Goal: Task Accomplishment & Management: Manage account settings

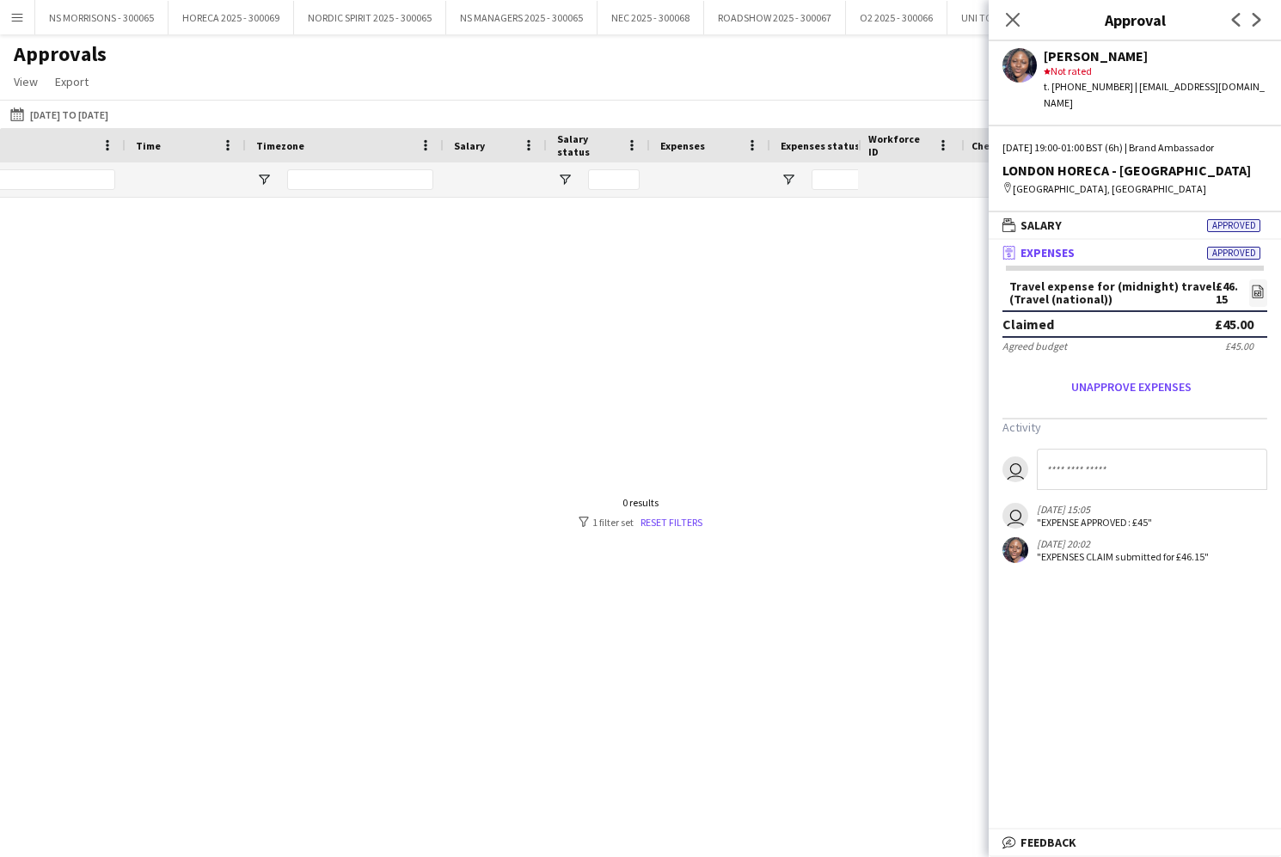
scroll to position [0, 751]
click at [1014, 15] on icon "Close pop-in" at bounding box center [1012, 19] width 16 height 16
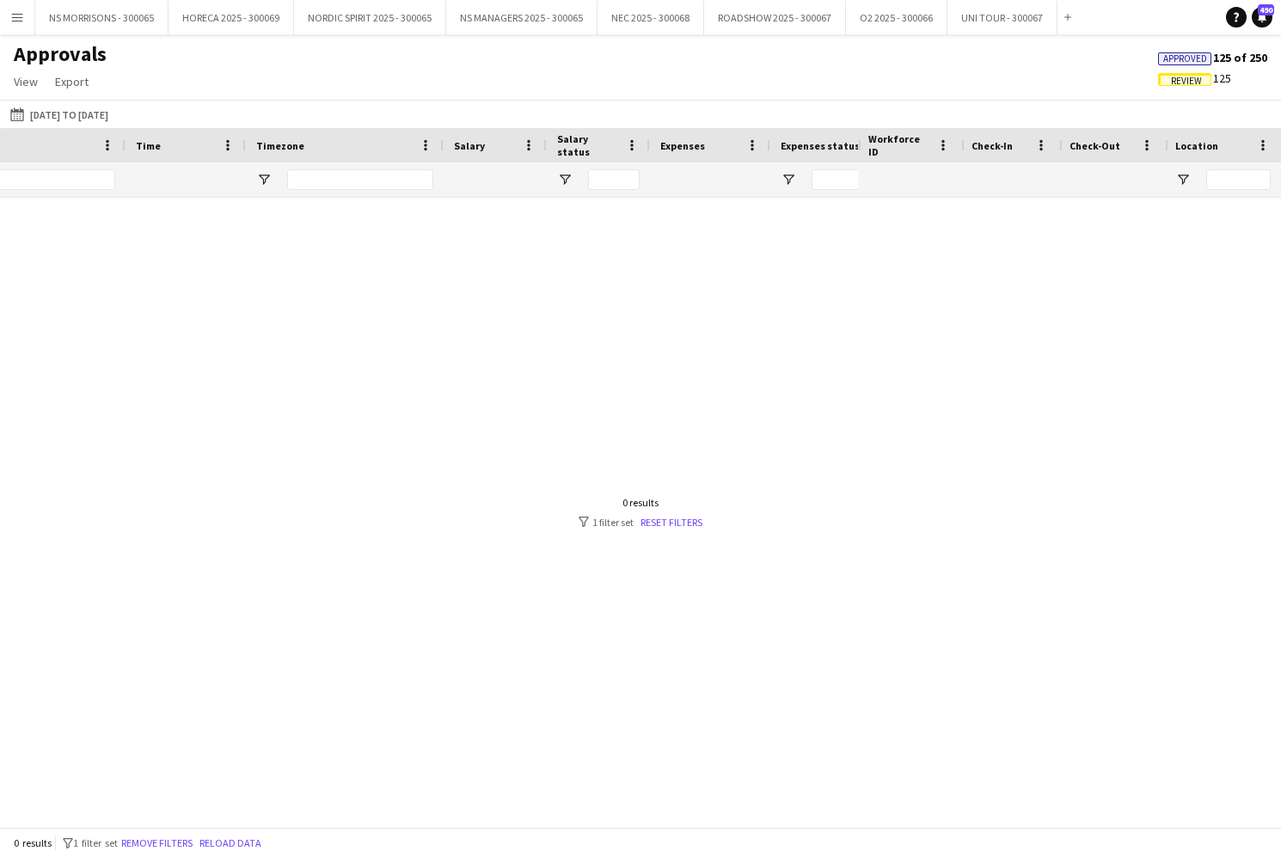
click at [23, 13] on app-icon "Menu" at bounding box center [17, 17] width 14 height 14
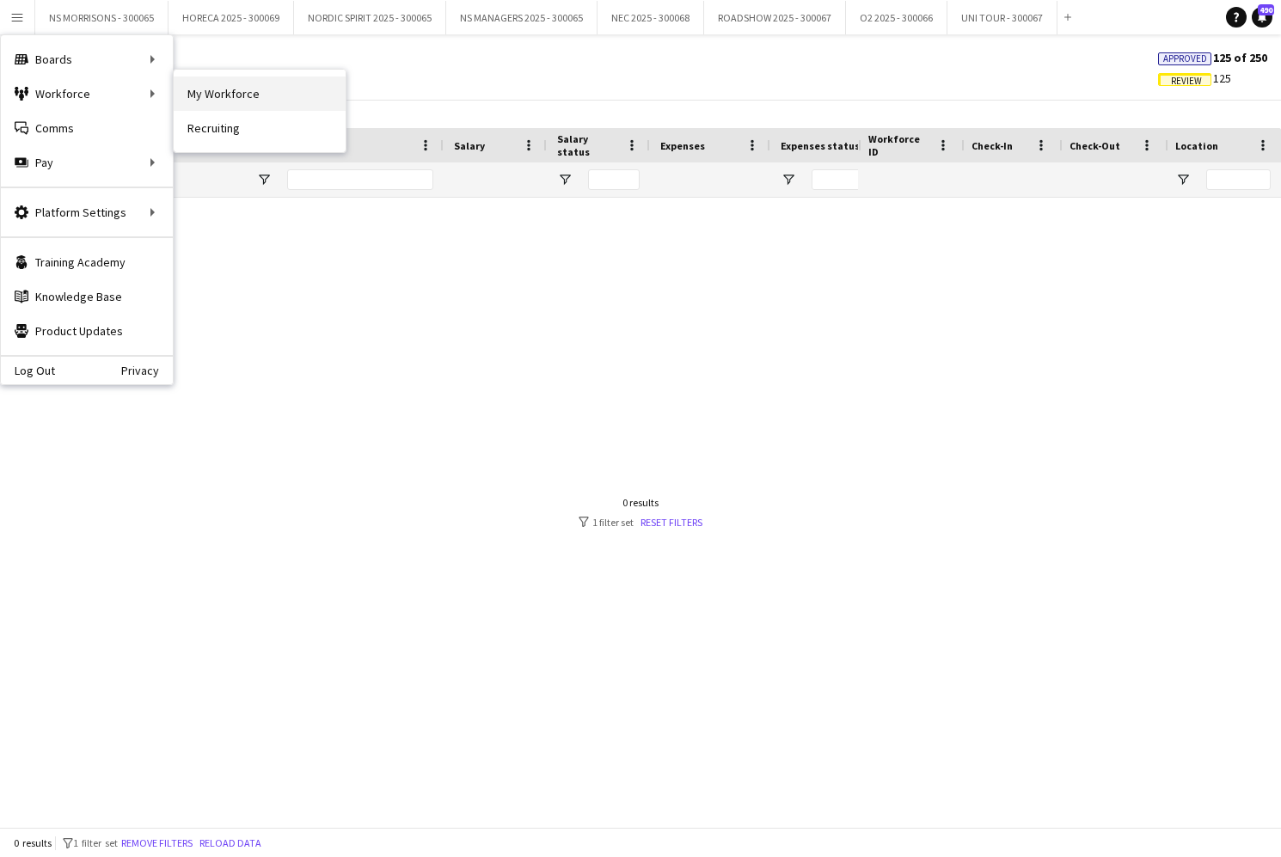
click at [306, 91] on link "My Workforce" at bounding box center [260, 93] width 172 height 34
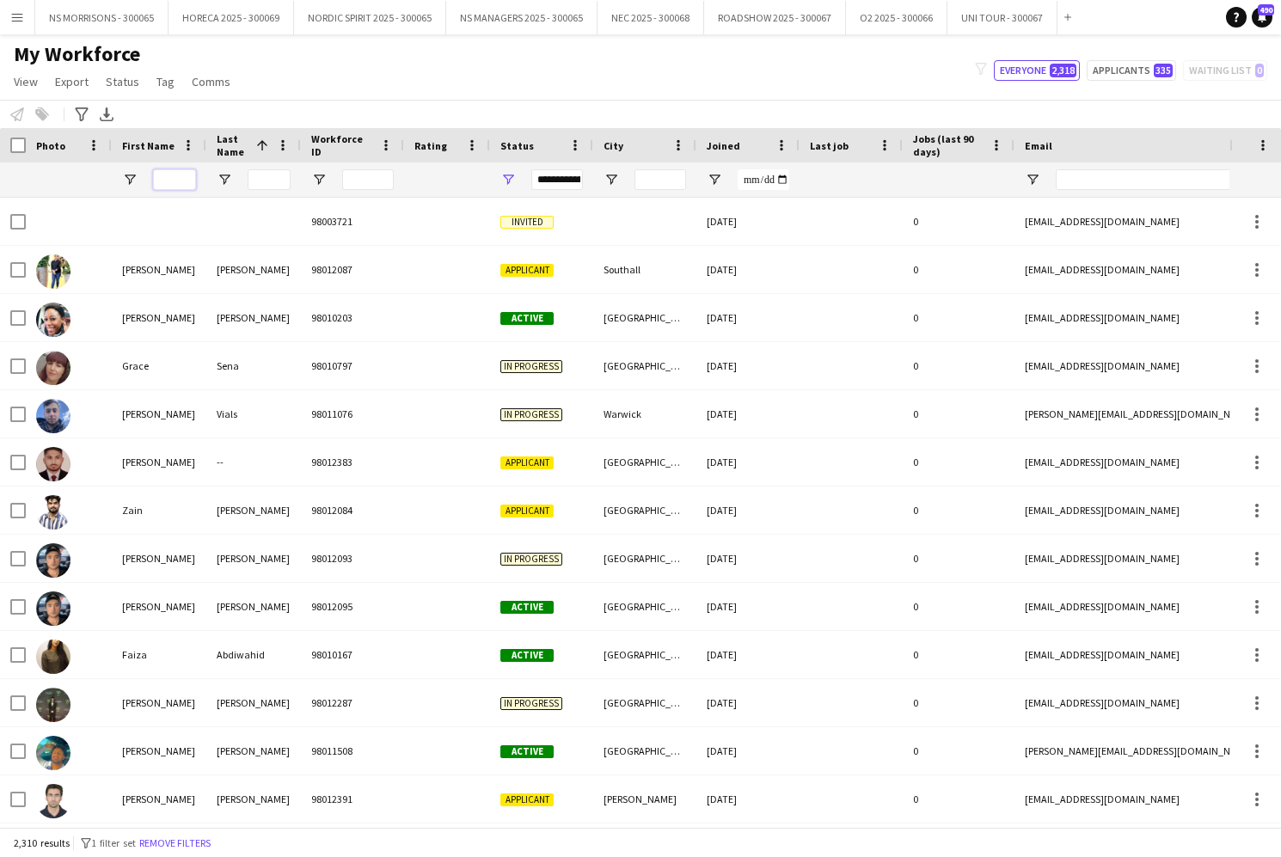
click at [165, 183] on input "First Name Filter Input" at bounding box center [174, 179] width 43 height 21
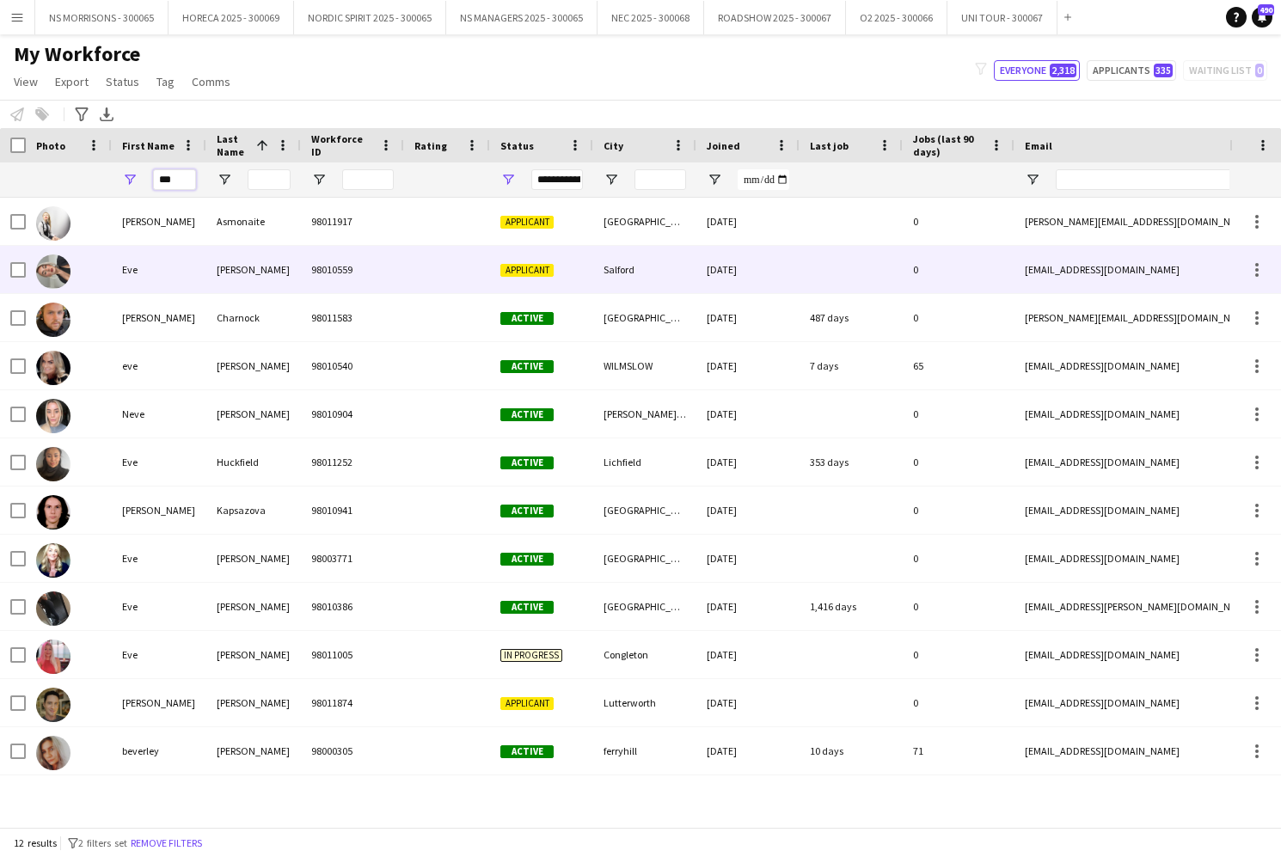
type input "***"
click at [530, 270] on span "Applicant" at bounding box center [526, 270] width 53 height 13
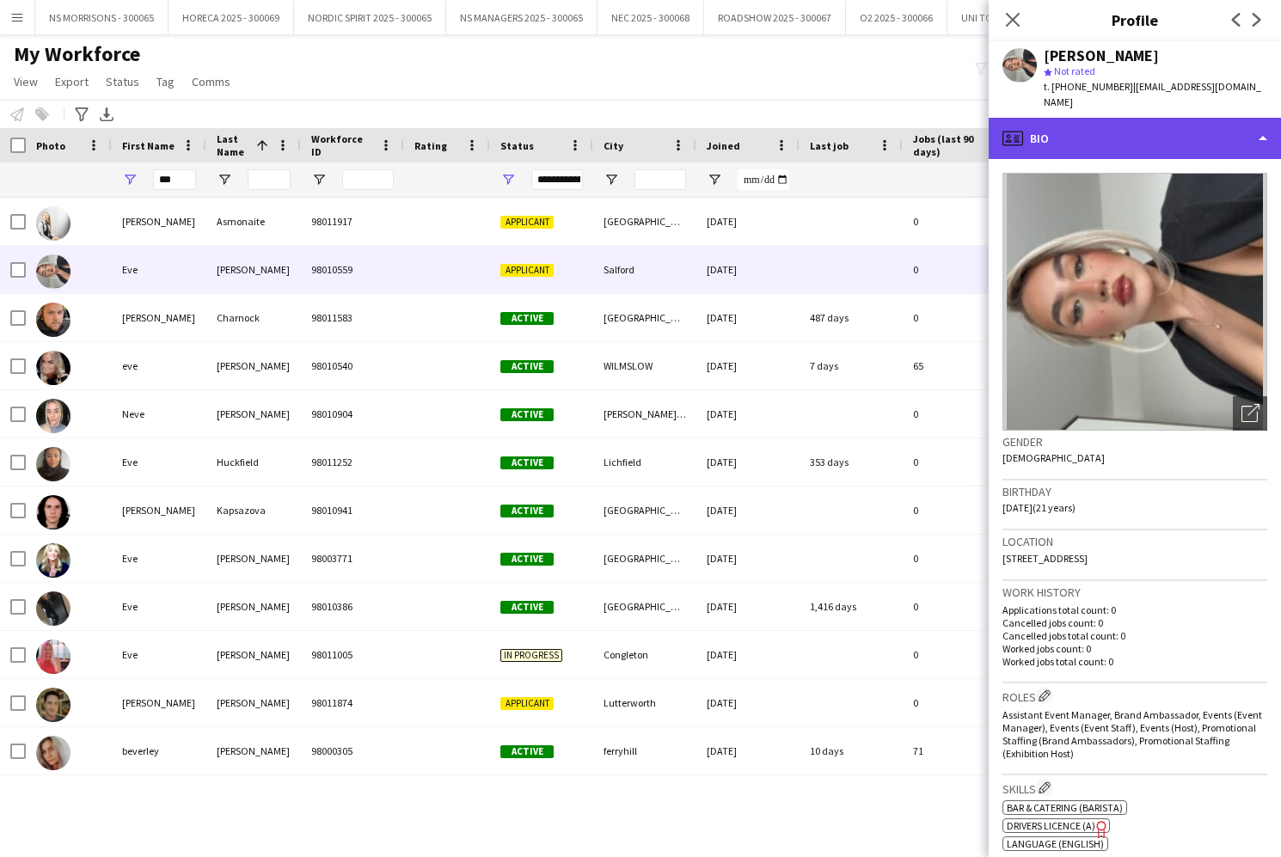
click at [1129, 127] on div "profile Bio" at bounding box center [1134, 138] width 292 height 41
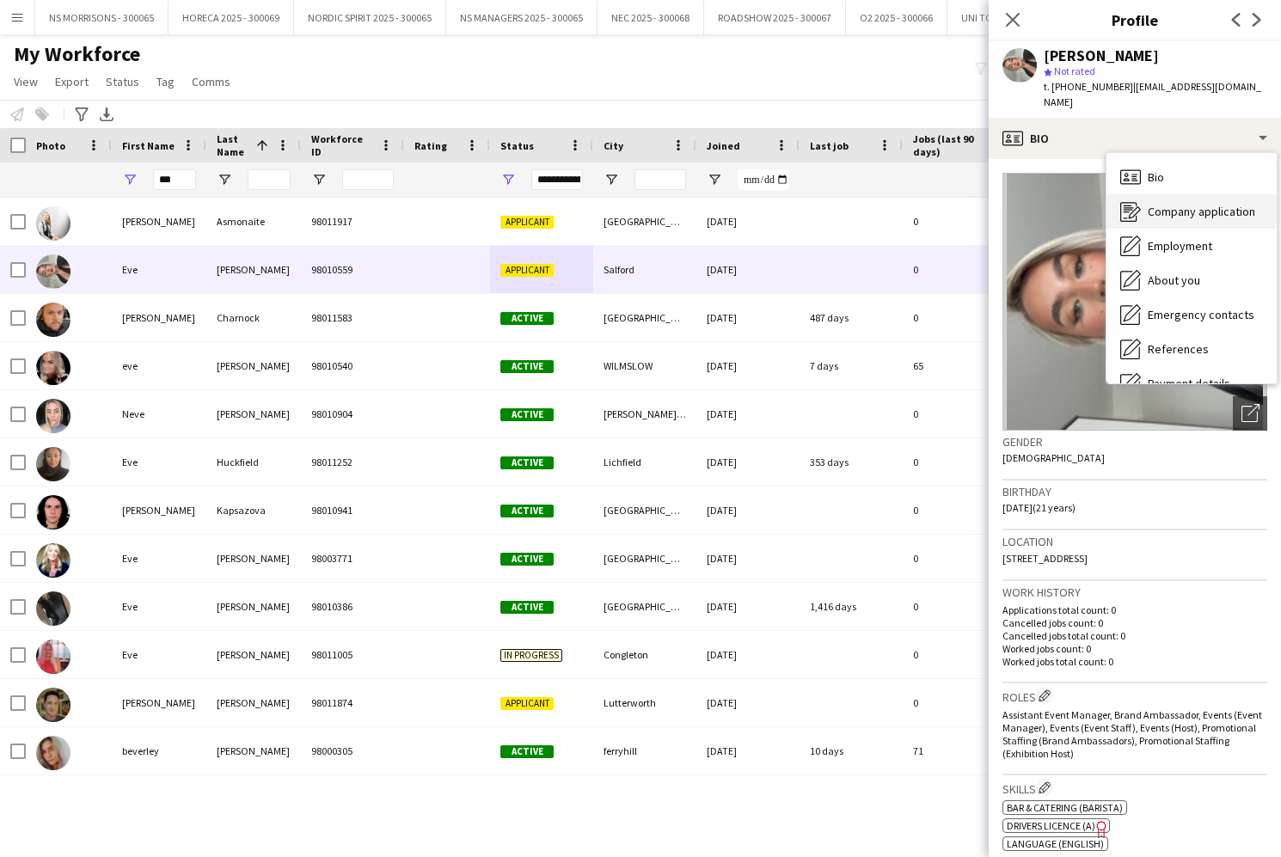
click at [1162, 204] on span "Company application" at bounding box center [1200, 211] width 107 height 15
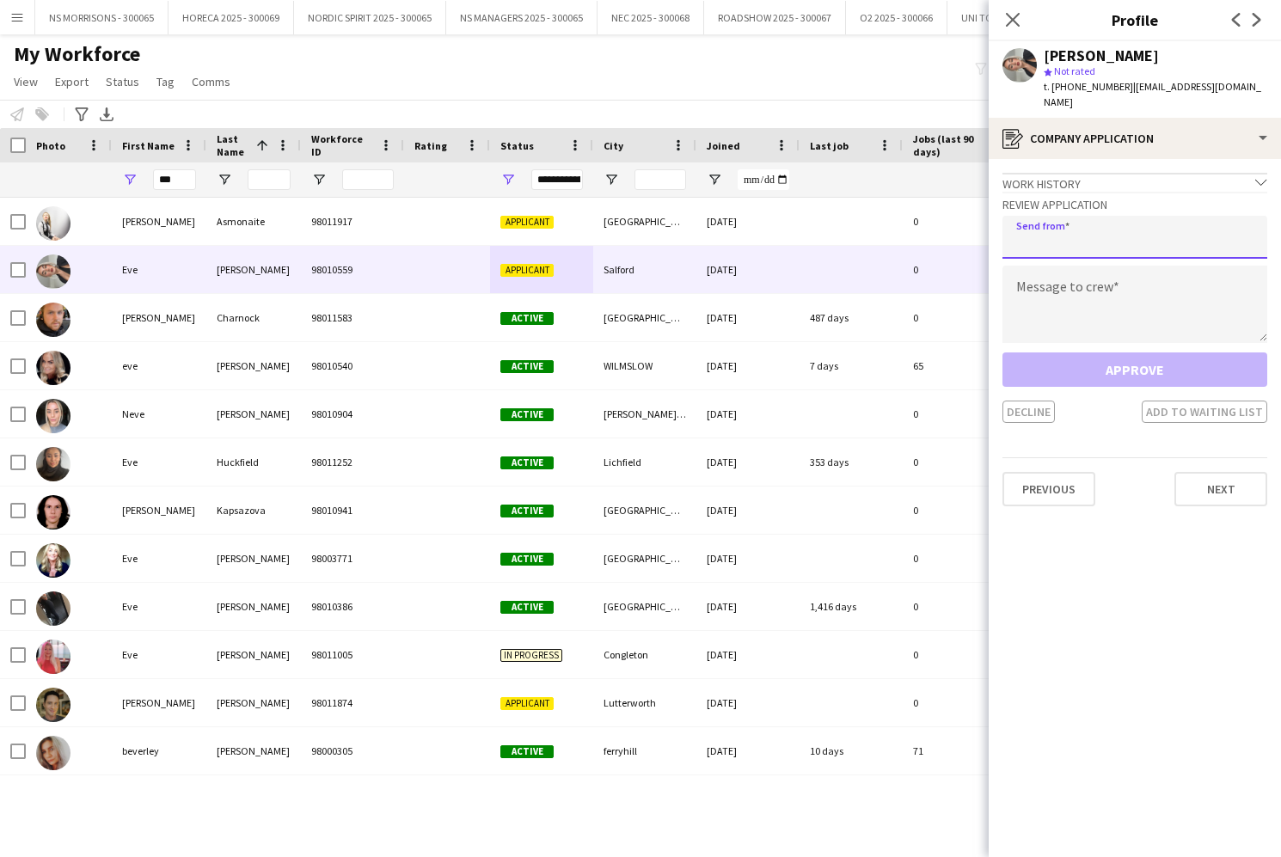
click at [1135, 217] on input "email" at bounding box center [1134, 237] width 265 height 43
type input "**********"
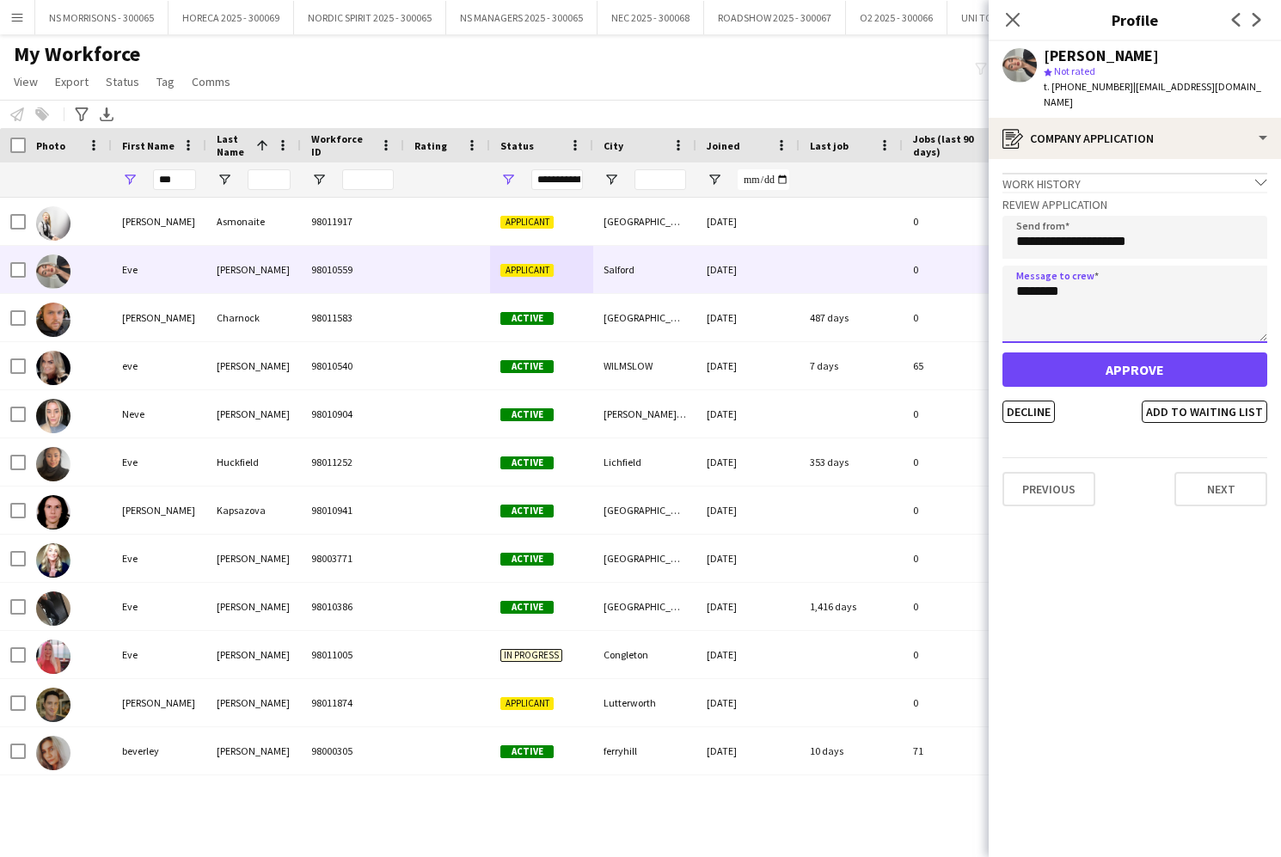
scroll to position [1, 0]
type textarea "********"
click at [1116, 352] on button "Approve" at bounding box center [1134, 369] width 265 height 34
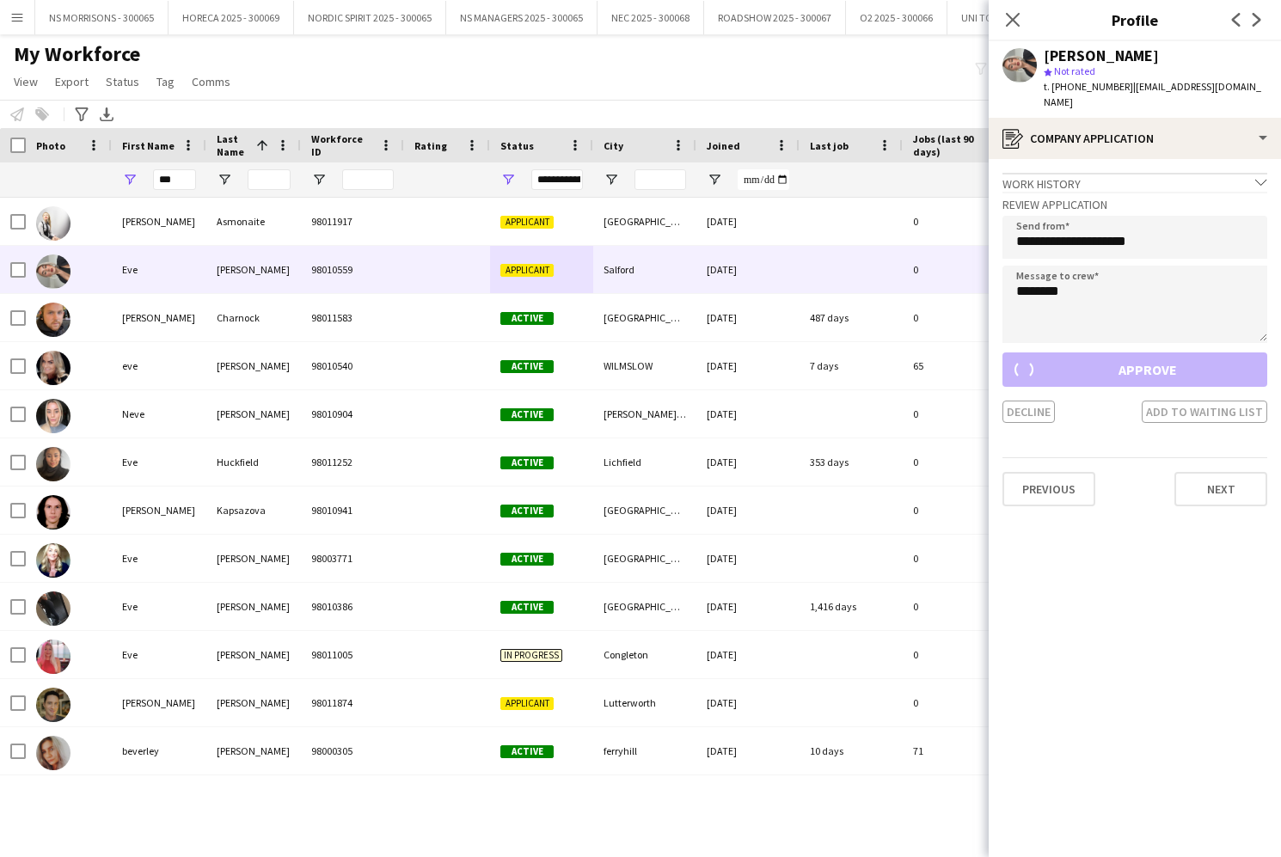
scroll to position [0, 0]
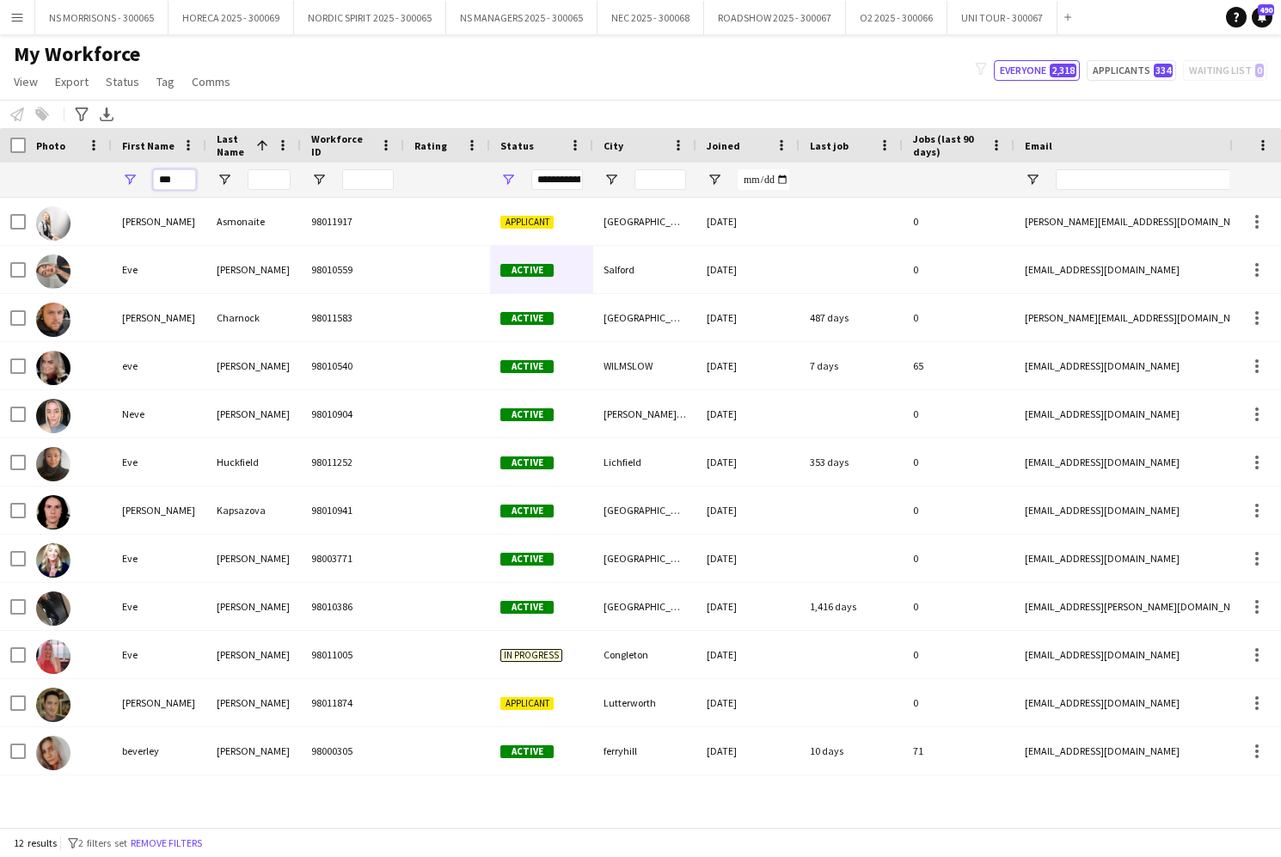
click at [179, 179] on input "***" at bounding box center [174, 179] width 43 height 21
type input "*"
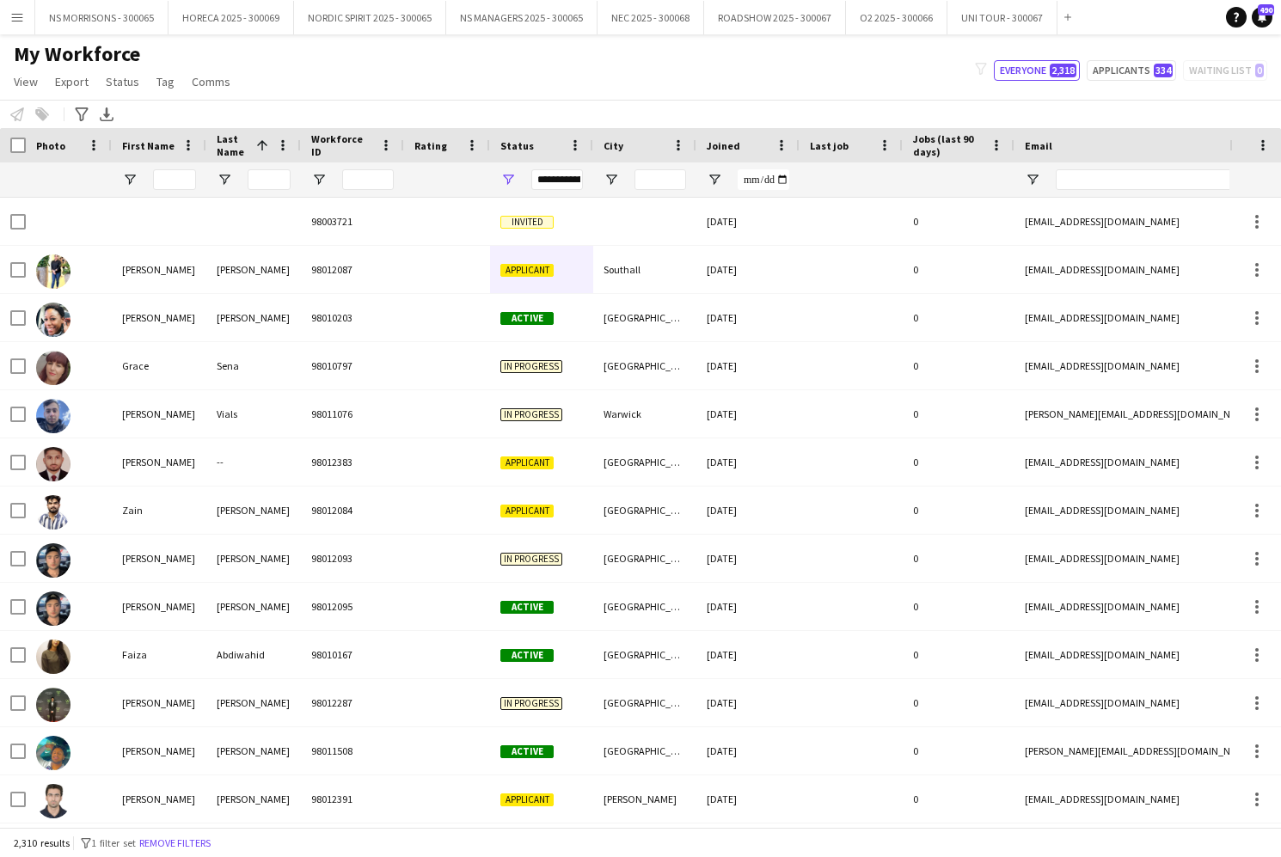
click at [19, 20] on app-icon "Menu" at bounding box center [17, 17] width 14 height 14
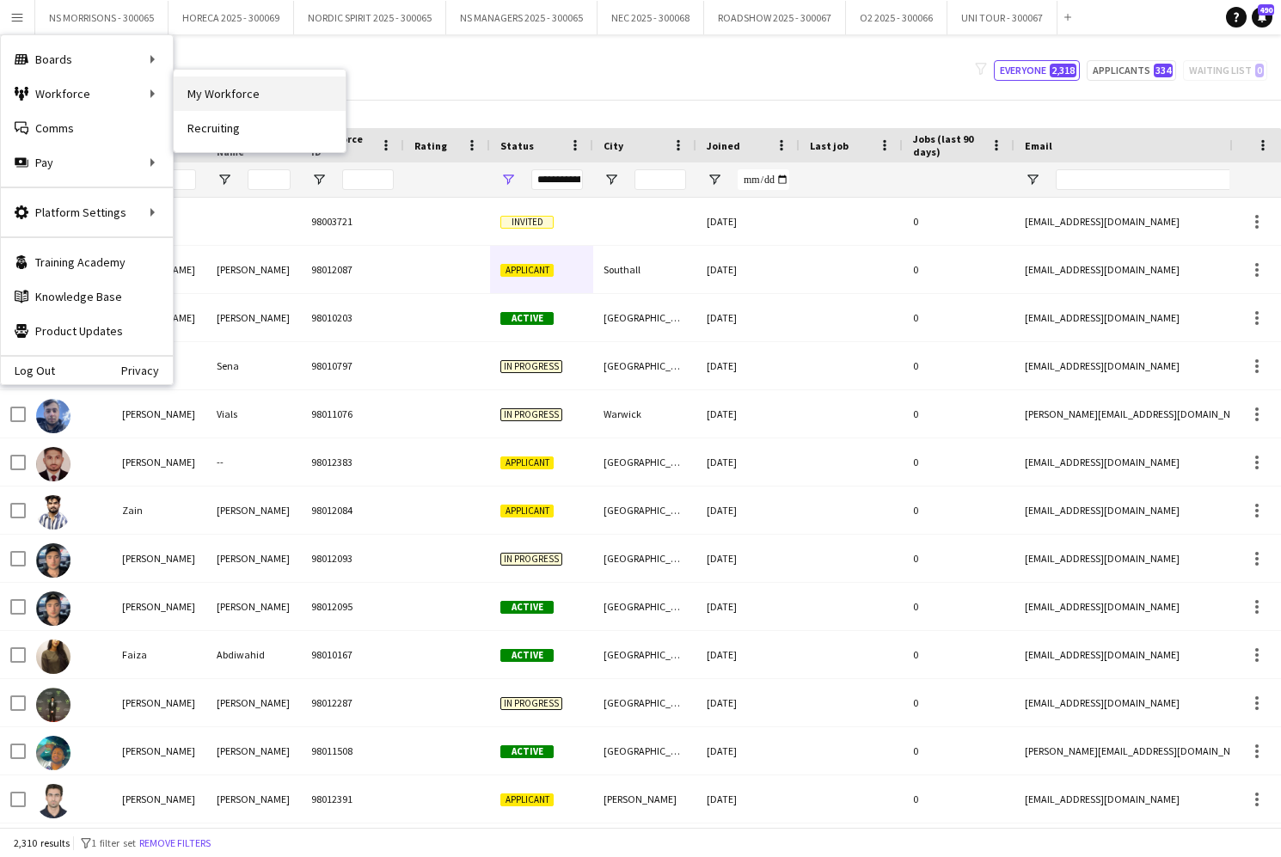
click at [219, 88] on link "My Workforce" at bounding box center [260, 93] width 172 height 34
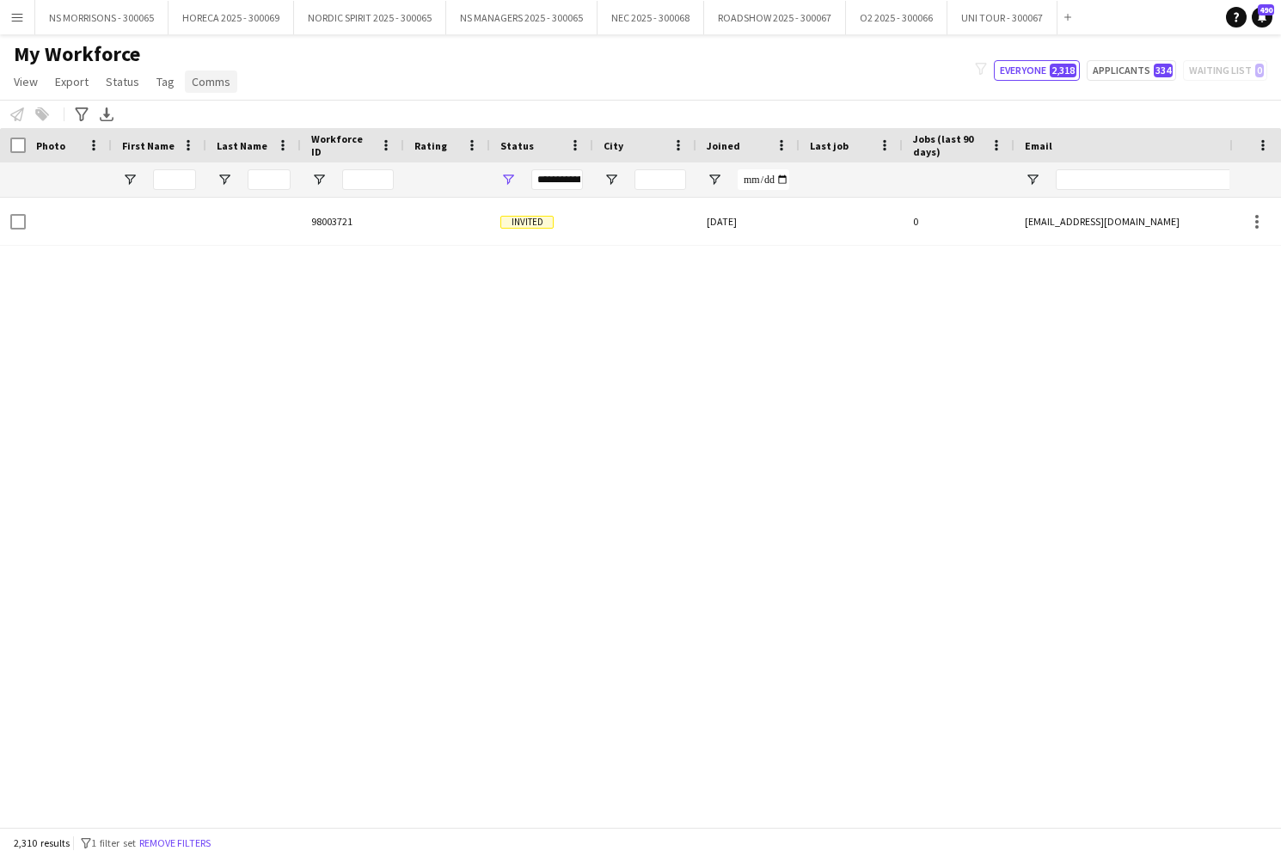
type input "**********"
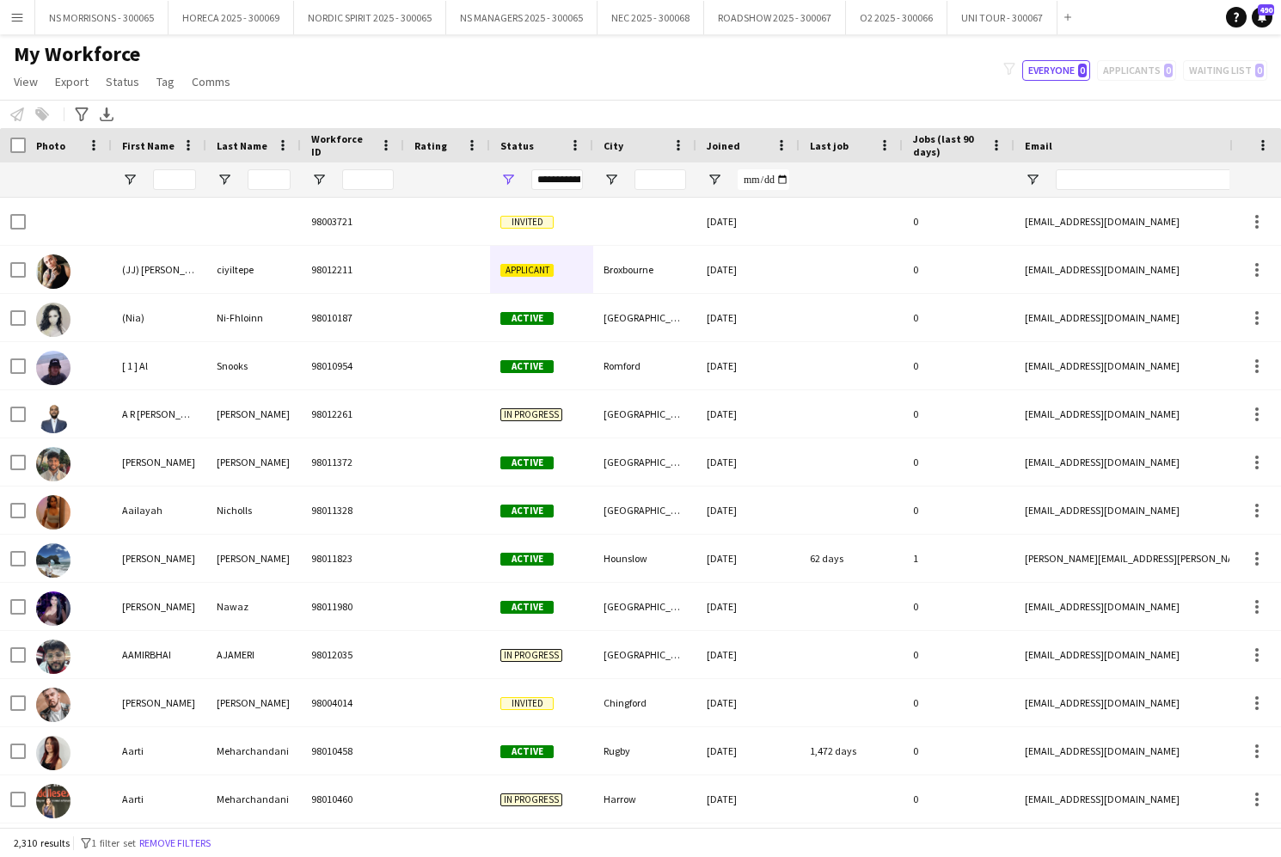
click at [25, 16] on button "Menu" at bounding box center [17, 17] width 34 height 34
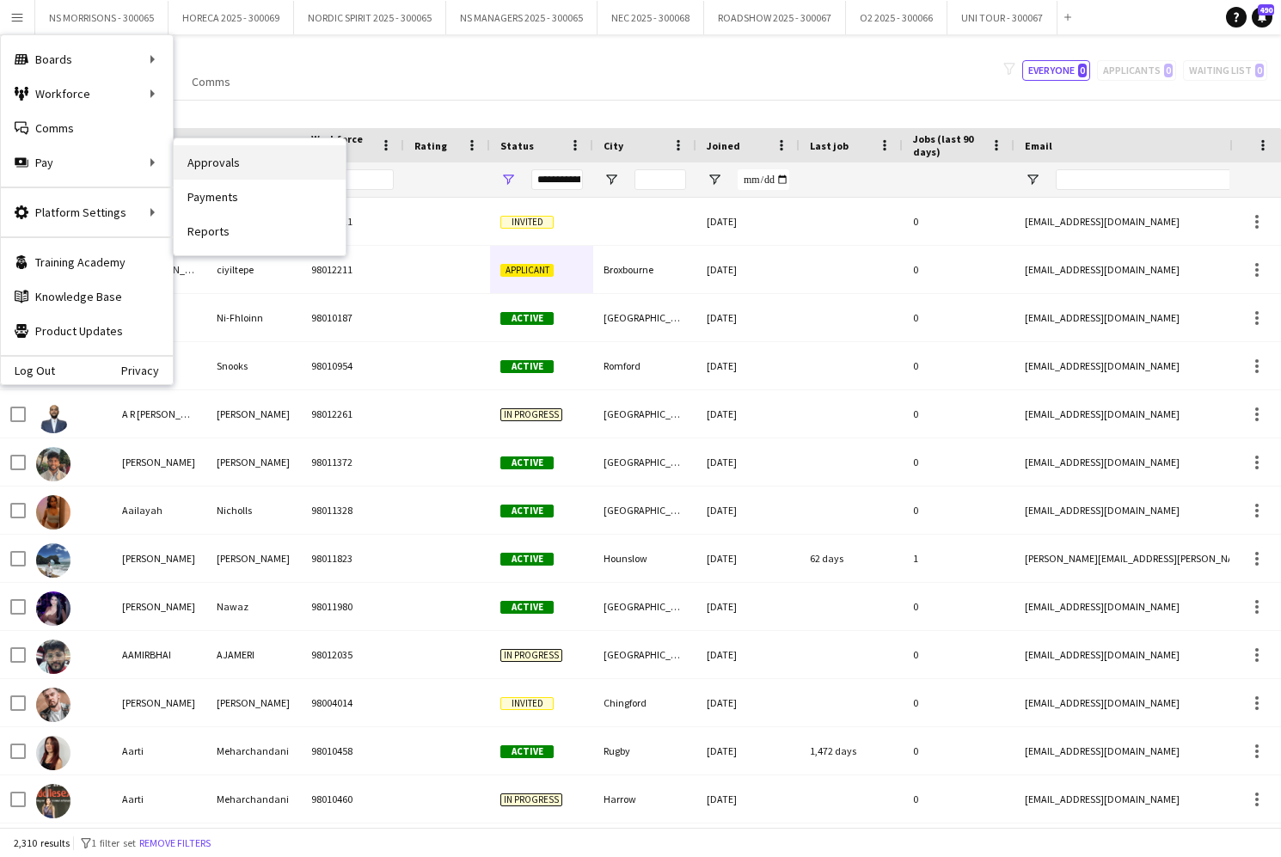
click at [263, 157] on link "Approvals" at bounding box center [260, 162] width 172 height 34
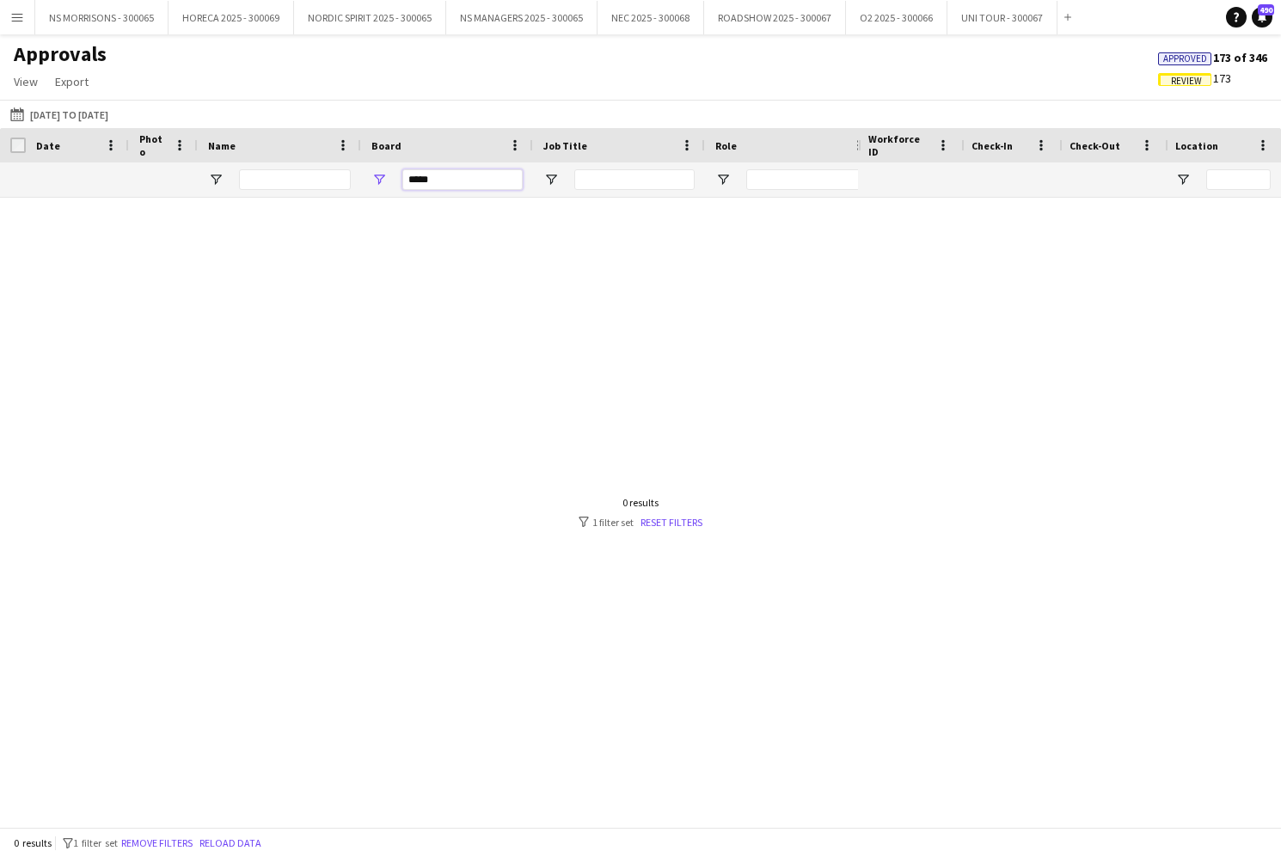
click at [445, 180] on input "*****" at bounding box center [462, 179] width 120 height 21
type input "*"
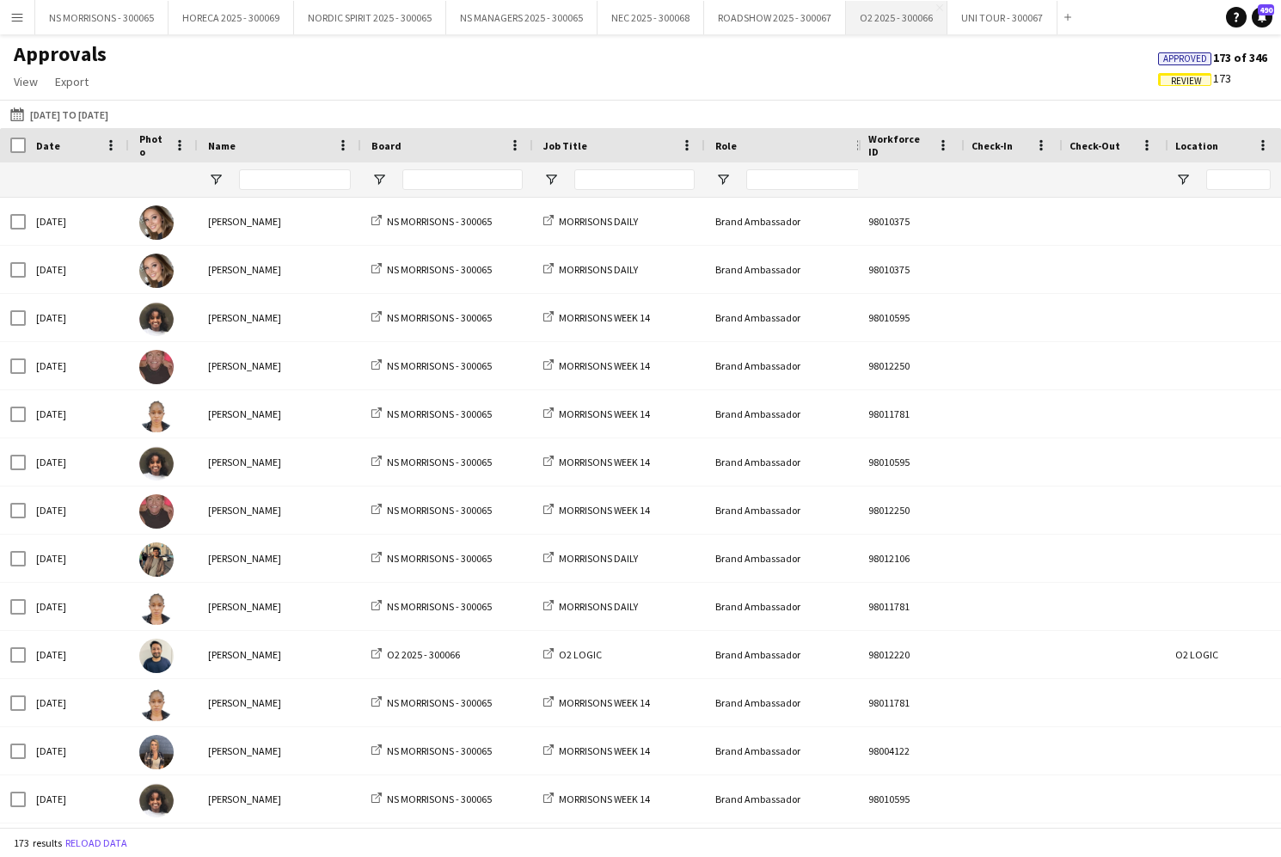
click at [908, 22] on button "O2 2025 - 300066 Close" at bounding box center [896, 18] width 101 height 34
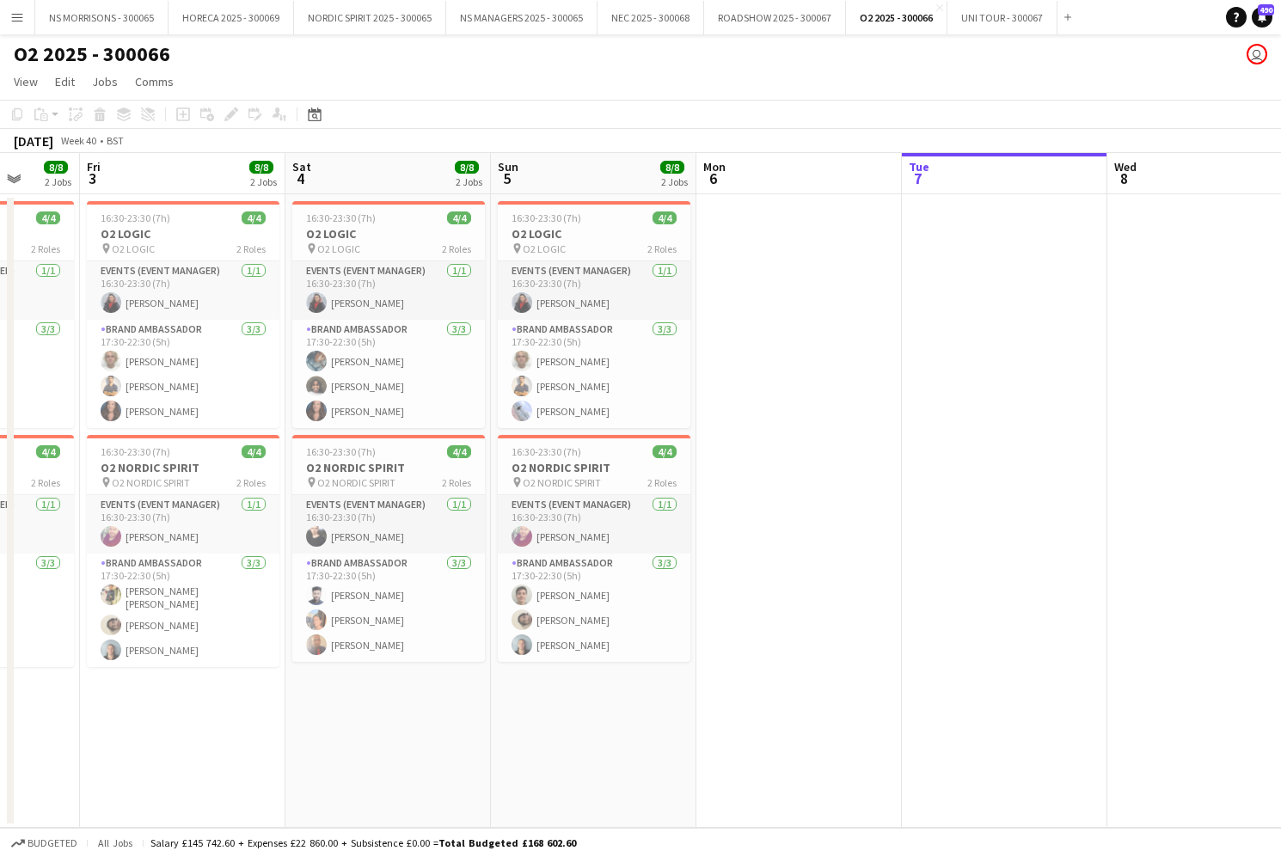
scroll to position [0, 746]
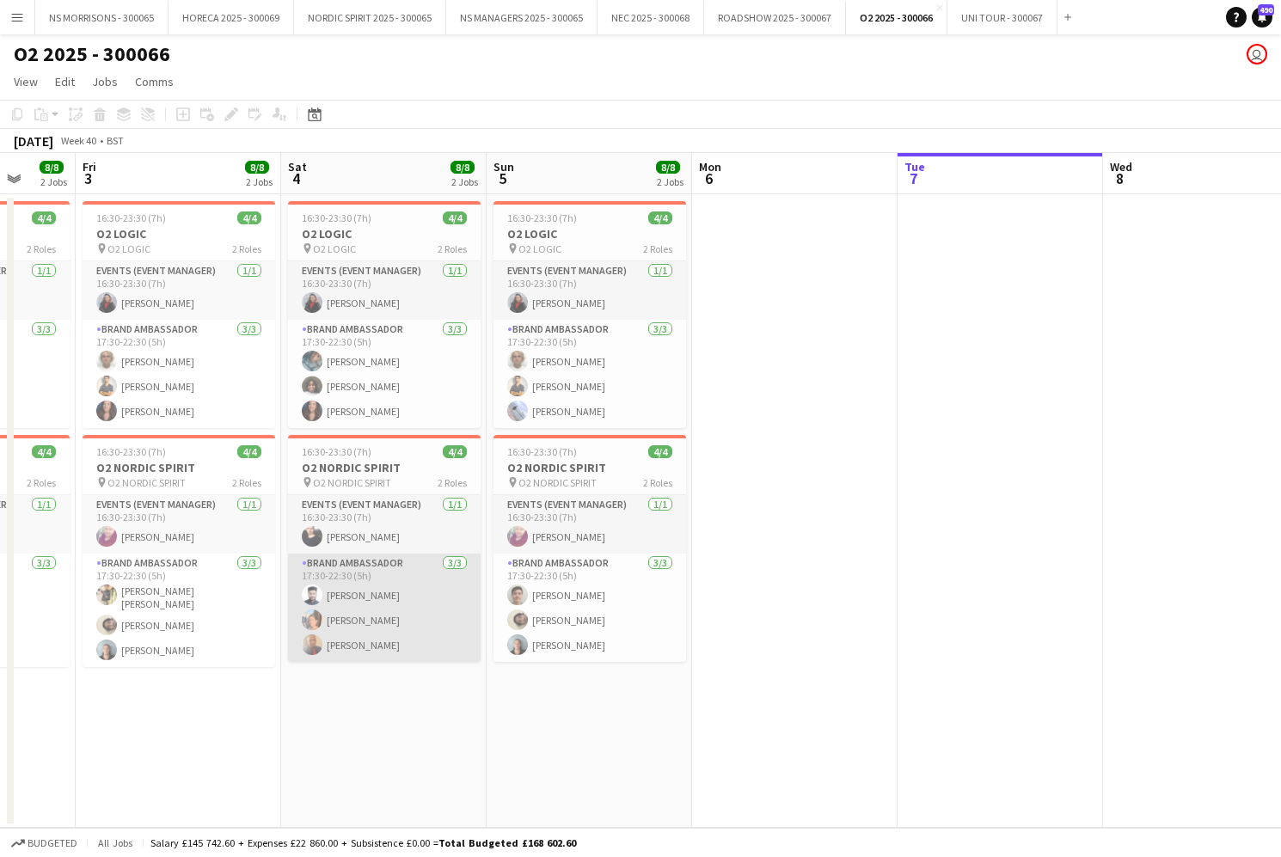
click at [407, 603] on app-card-role "Brand Ambassador [DATE] 17:30-22:30 (5h) [PERSON_NAME] Arukattil [PERSON_NAME] …" at bounding box center [384, 608] width 193 height 108
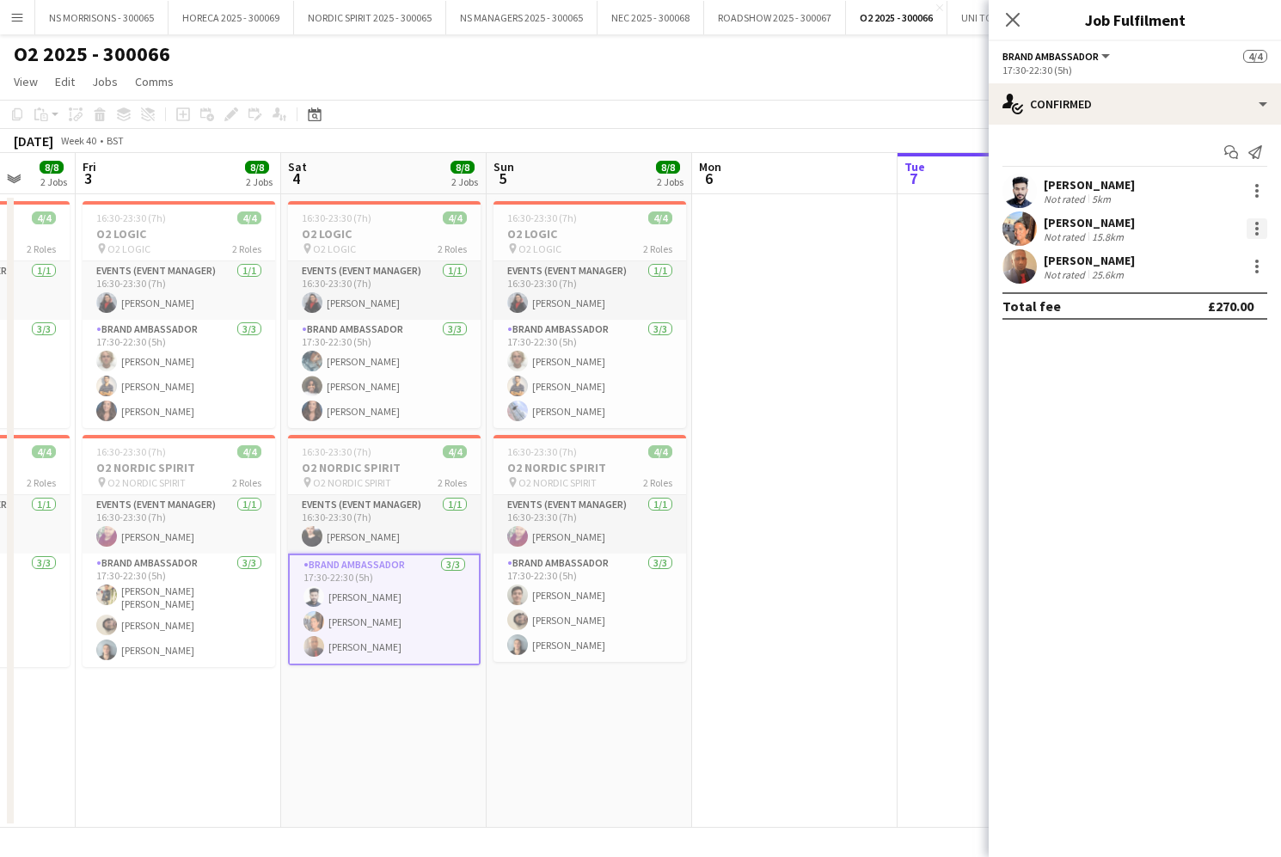
click at [1249, 228] on div at bounding box center [1256, 228] width 21 height 21
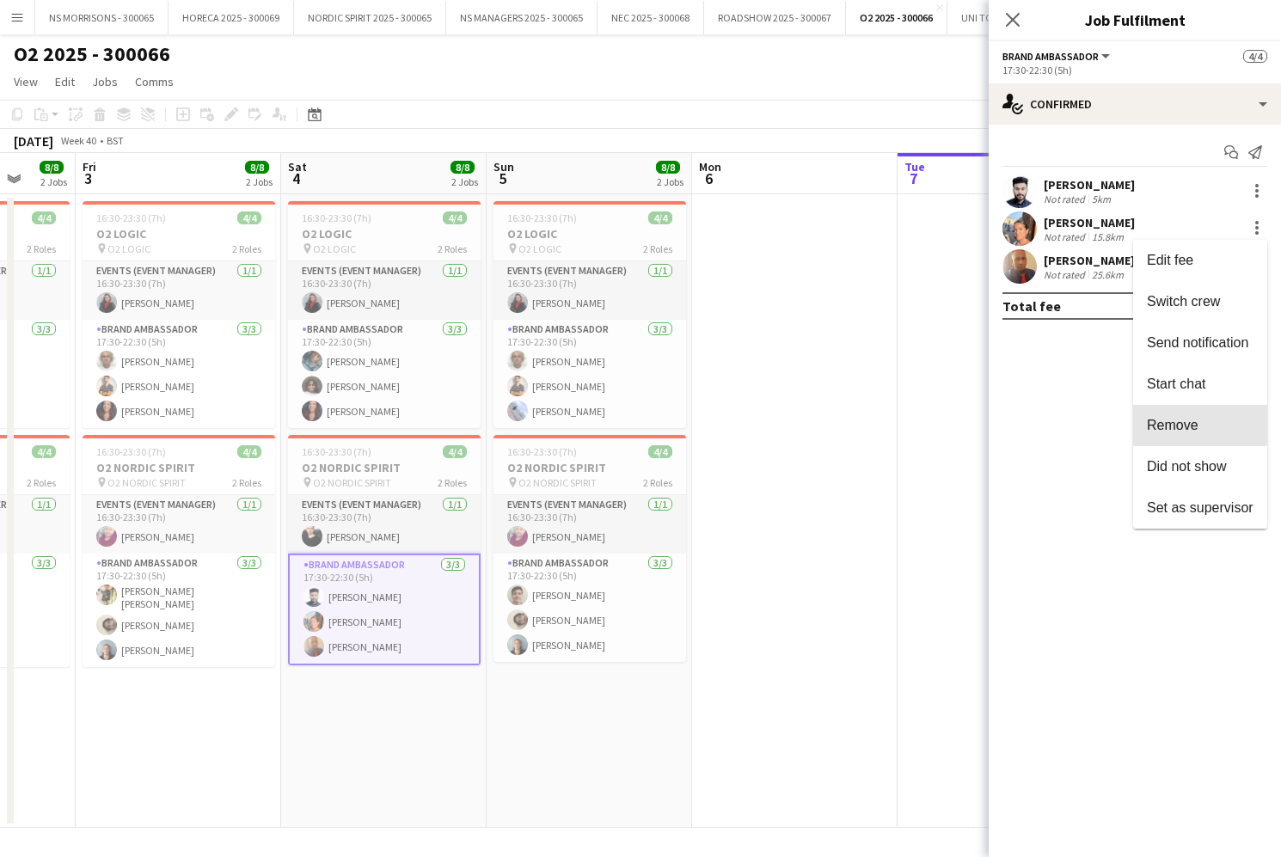
drag, startPoint x: 1177, startPoint y: 419, endPoint x: 1172, endPoint y: 393, distance: 27.0
click at [1176, 419] on span "Remove" at bounding box center [1173, 425] width 52 height 15
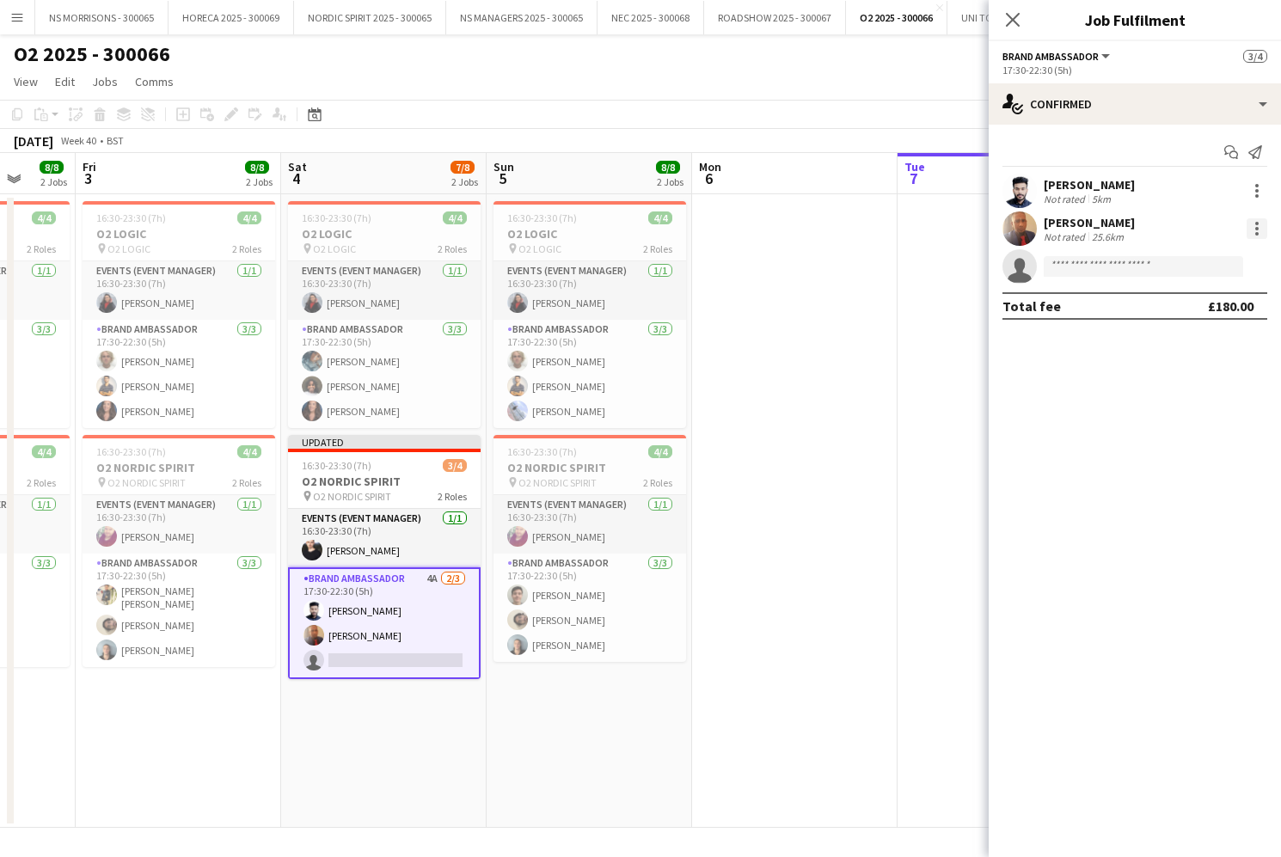
click at [1253, 229] on div at bounding box center [1256, 228] width 21 height 21
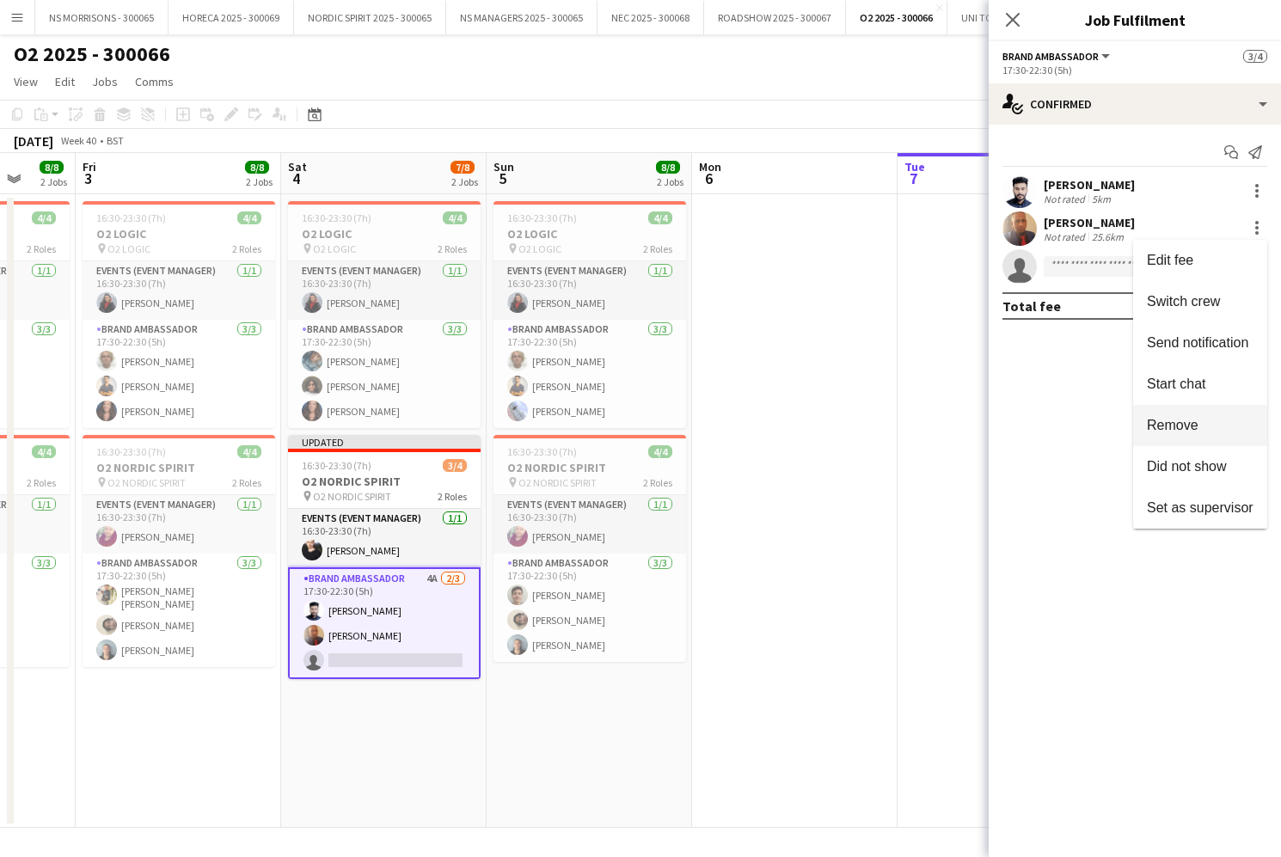
click at [1207, 418] on span "Remove" at bounding box center [1200, 425] width 107 height 15
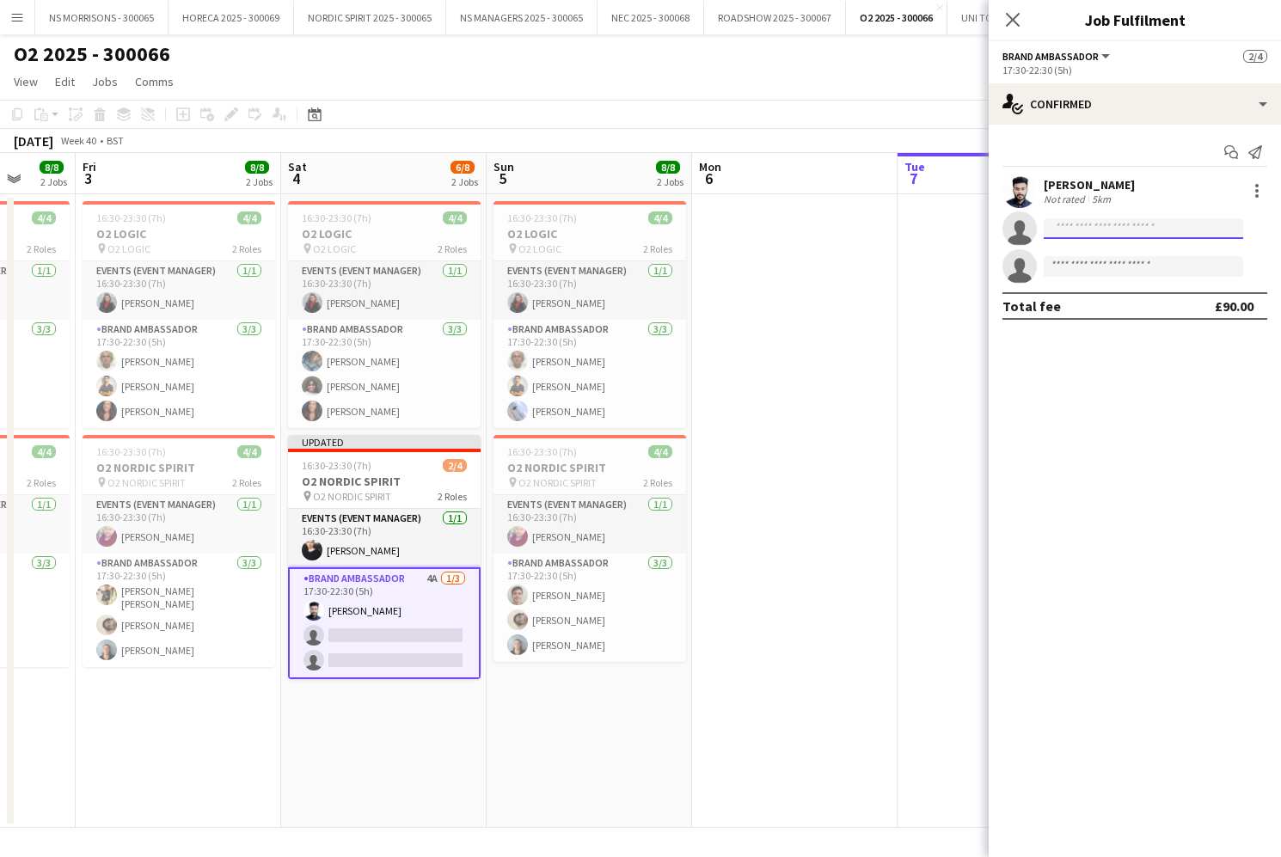
click at [1129, 232] on input at bounding box center [1142, 228] width 199 height 21
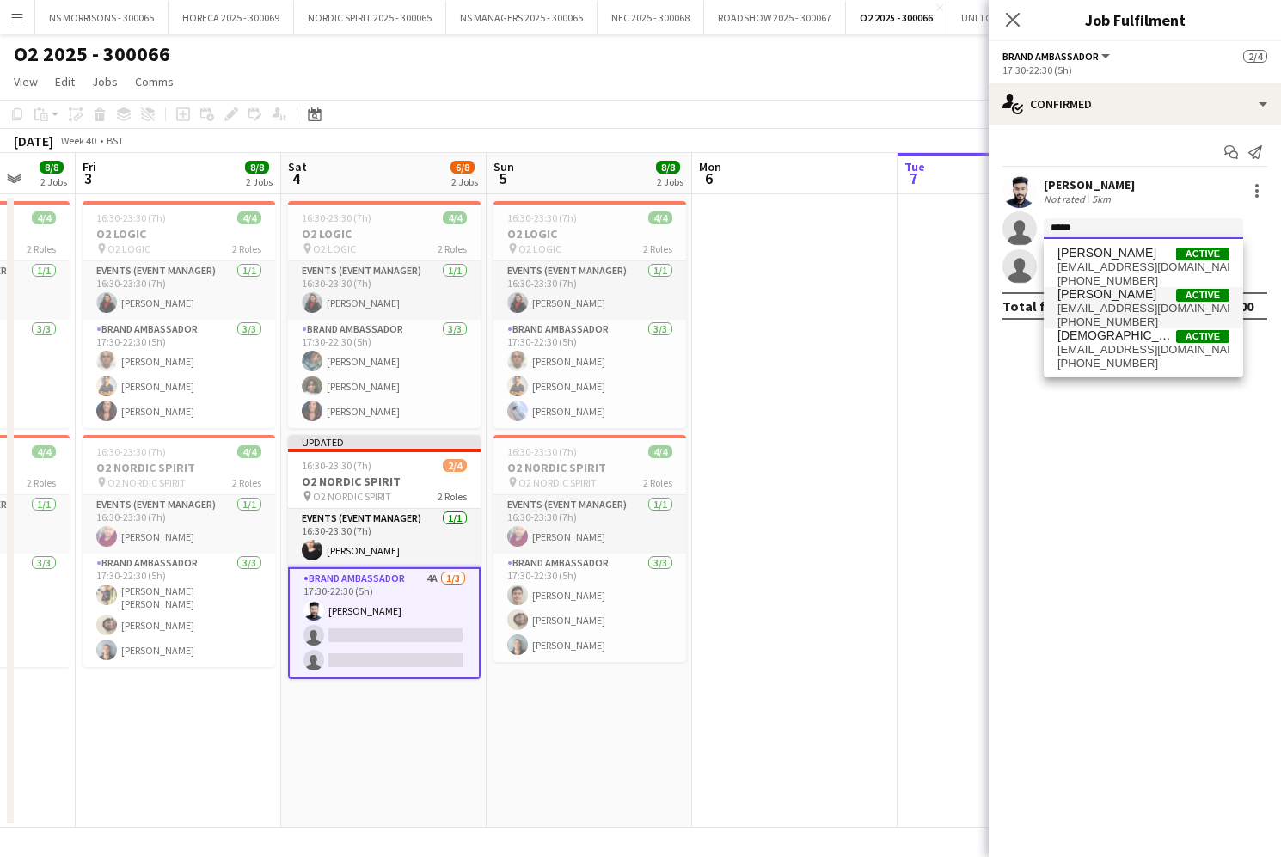
type input "*****"
click at [1110, 287] on span "[PERSON_NAME]" at bounding box center [1106, 294] width 99 height 15
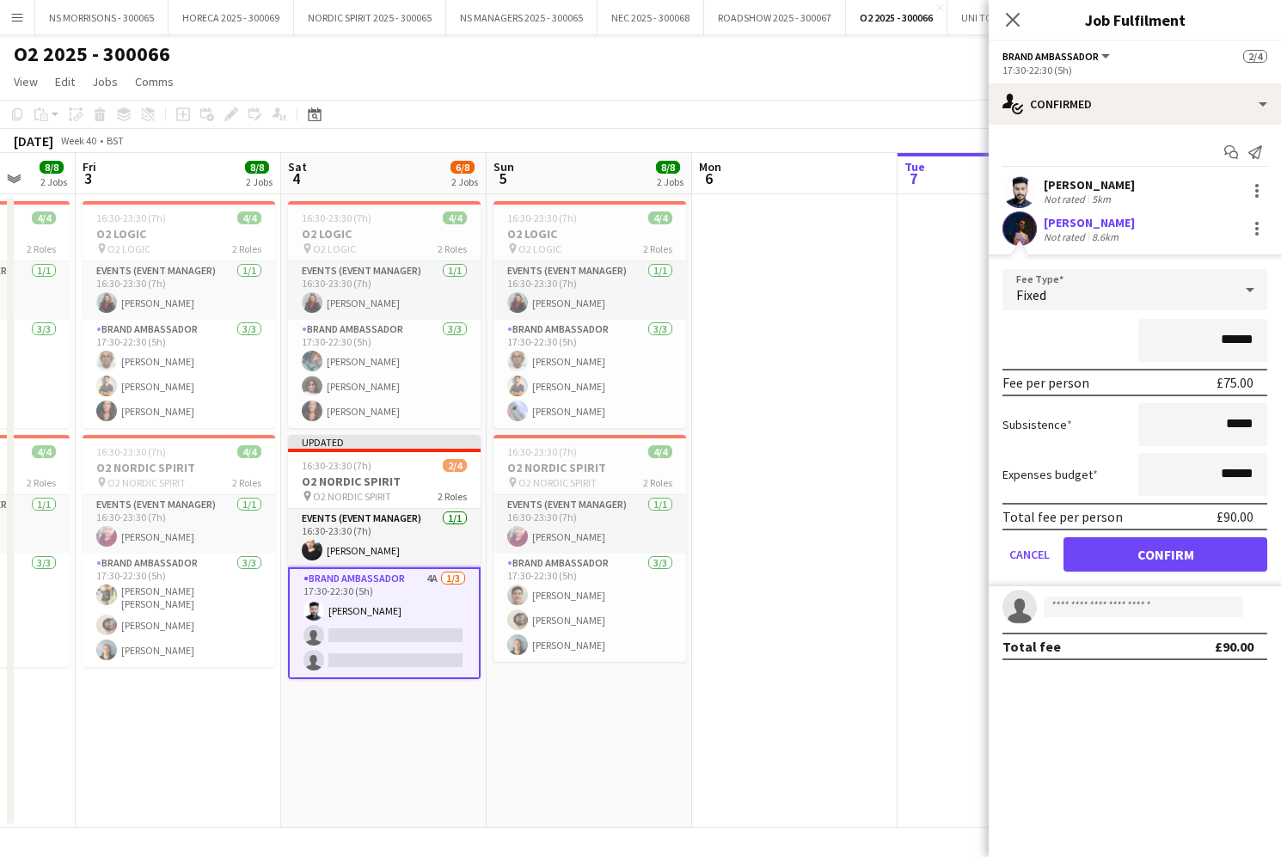
click at [1098, 543] on button "Confirm" at bounding box center [1165, 554] width 204 height 34
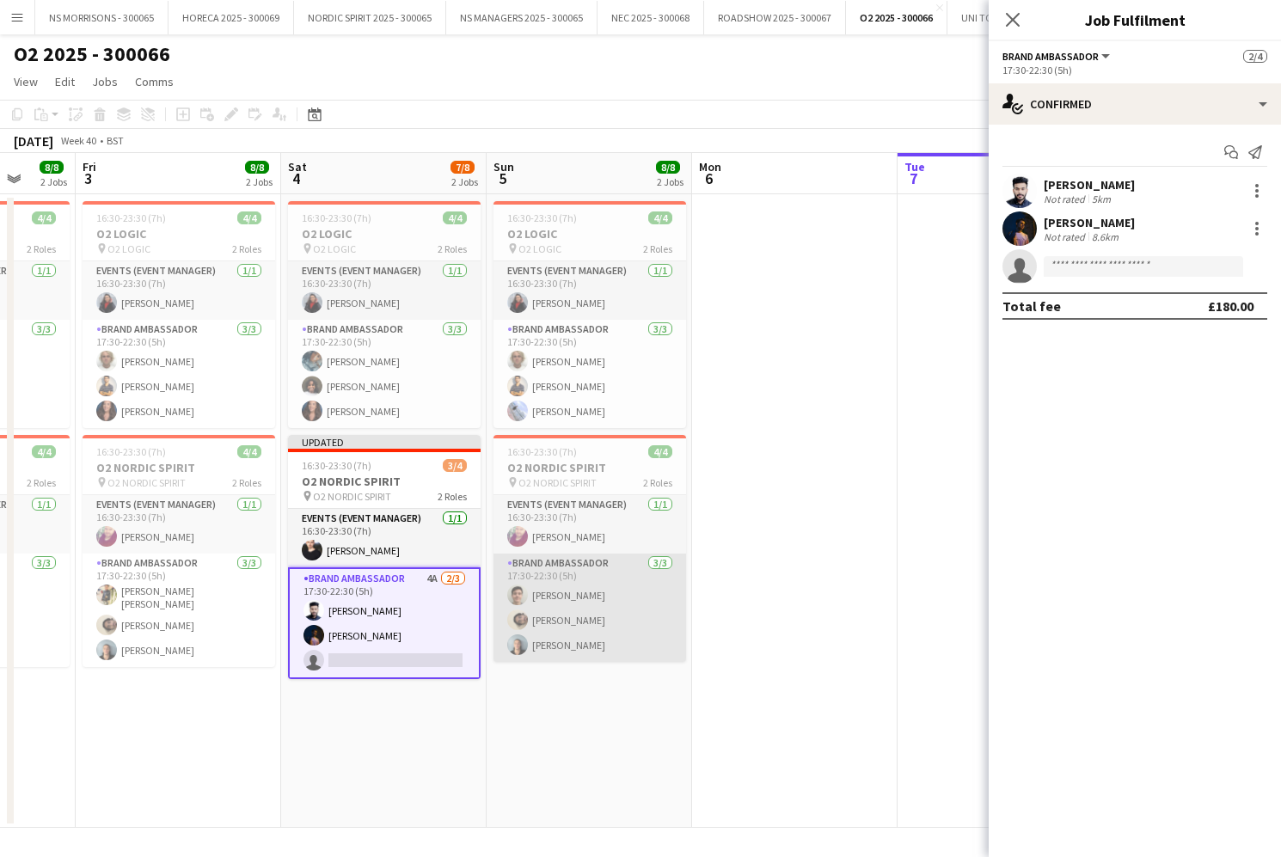
click at [550, 596] on app-card-role "Brand Ambassador [DATE] 17:30-22:30 (5h) [PERSON_NAME] [PERSON_NAME] [PERSON_NA…" at bounding box center [589, 608] width 193 height 108
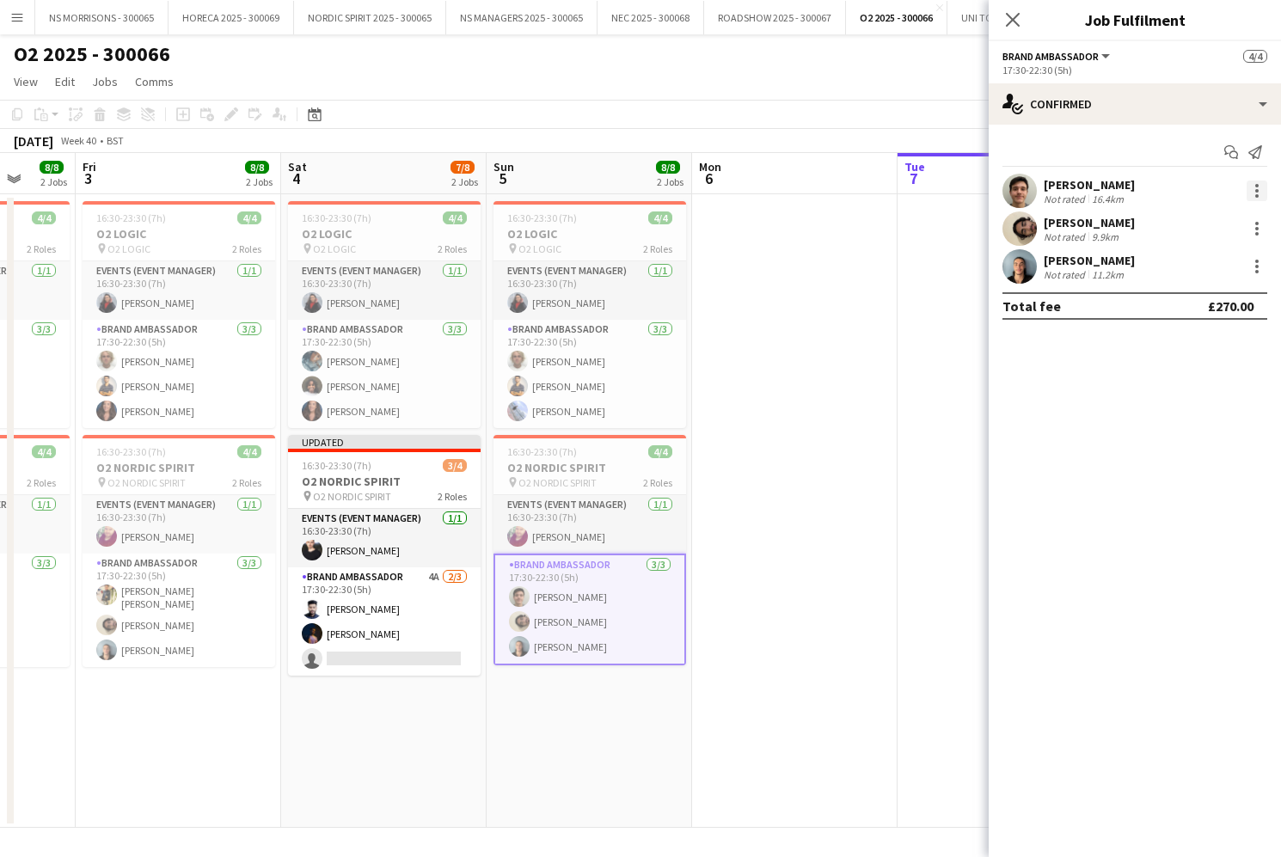
click at [1254, 191] on div at bounding box center [1256, 190] width 21 height 21
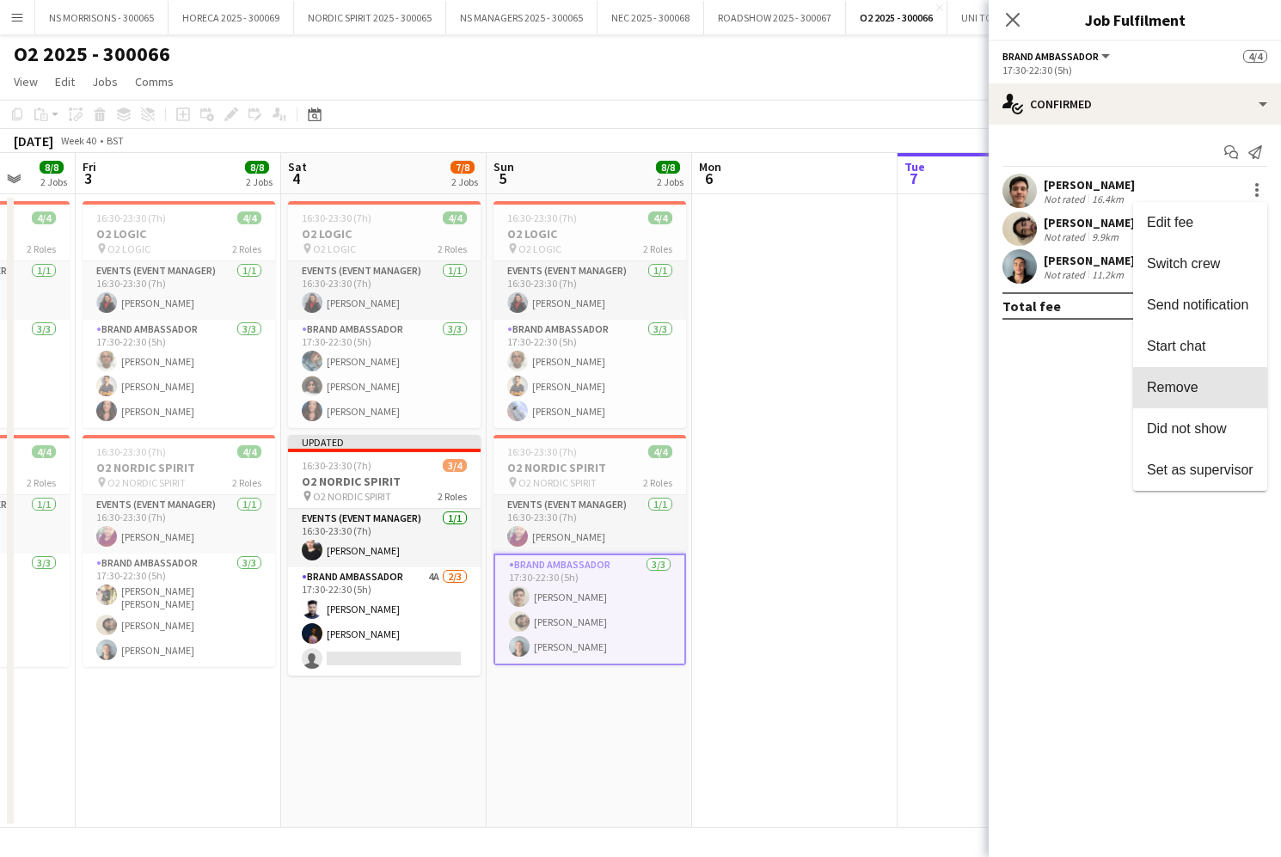
click at [1178, 396] on button "Remove" at bounding box center [1200, 387] width 134 height 41
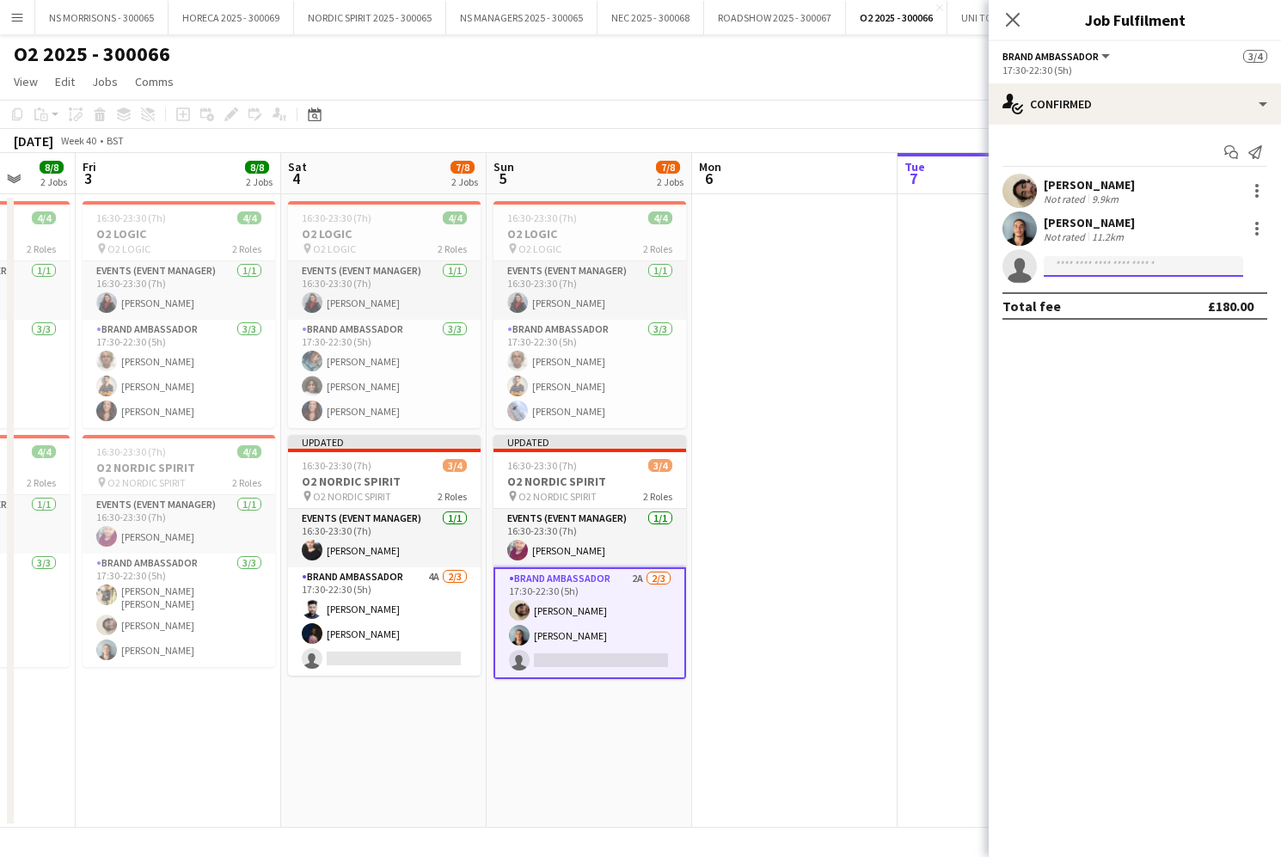
click at [1122, 261] on input at bounding box center [1142, 266] width 199 height 21
type input "***"
click at [1123, 292] on span "Irtaza Qadees" at bounding box center [1095, 291] width 76 height 15
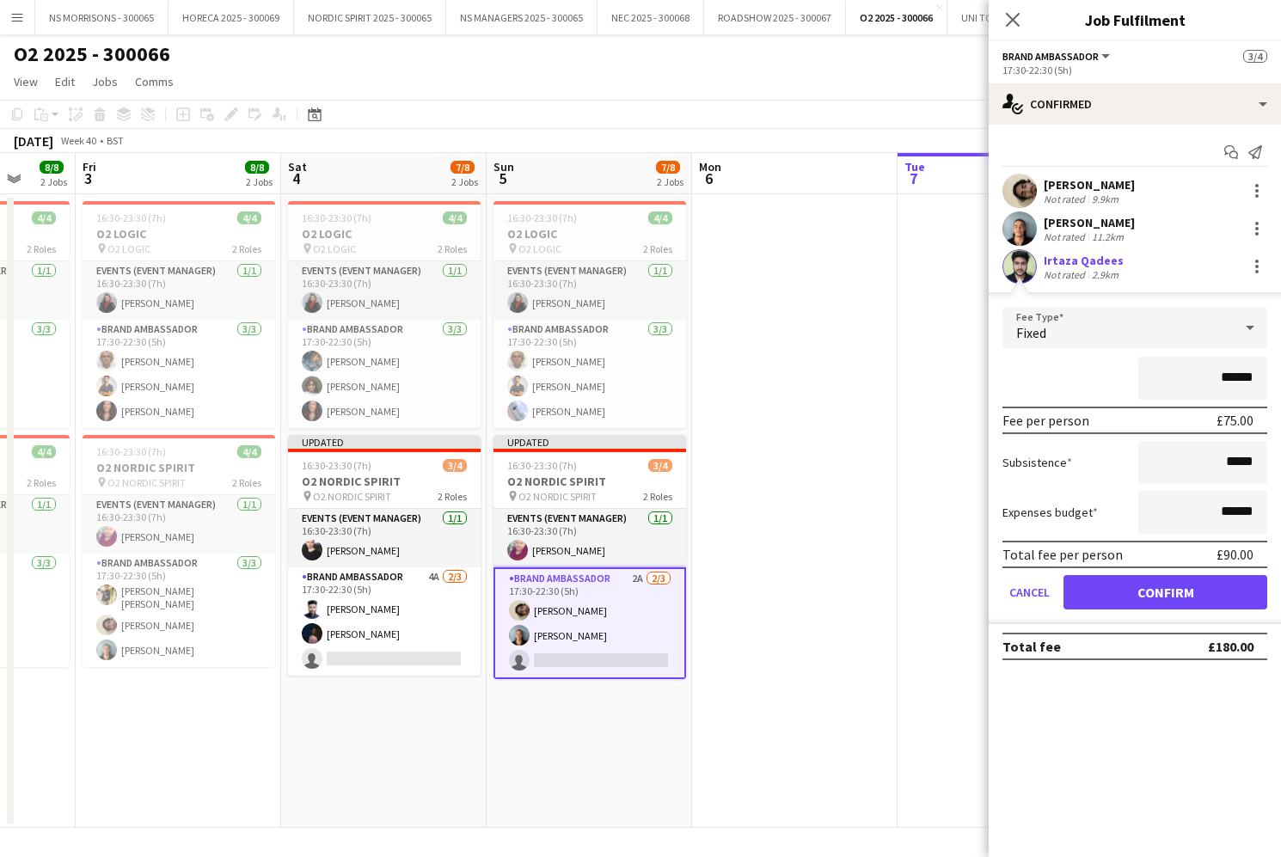
drag, startPoint x: 1107, startPoint y: 587, endPoint x: 1100, endPoint y: 575, distance: 13.9
click at [1107, 587] on button "Confirm" at bounding box center [1165, 592] width 204 height 34
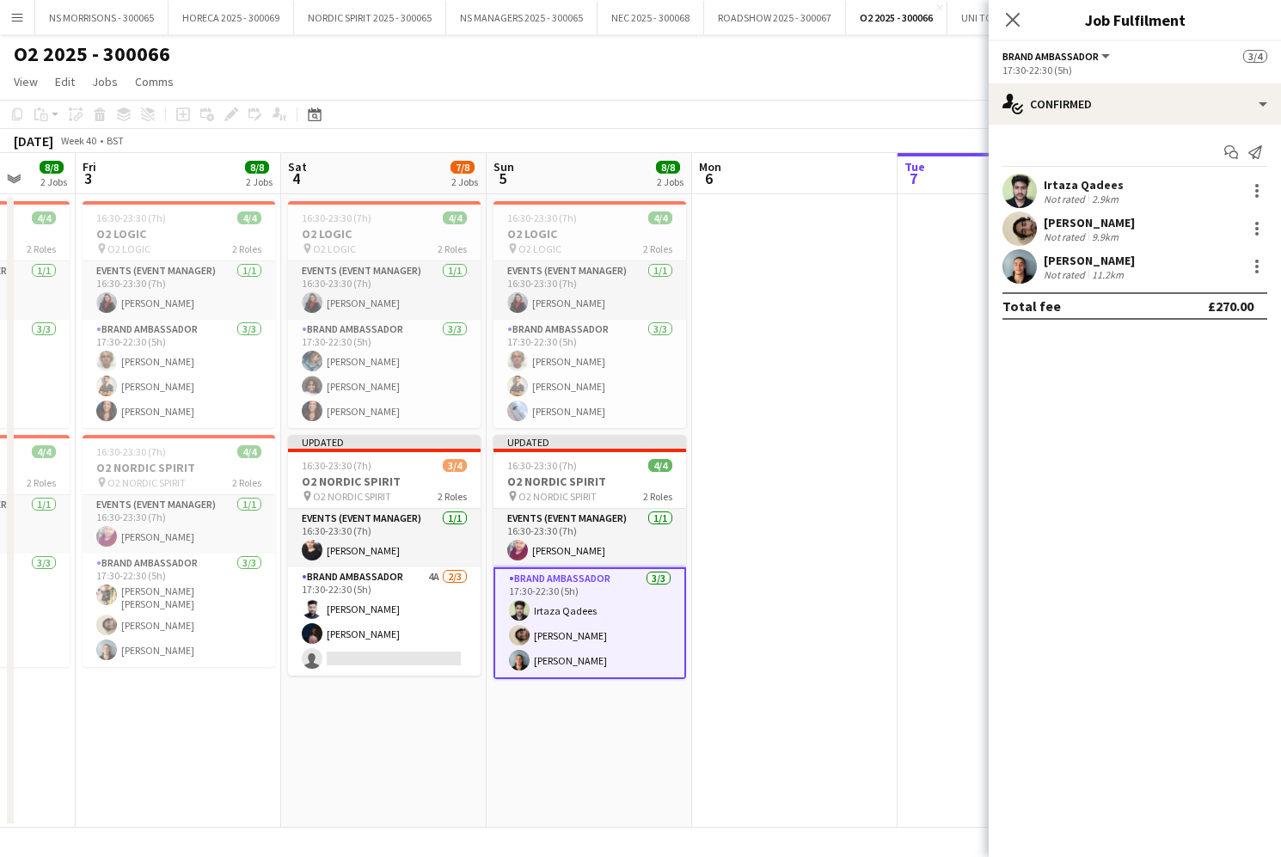
click at [842, 260] on app-date-cell at bounding box center [794, 510] width 205 height 633
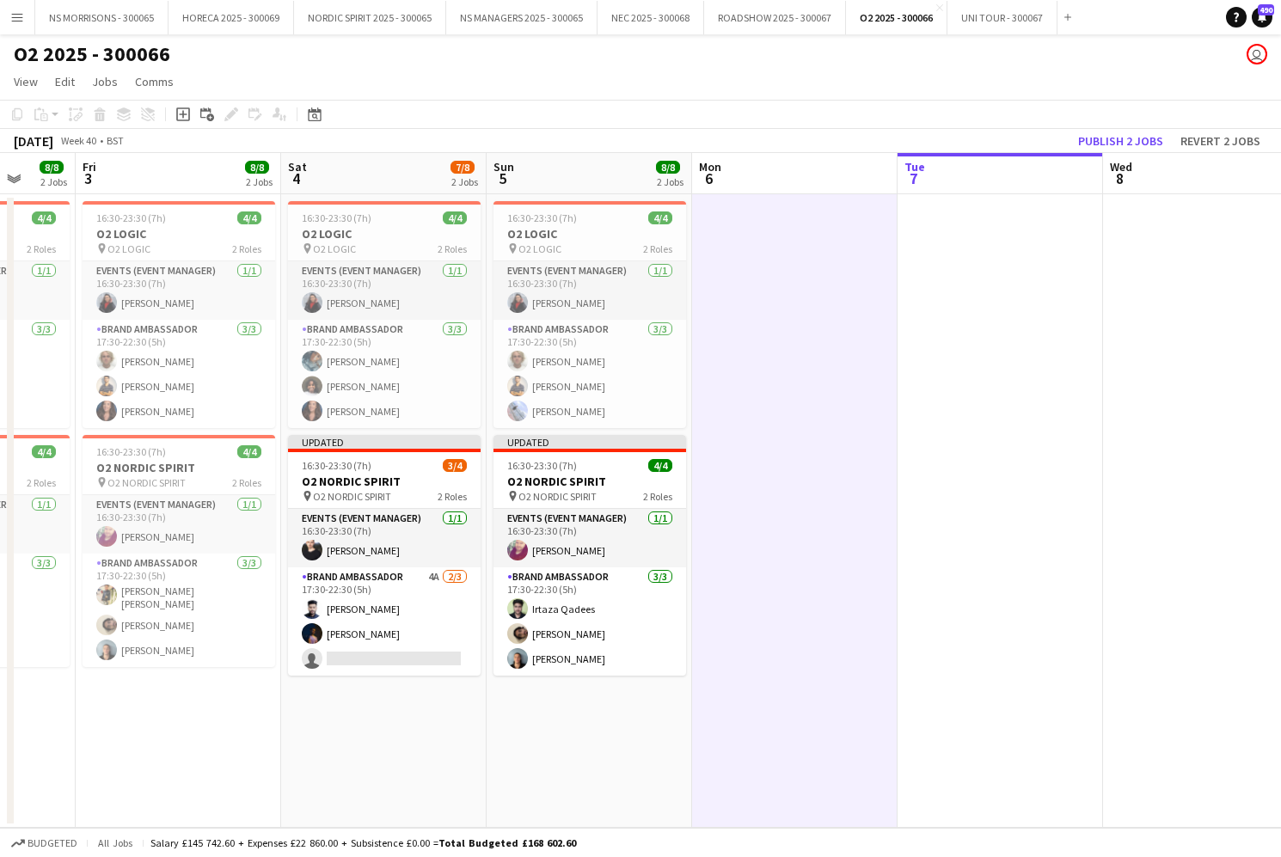
click at [1094, 143] on button "Publish 2 jobs" at bounding box center [1120, 141] width 99 height 22
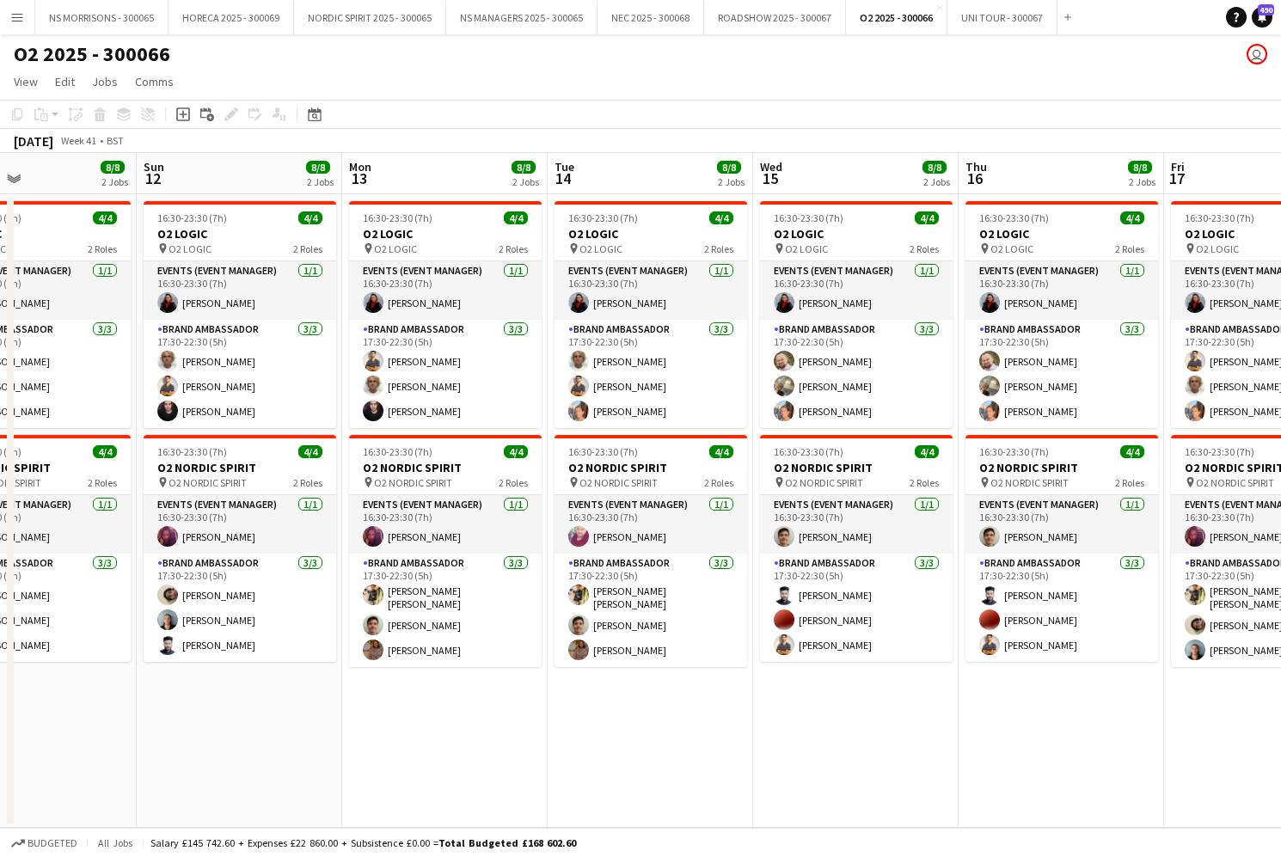
scroll to position [0, 510]
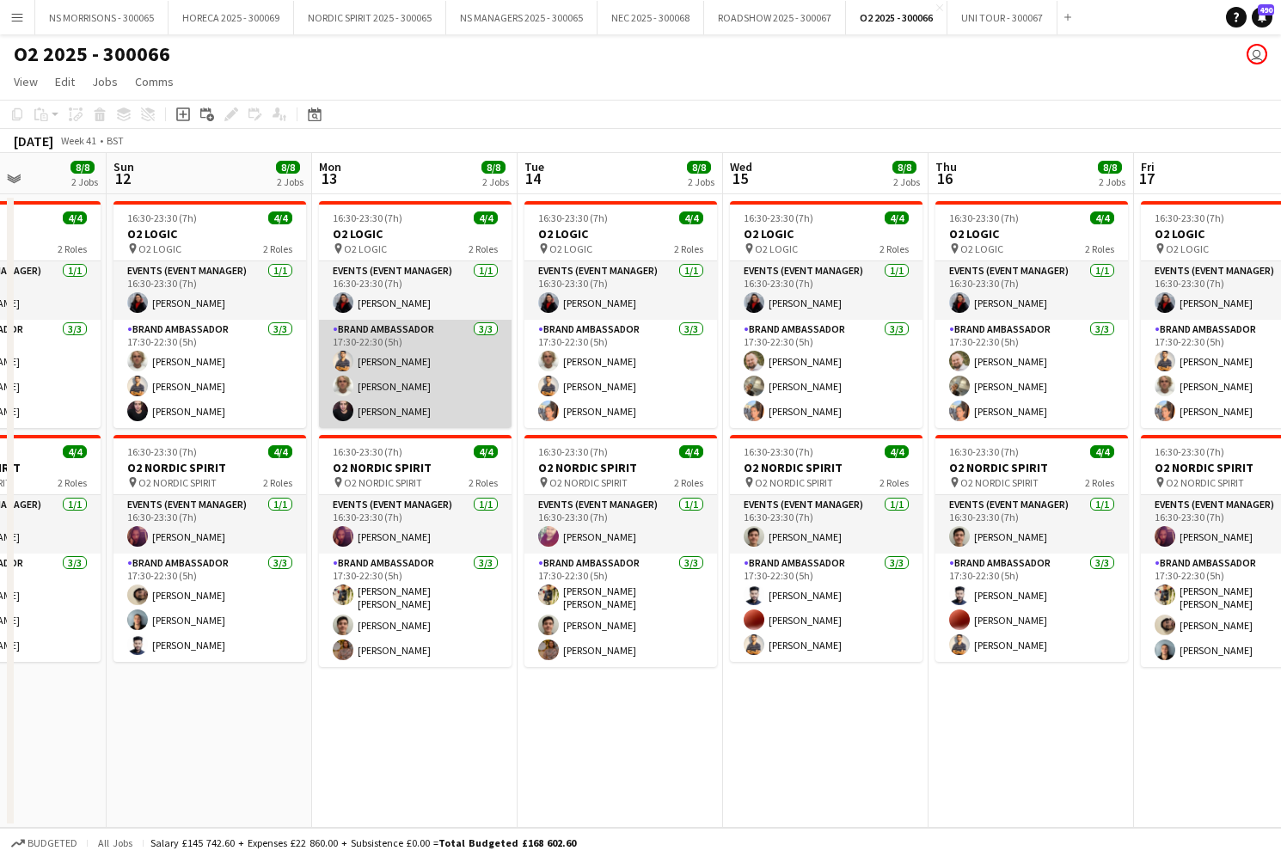
click at [456, 352] on app-card-role "Brand Ambassador [DATE] 17:30-22:30 (5h) Muhammad [PERSON_NAME] [PERSON_NAME] […" at bounding box center [415, 374] width 193 height 108
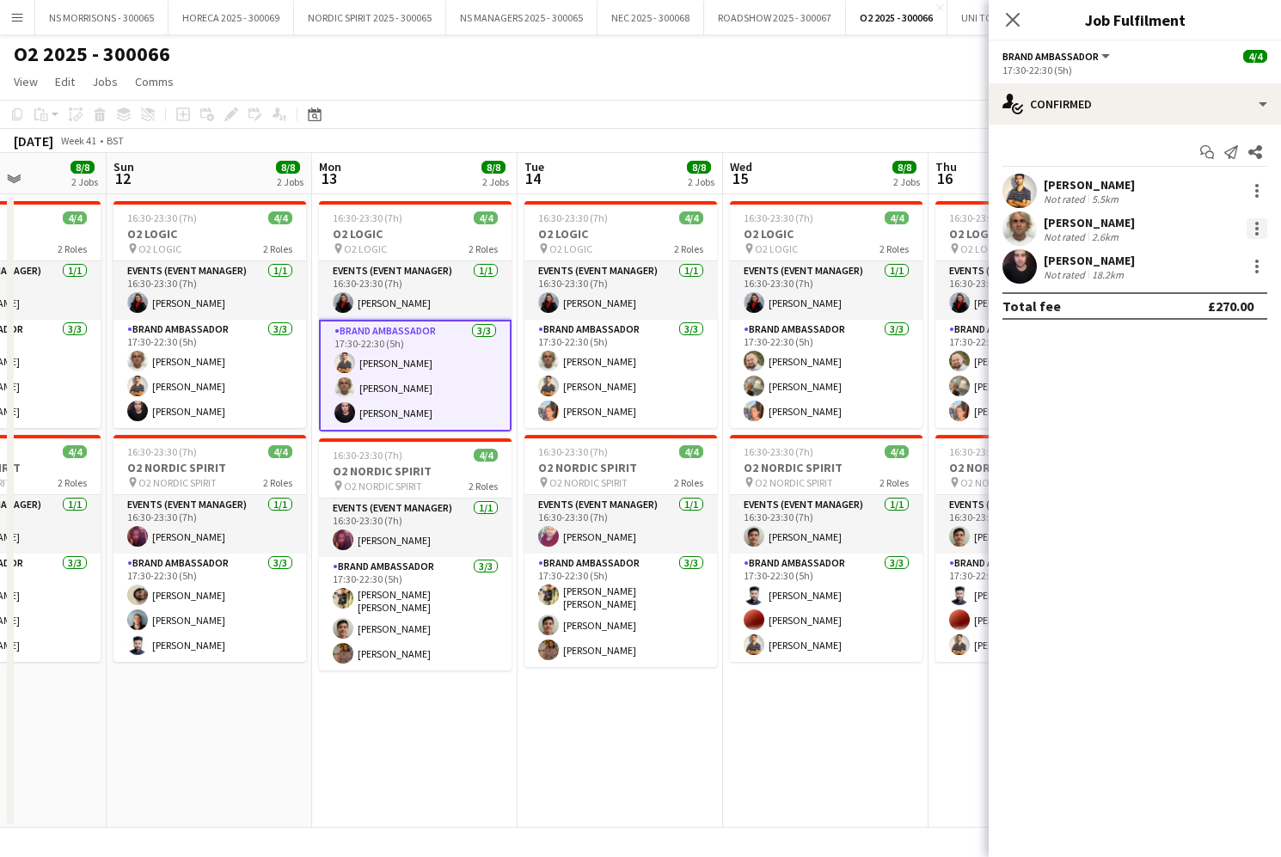
click at [1251, 229] on div at bounding box center [1256, 228] width 21 height 21
click at [1188, 431] on button "Remove" at bounding box center [1200, 425] width 134 height 41
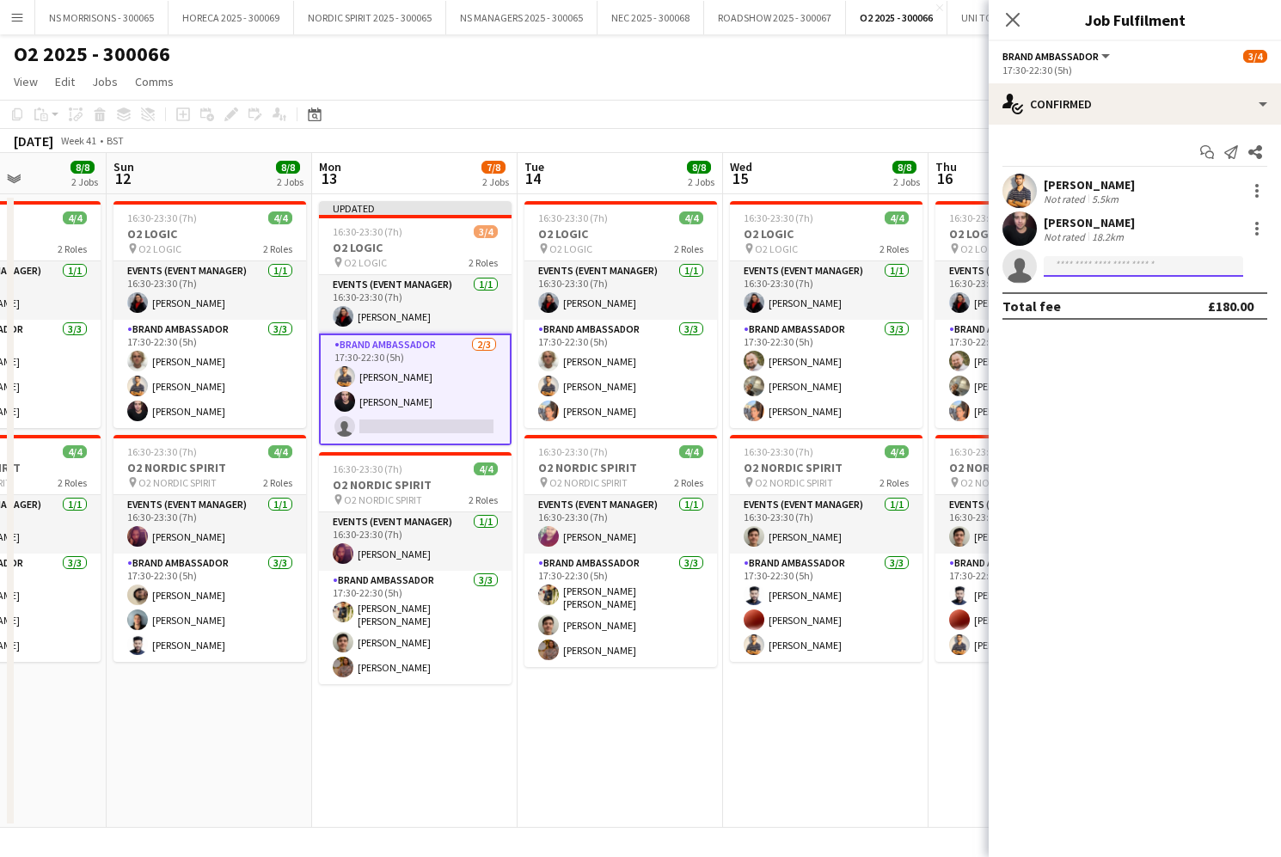
click at [1159, 273] on input at bounding box center [1142, 266] width 199 height 21
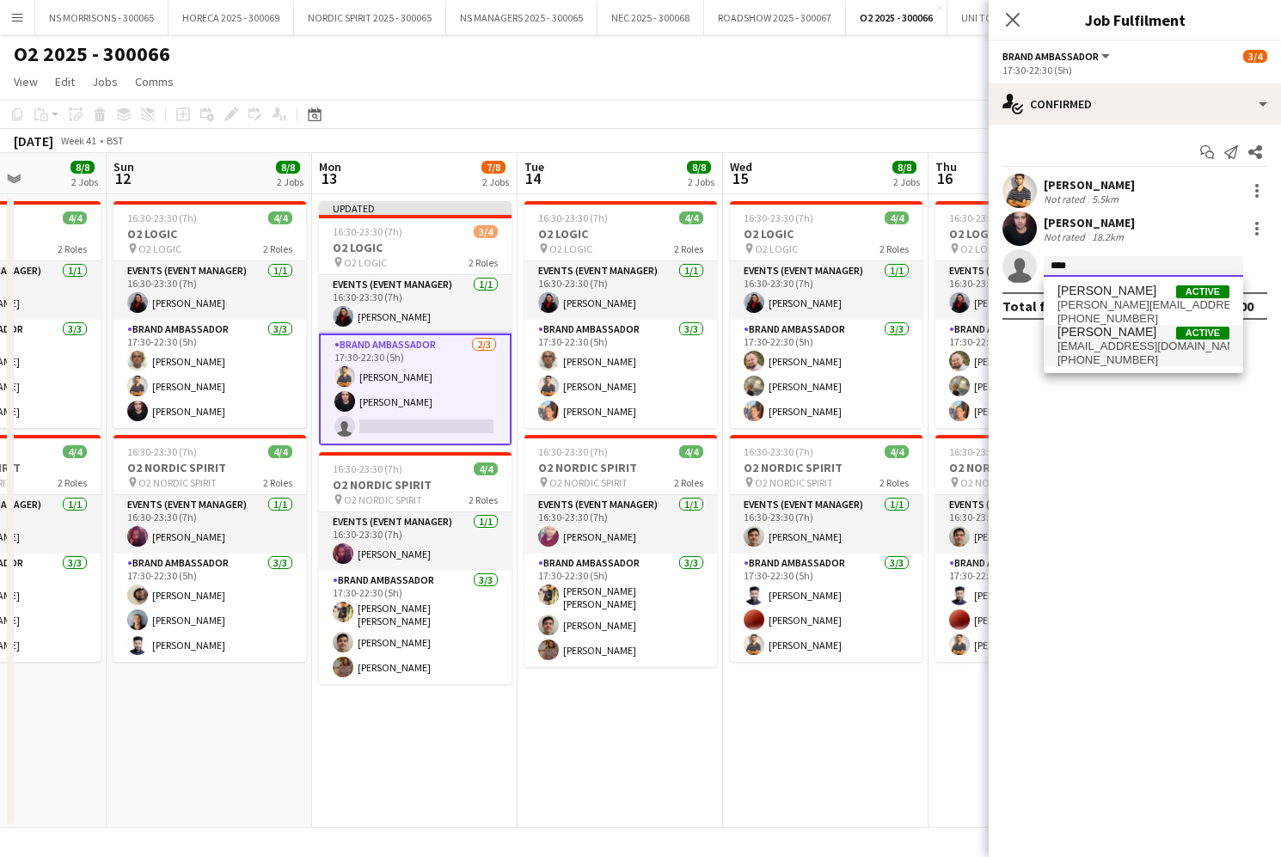
type input "****"
click at [1135, 327] on span "[PERSON_NAME]" at bounding box center [1106, 332] width 99 height 15
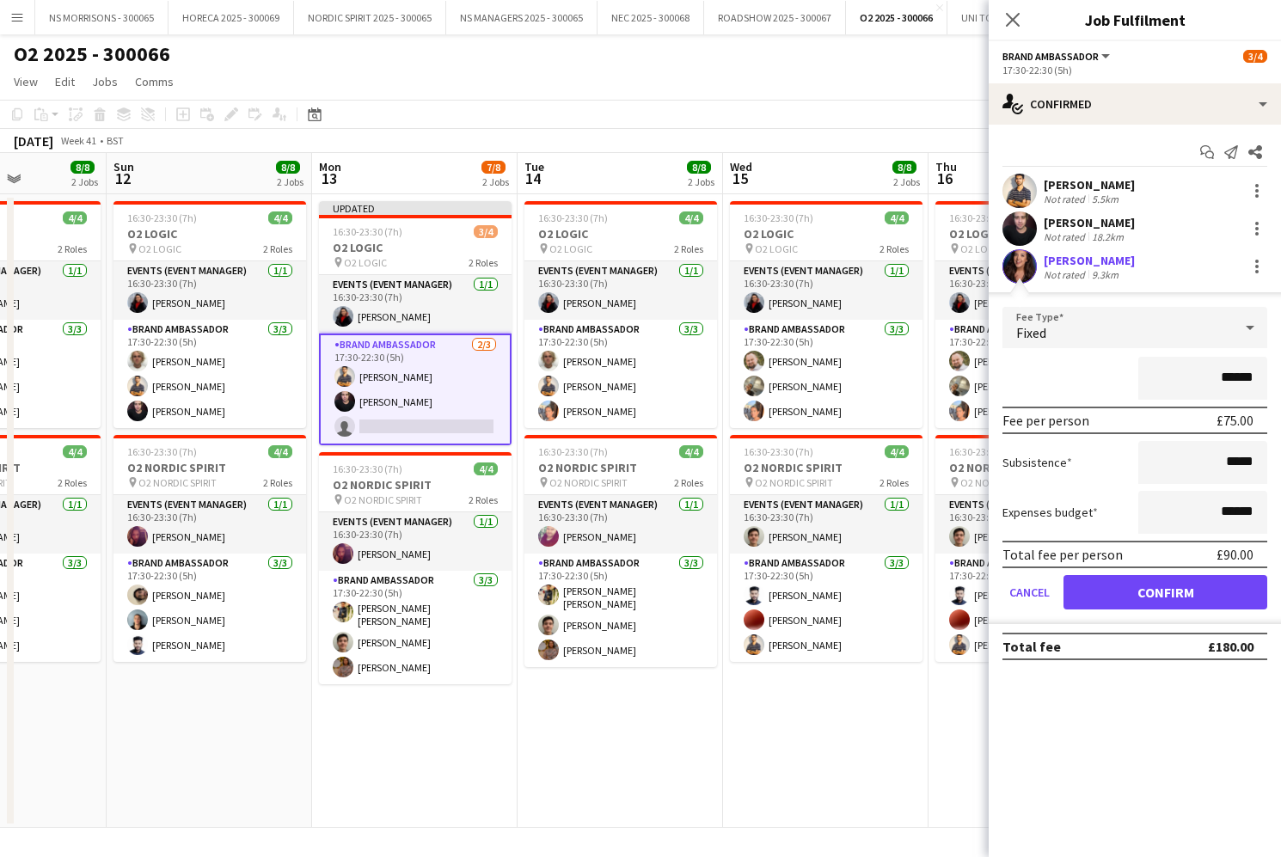
click at [1091, 583] on button "Confirm" at bounding box center [1165, 592] width 204 height 34
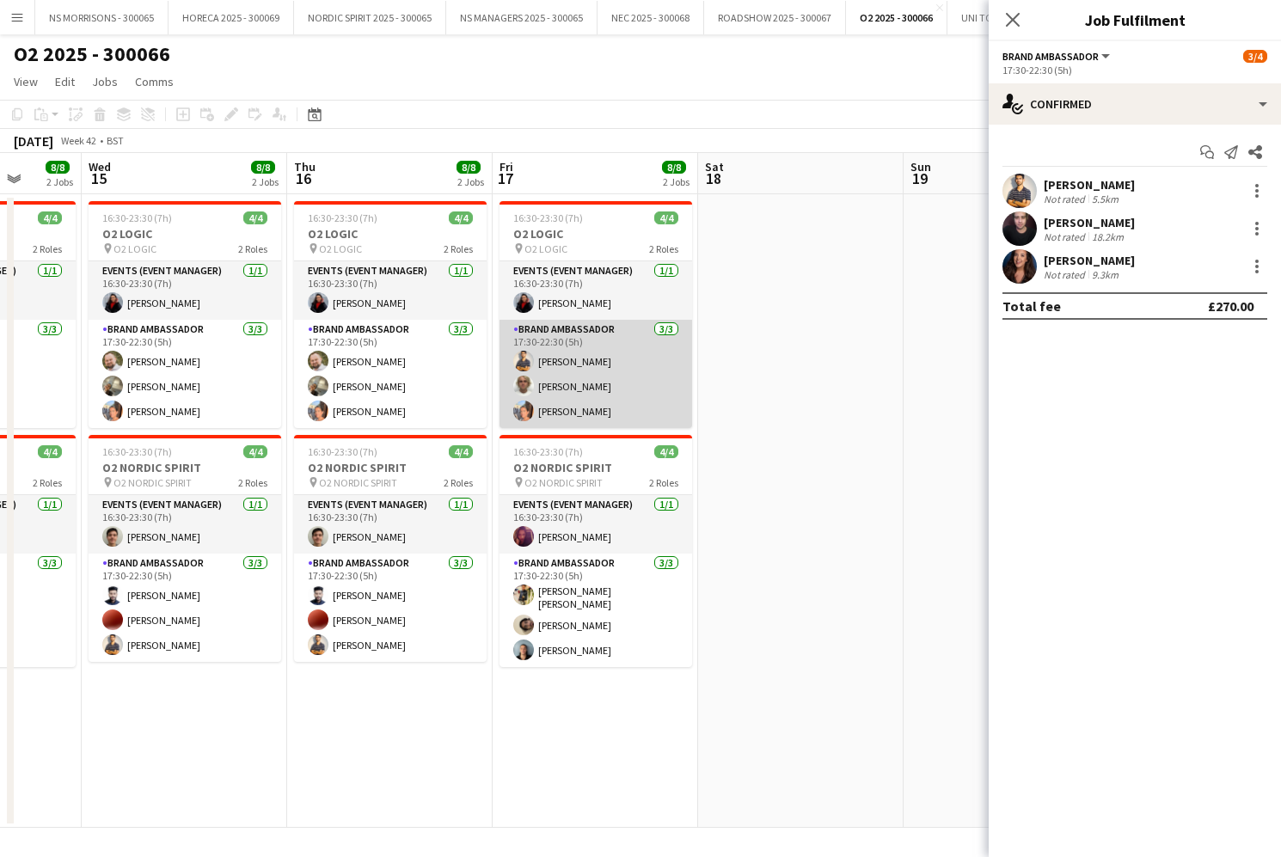
scroll to position [0, 751]
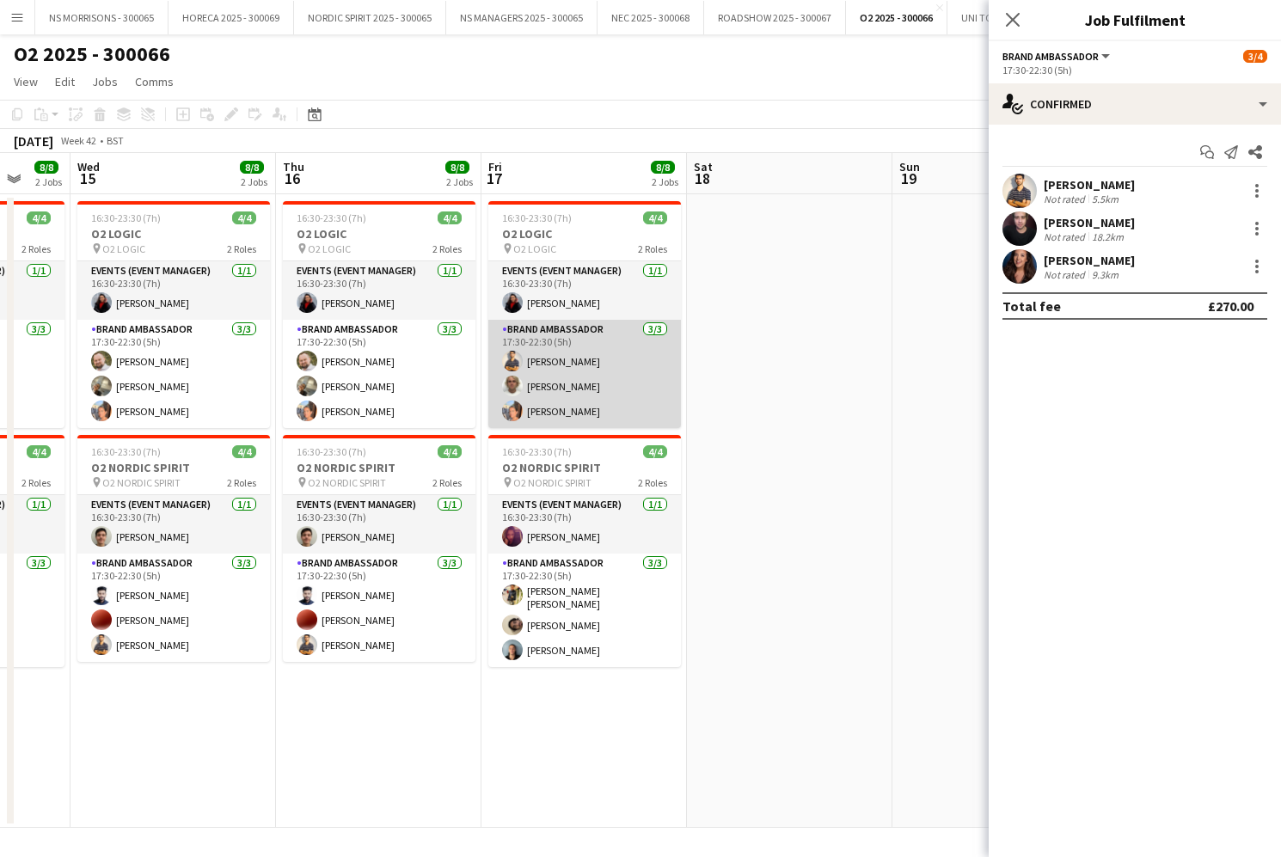
click at [578, 362] on app-card-role "Brand Ambassador [DATE] 17:30-22:30 (5h) Muhammad [PERSON_NAME] [PERSON_NAME] […" at bounding box center [584, 374] width 193 height 108
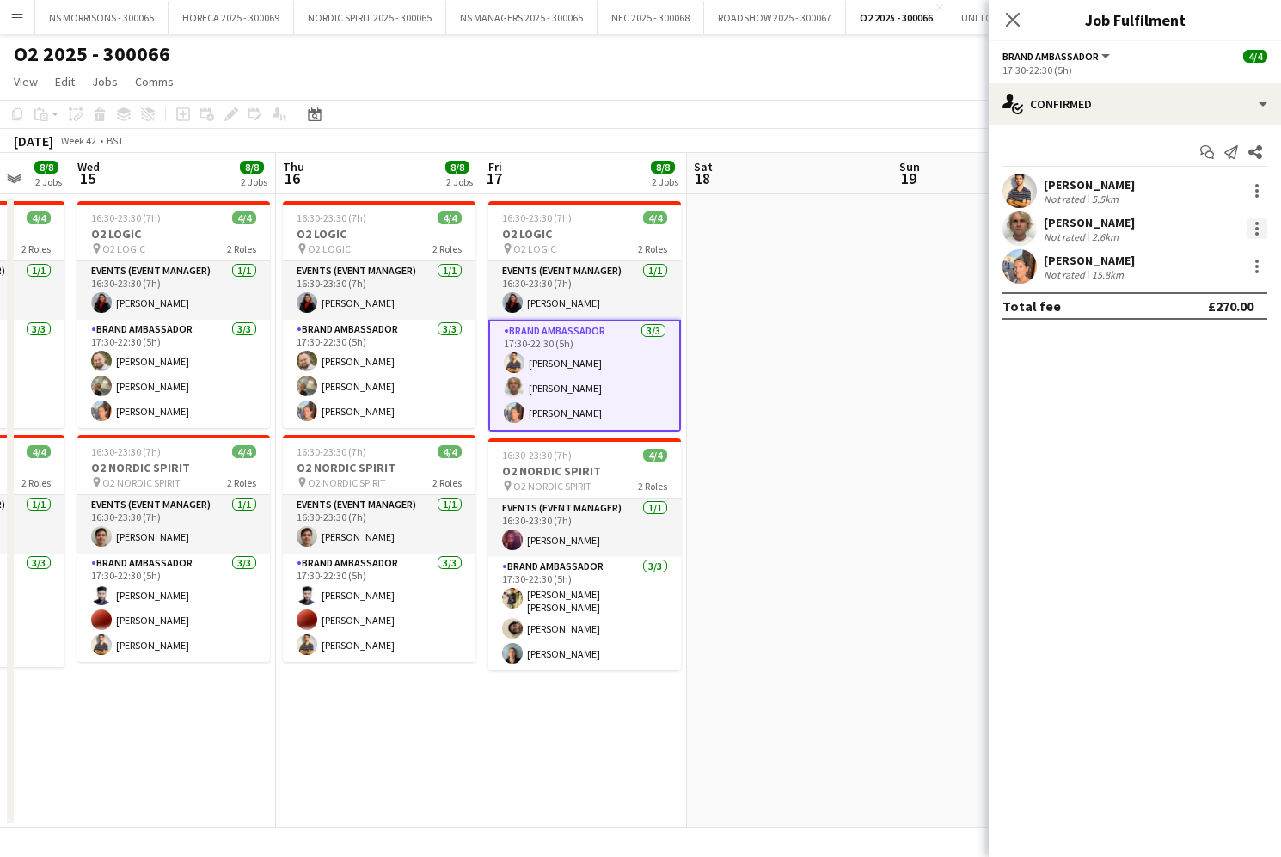
drag, startPoint x: 1258, startPoint y: 230, endPoint x: 1251, endPoint y: 236, distance: 9.1
click at [1258, 230] on div at bounding box center [1256, 228] width 21 height 21
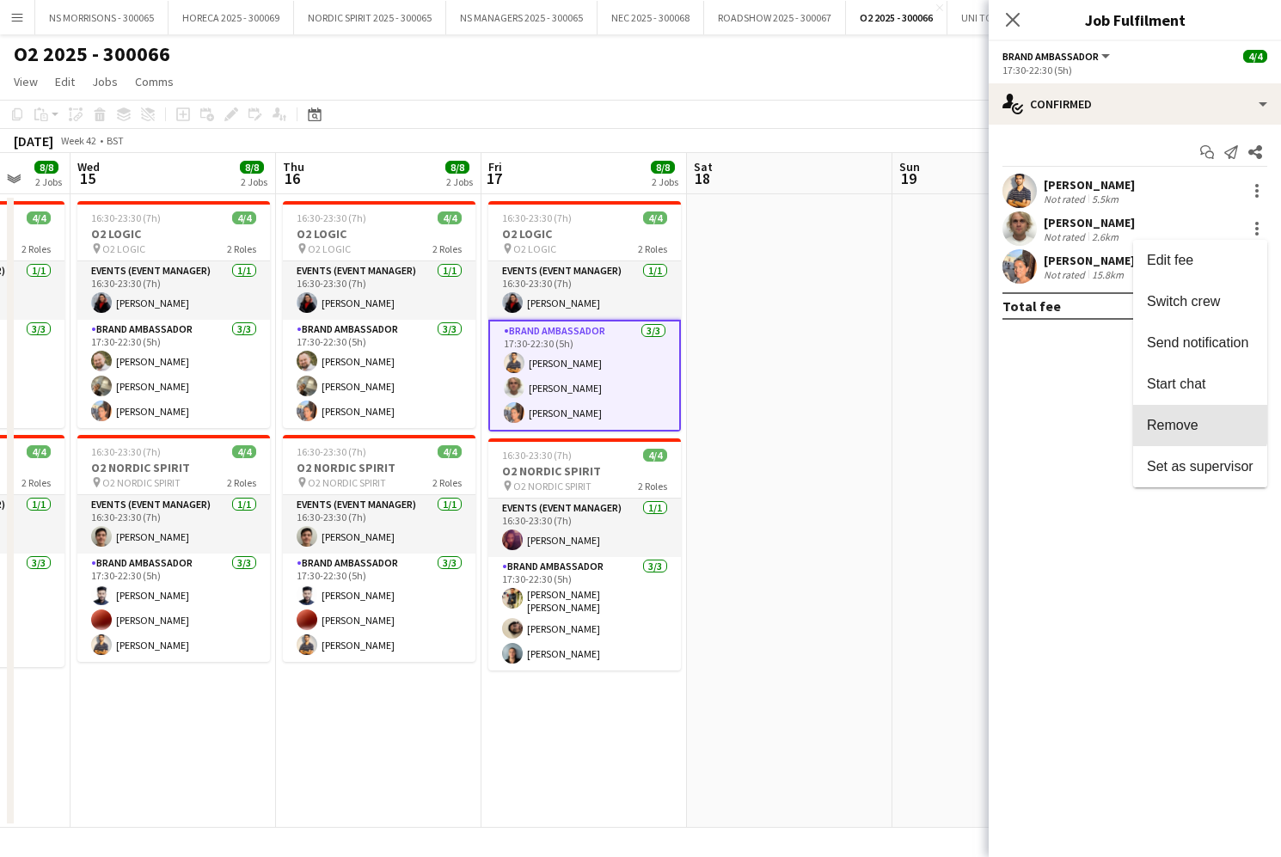
drag, startPoint x: 1174, startPoint y: 421, endPoint x: 1128, endPoint y: 299, distance: 130.6
click at [1174, 419] on span "Remove" at bounding box center [1173, 425] width 52 height 15
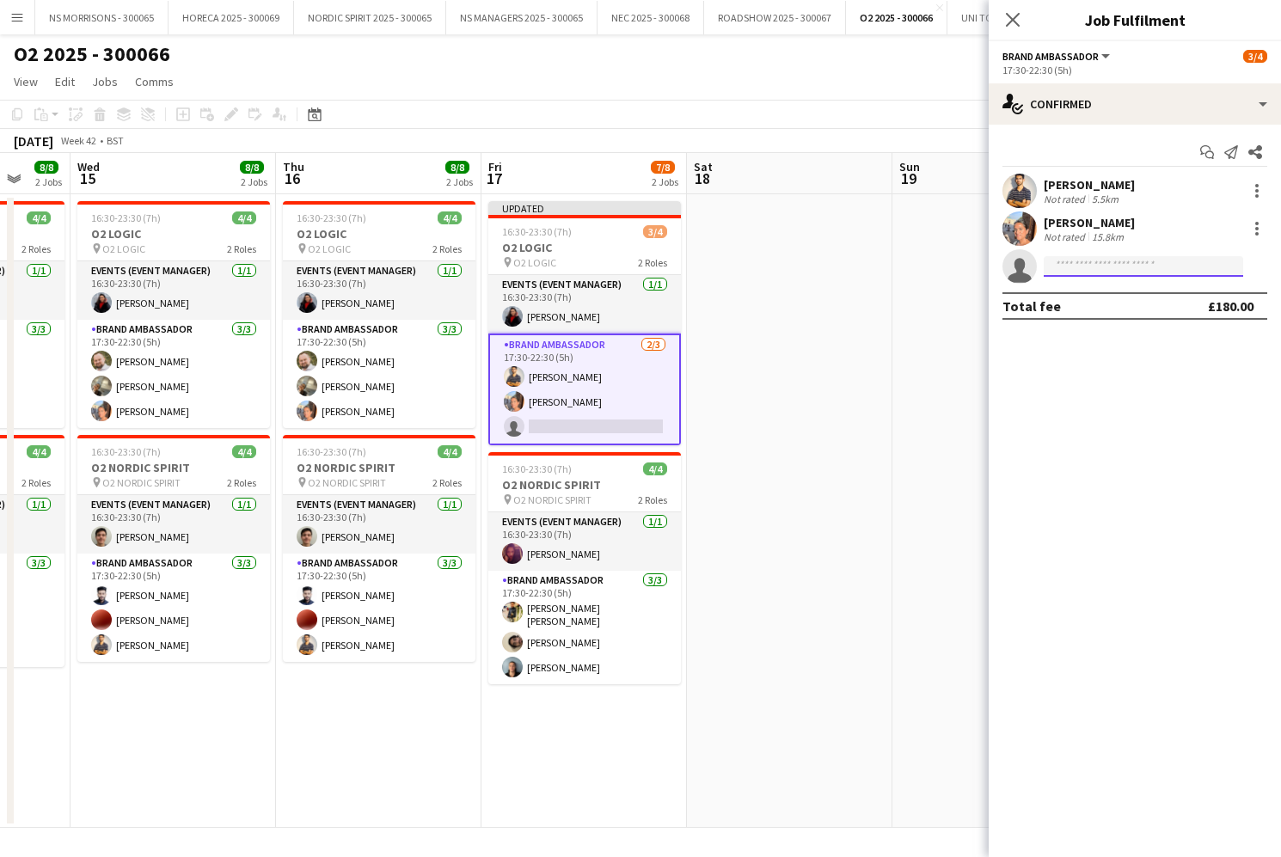
click at [1077, 266] on input at bounding box center [1142, 266] width 199 height 21
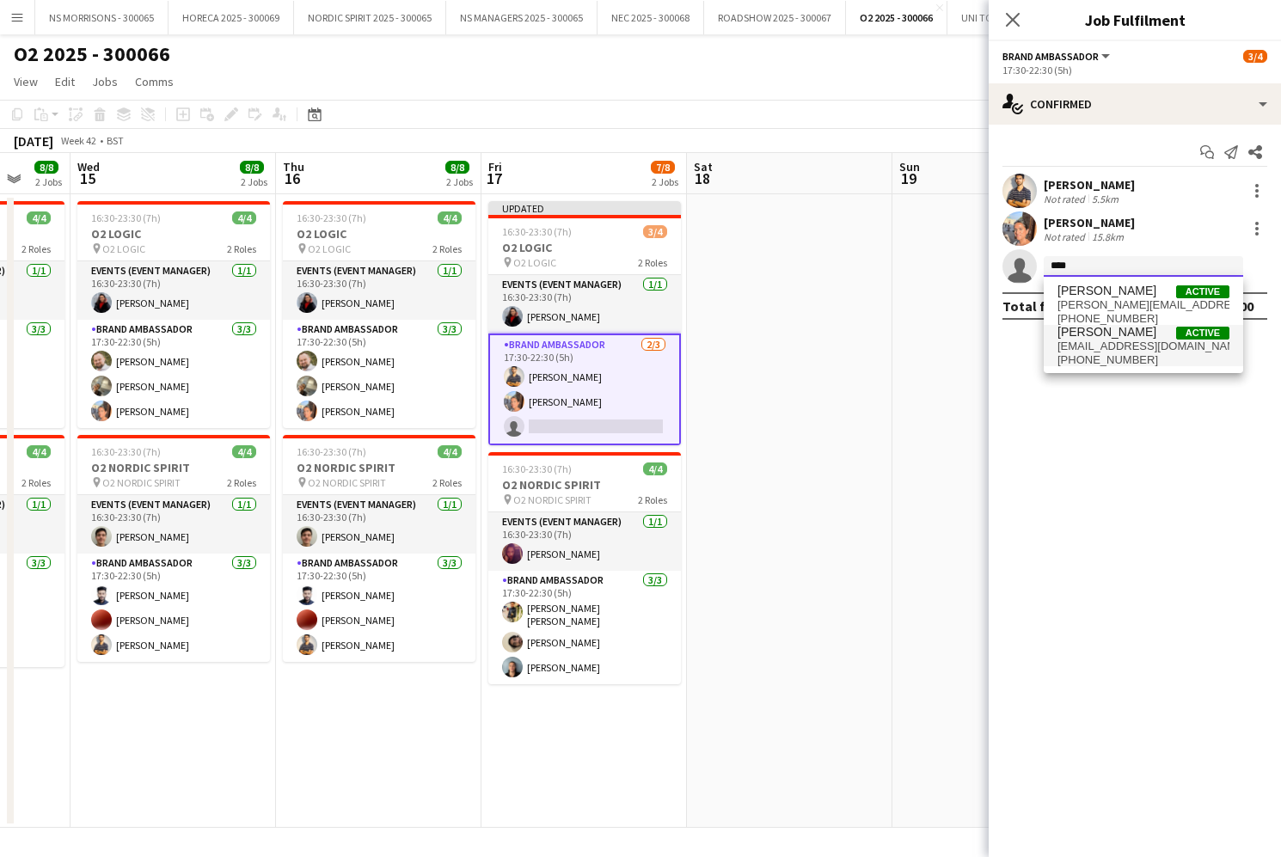
type input "****"
click at [1080, 328] on span "[PERSON_NAME]" at bounding box center [1106, 332] width 99 height 15
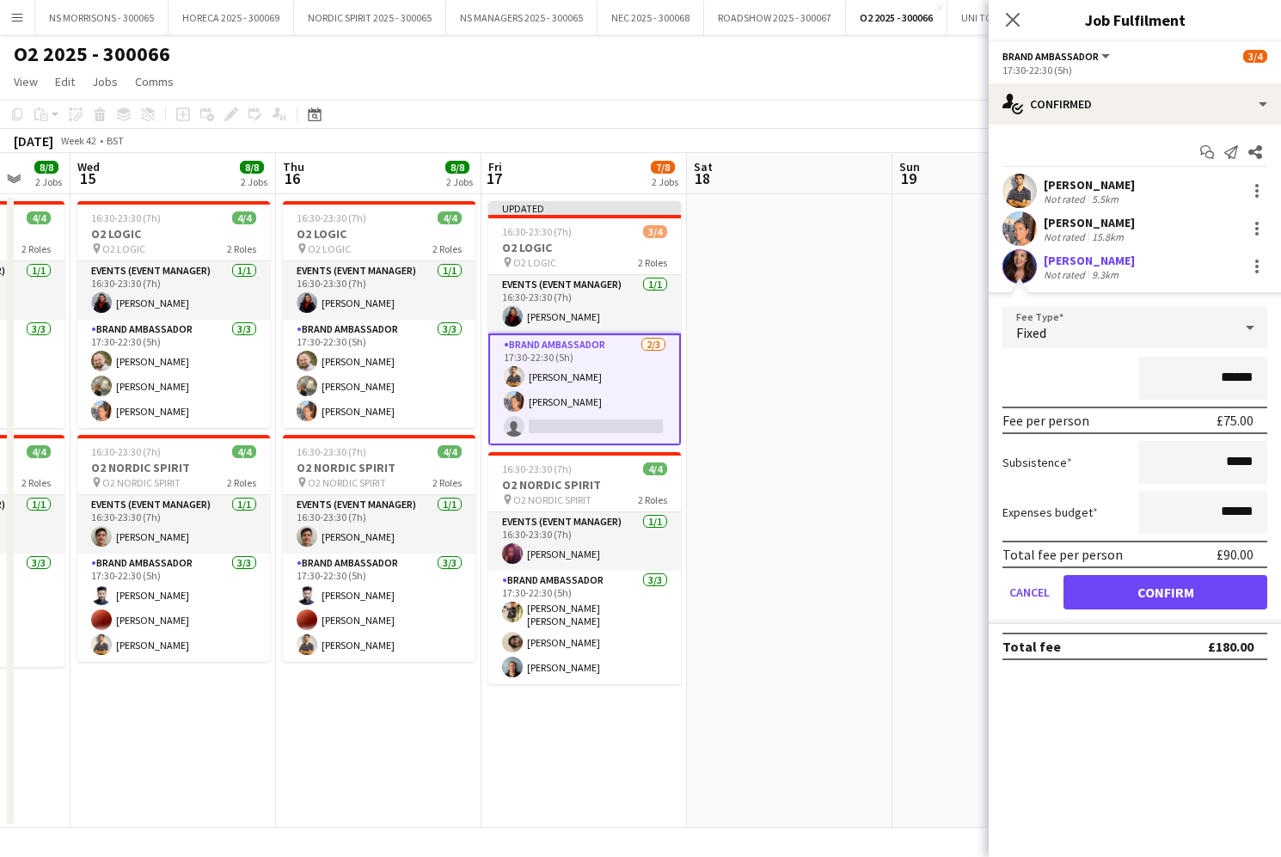
click at [1104, 578] on button "Confirm" at bounding box center [1165, 592] width 204 height 34
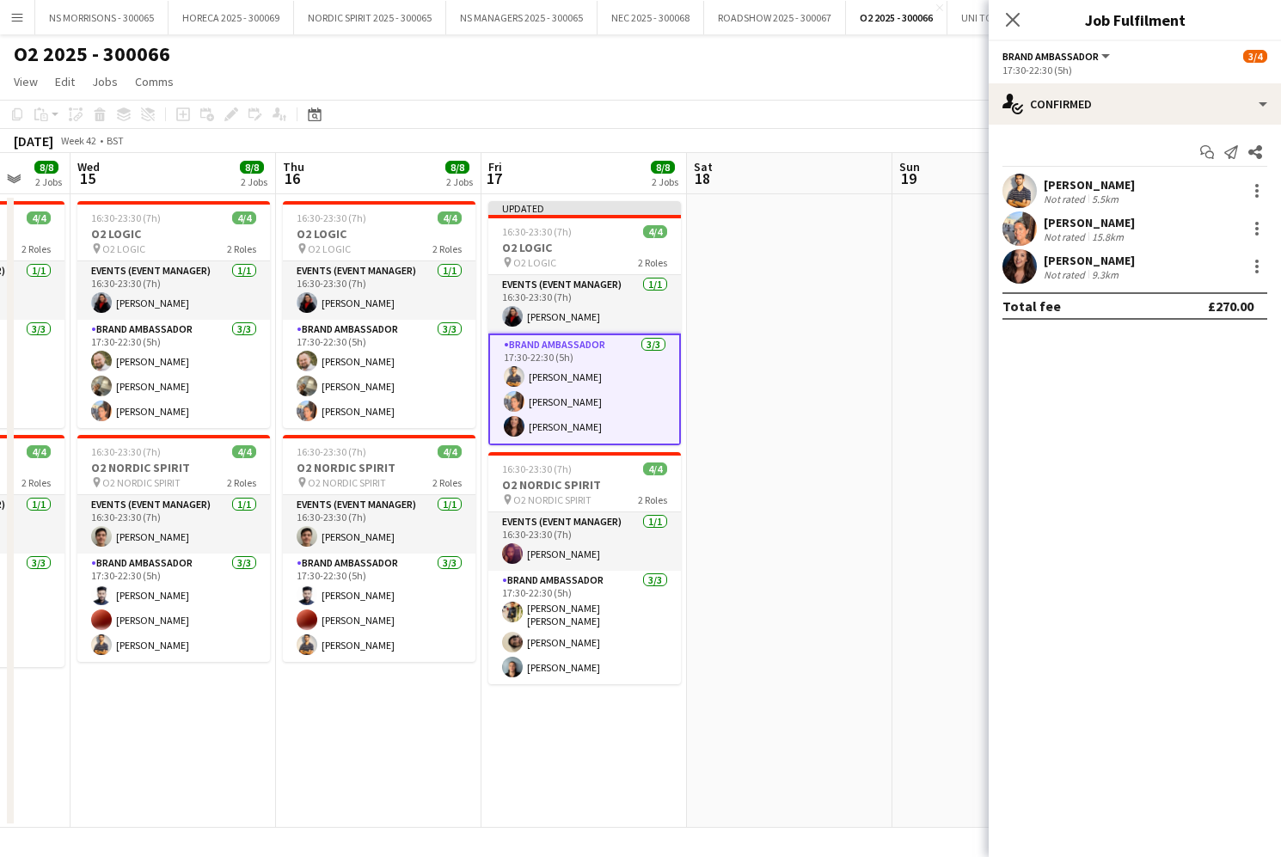
click at [847, 355] on app-date-cell at bounding box center [789, 510] width 205 height 633
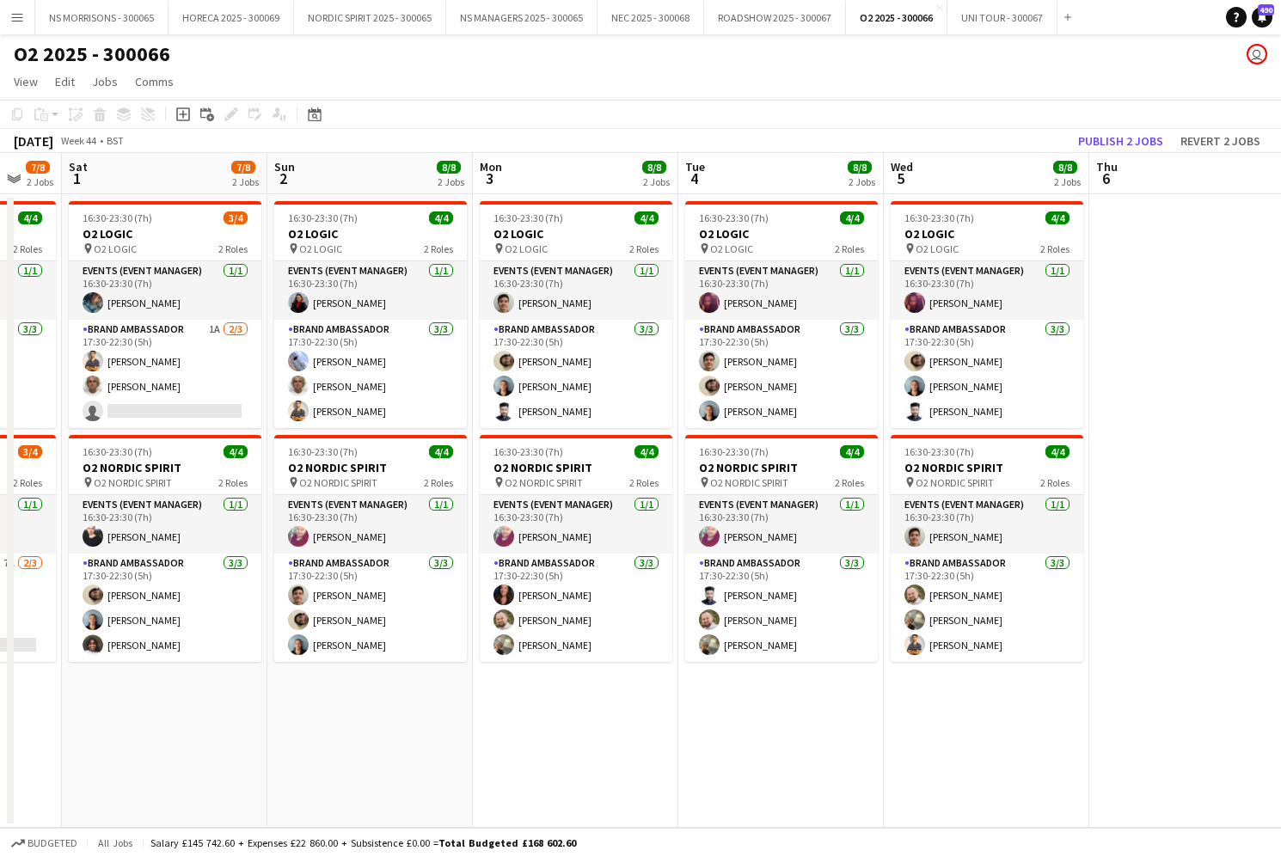
scroll to position [0, 745]
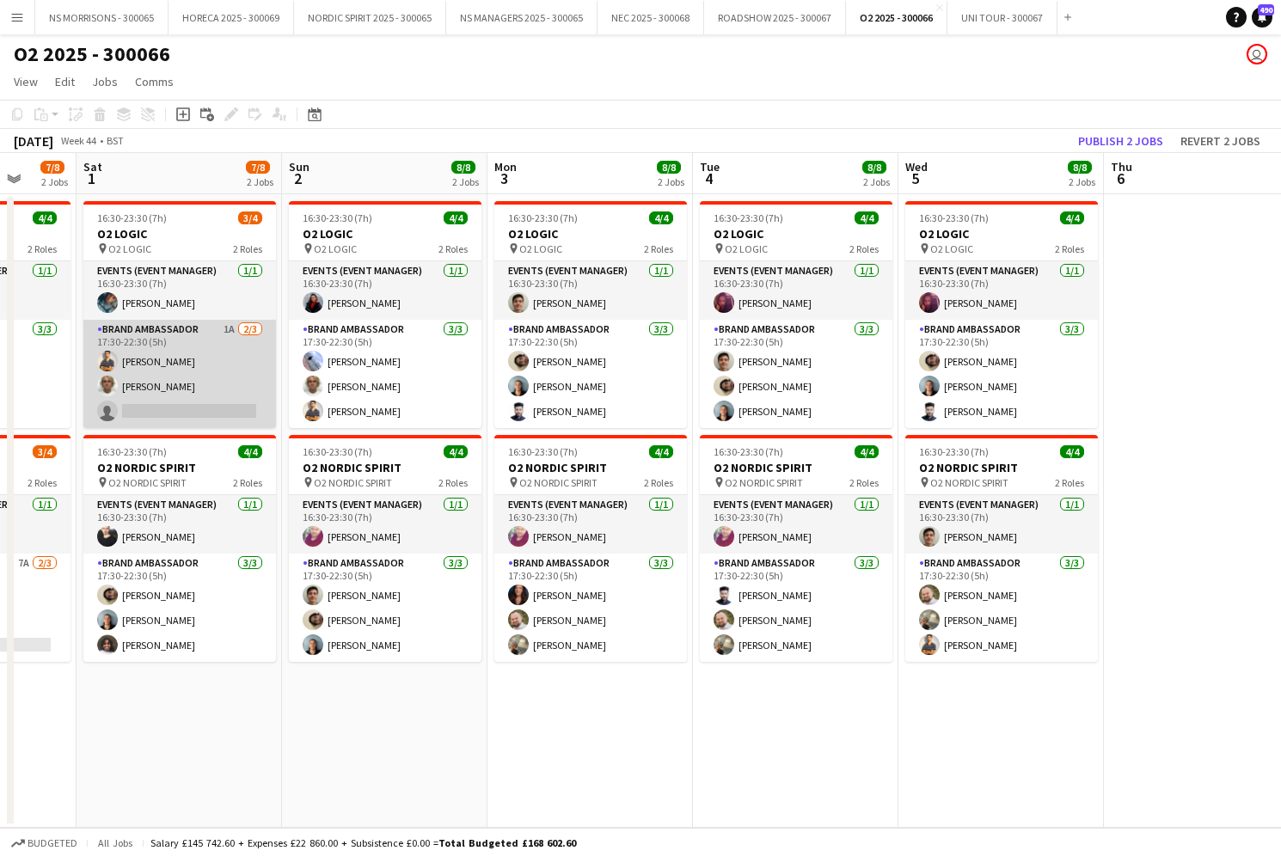
click at [202, 368] on app-card-role "Brand Ambassador 1A [DATE] 17:30-22:30 (5h) Muhammad [PERSON_NAME] [PERSON_NAME…" at bounding box center [179, 374] width 193 height 108
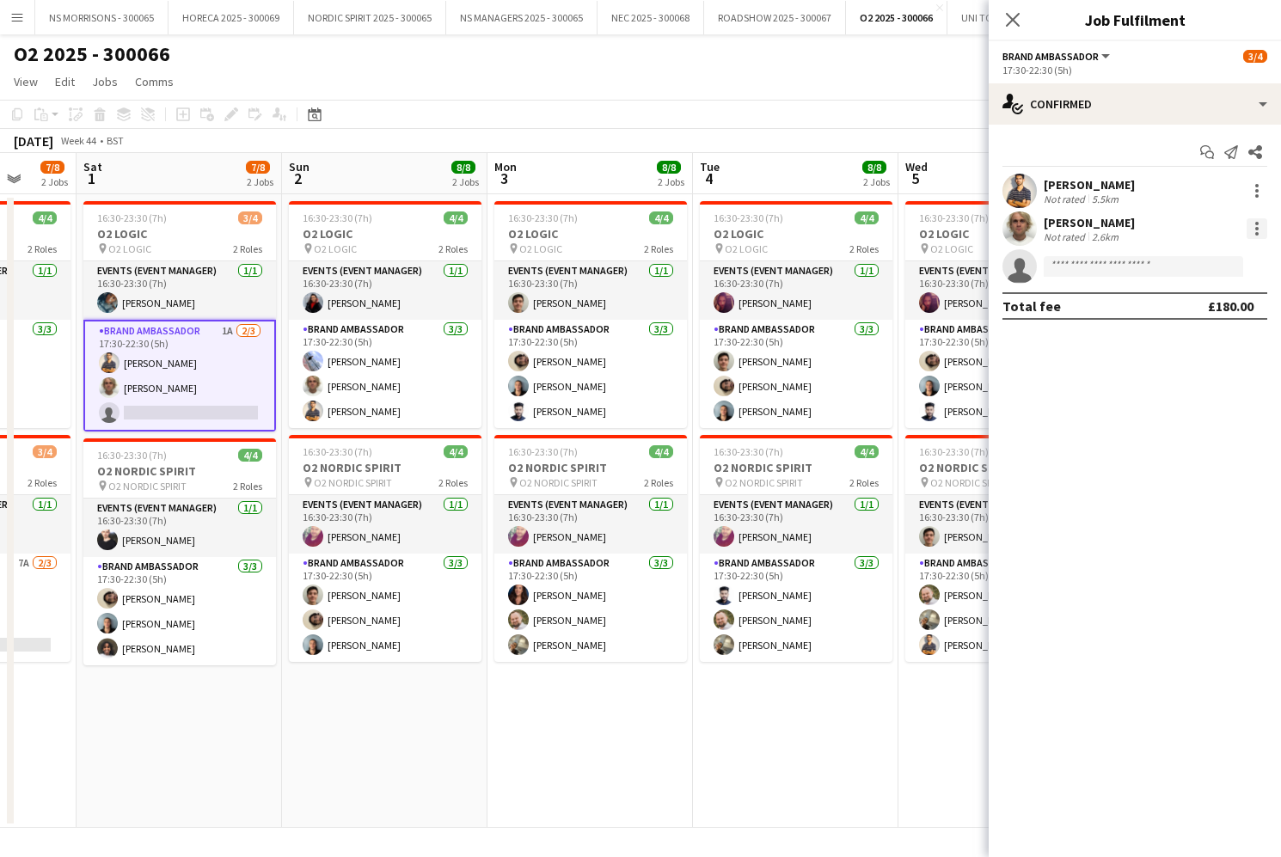
click at [1252, 228] on div at bounding box center [1256, 228] width 21 height 21
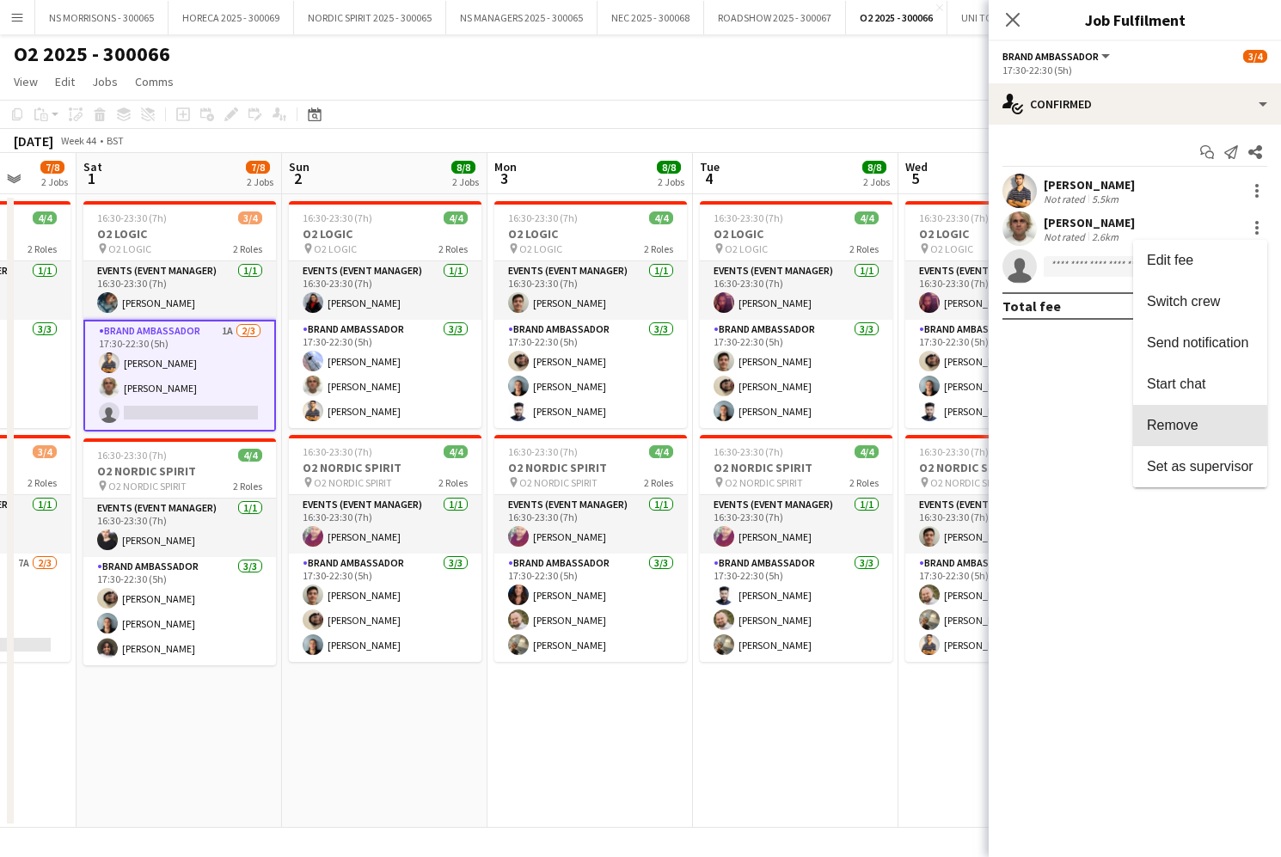
drag, startPoint x: 1182, startPoint y: 427, endPoint x: 1151, endPoint y: 364, distance: 70.0
click at [1182, 426] on span "Remove" at bounding box center [1173, 425] width 52 height 15
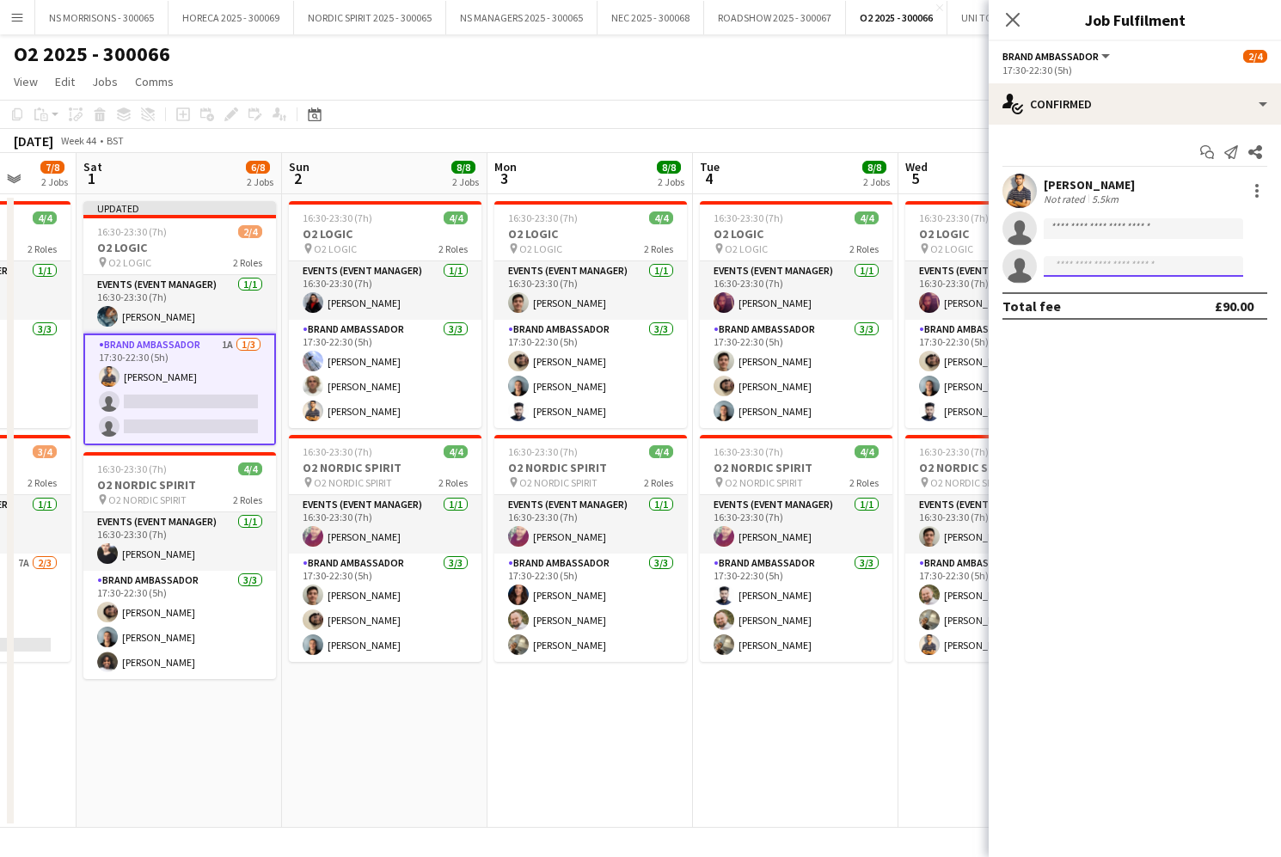
click at [1100, 272] on input at bounding box center [1142, 266] width 199 height 21
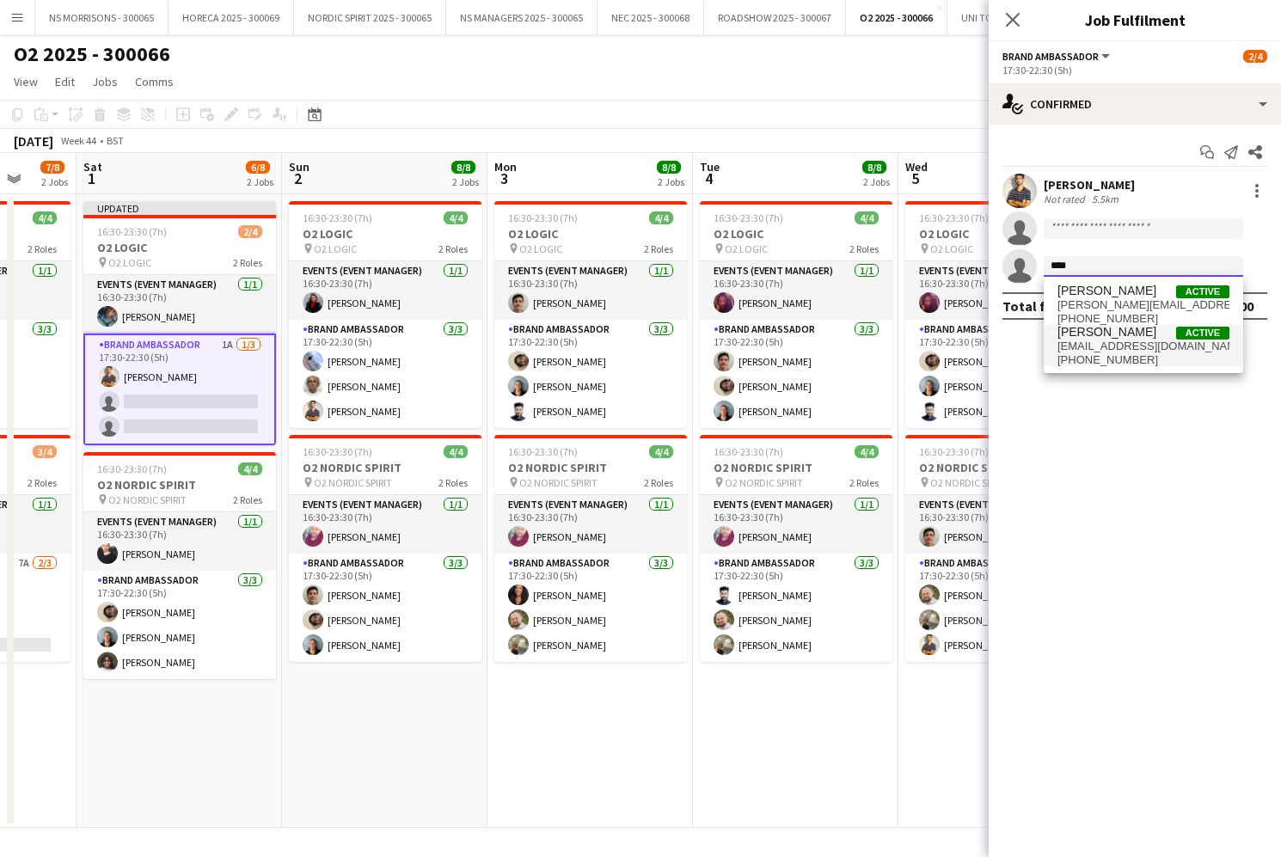
type input "****"
click at [1097, 352] on span "[EMAIL_ADDRESS][DOMAIN_NAME]" at bounding box center [1143, 347] width 172 height 14
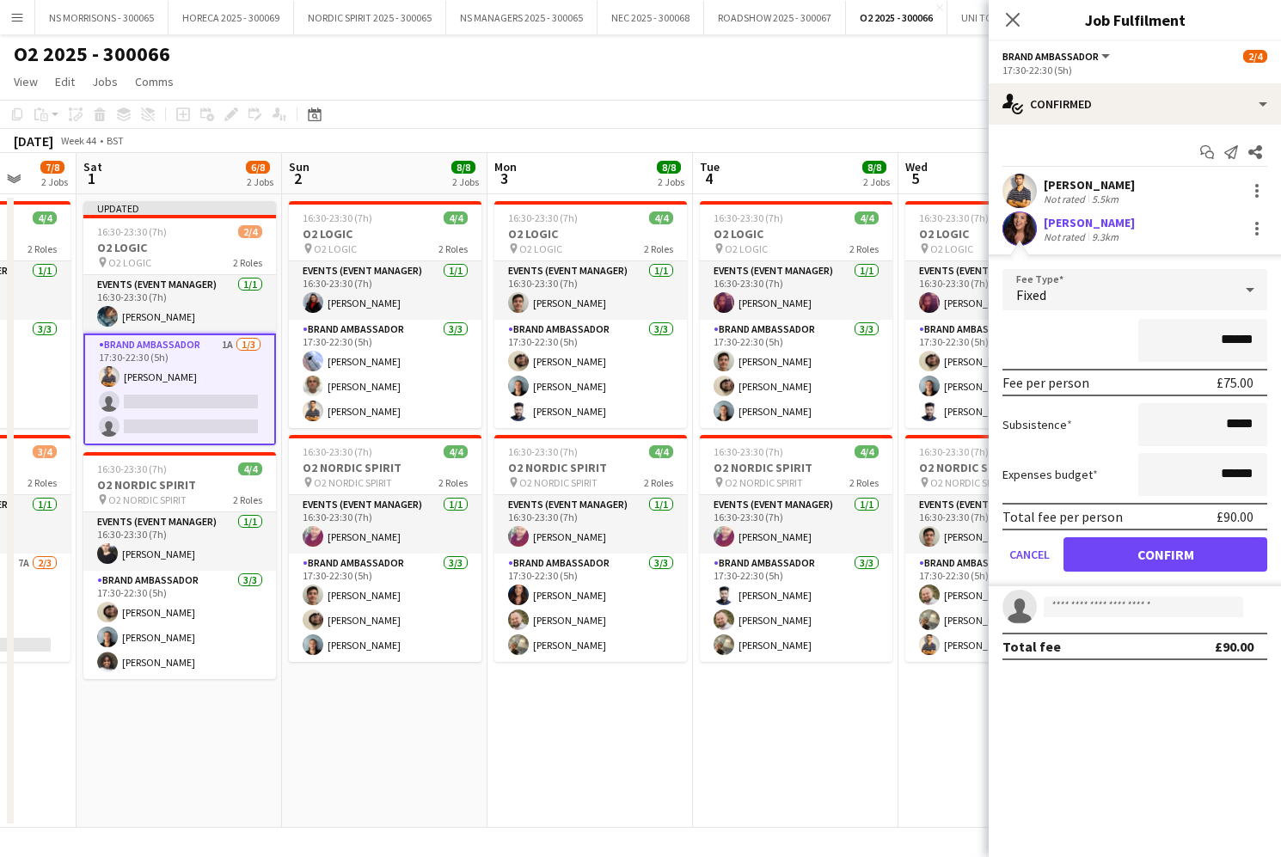
drag, startPoint x: 1093, startPoint y: 562, endPoint x: 1092, endPoint y: 552, distance: 10.3
click at [1093, 562] on button "Confirm" at bounding box center [1165, 554] width 204 height 34
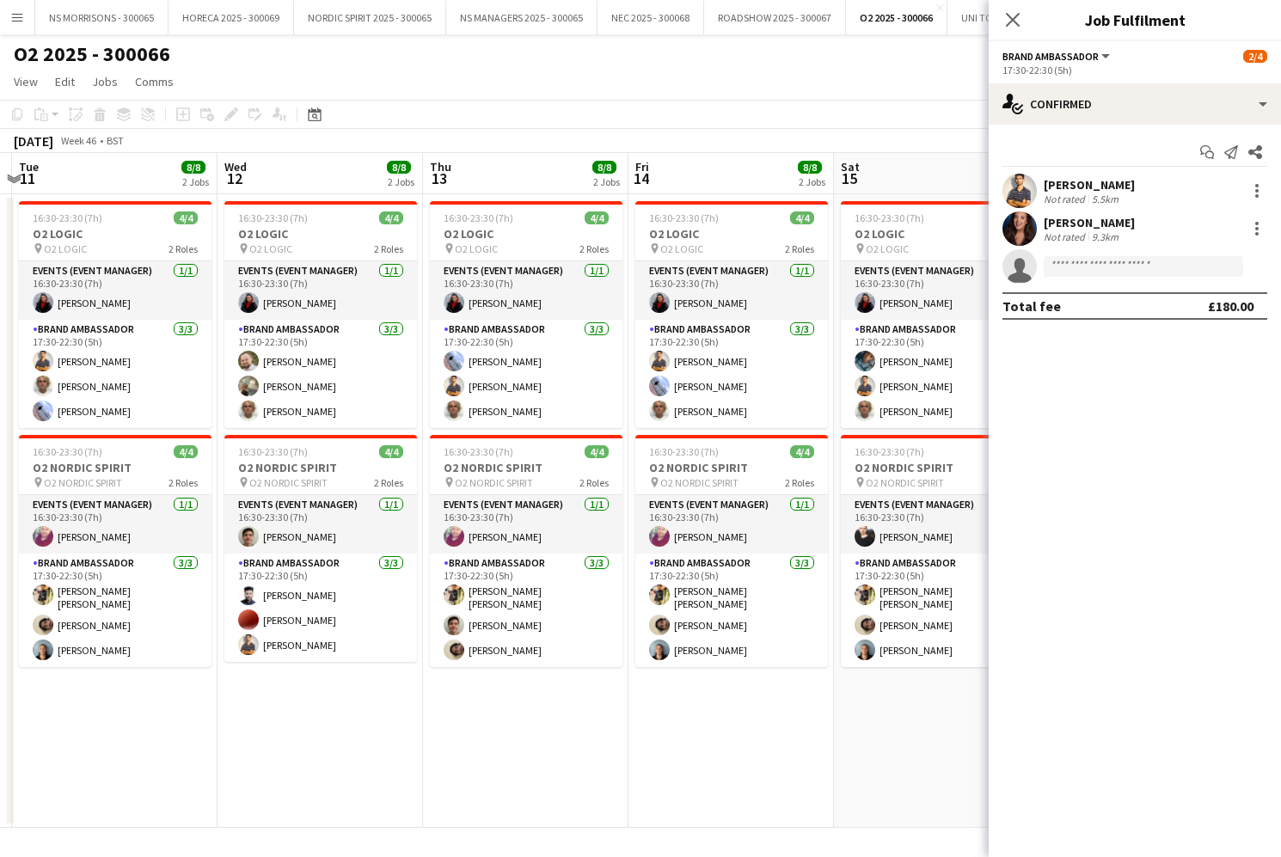
scroll to position [0, 397]
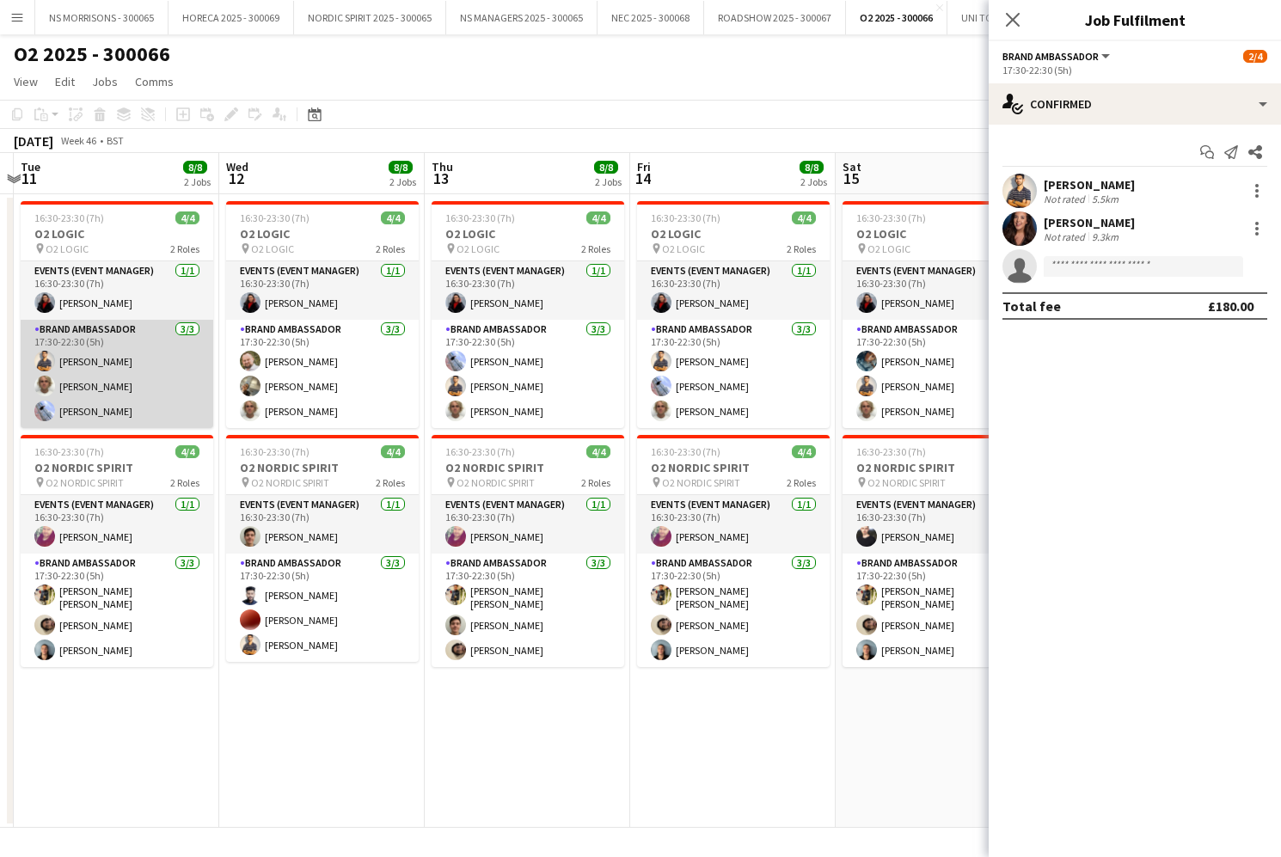
click at [144, 376] on app-card-role "Brand Ambassador [DATE] 17:30-22:30 (5h) Muhammad [PERSON_NAME] [PERSON_NAME] […" at bounding box center [117, 374] width 193 height 108
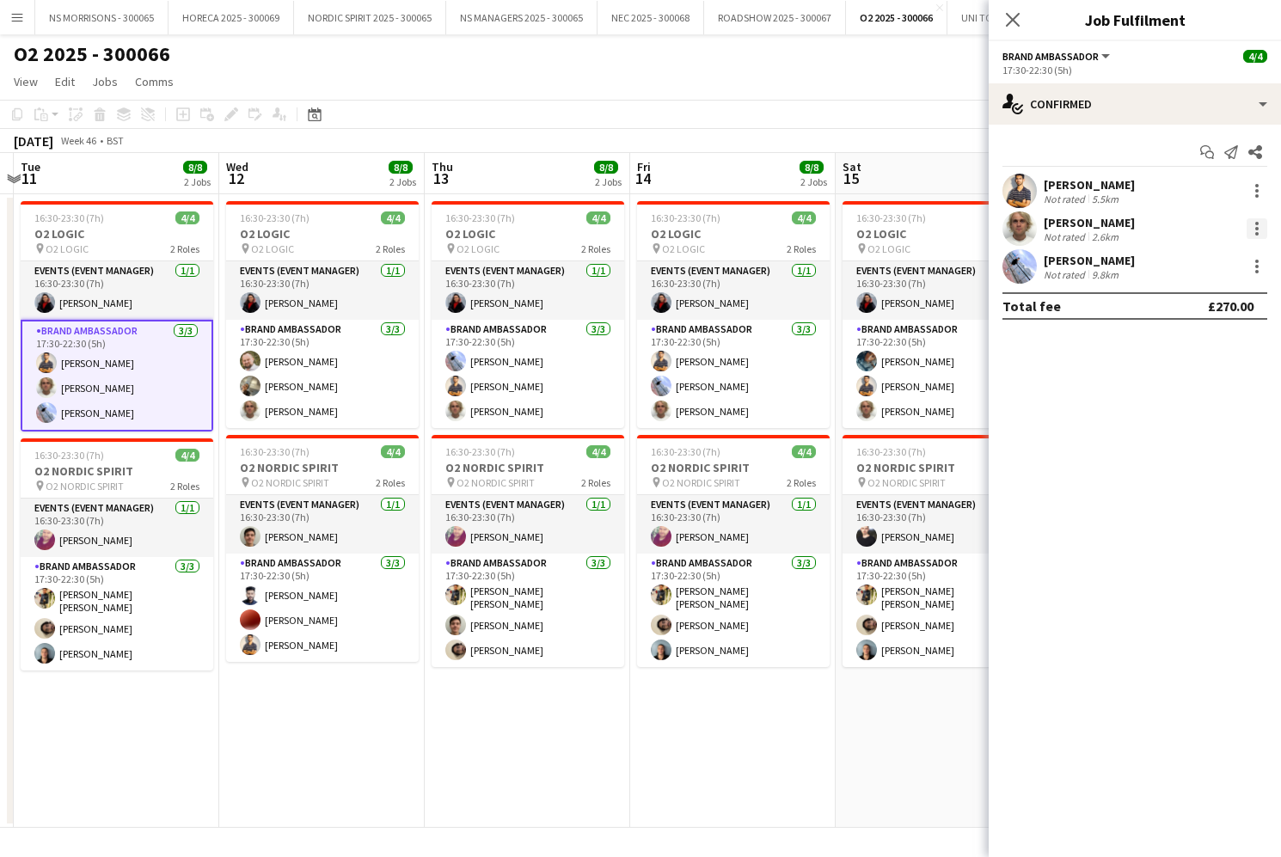
click at [1257, 223] on div at bounding box center [1256, 223] width 3 height 3
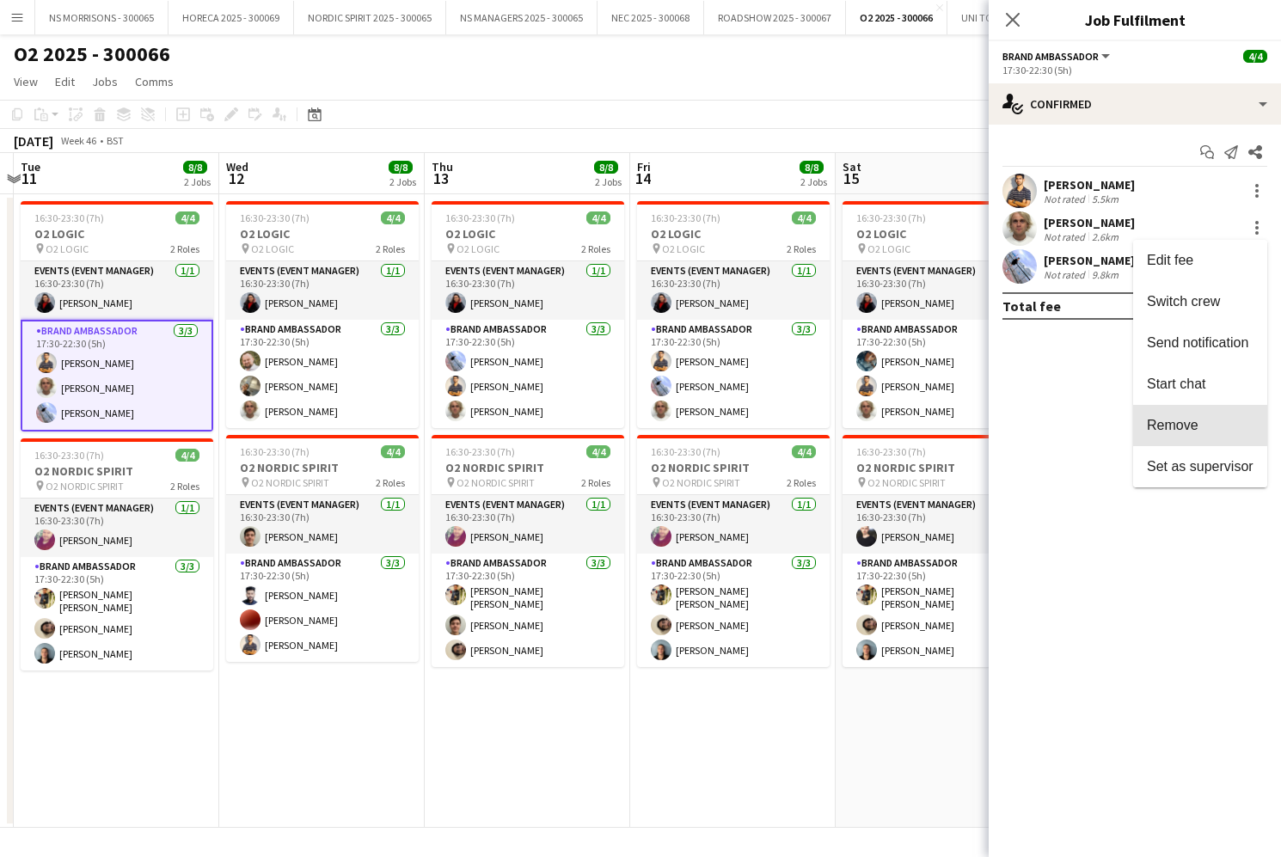
drag, startPoint x: 1180, startPoint y: 421, endPoint x: 1146, endPoint y: 335, distance: 92.6
click at [1180, 420] on span "Remove" at bounding box center [1173, 425] width 52 height 15
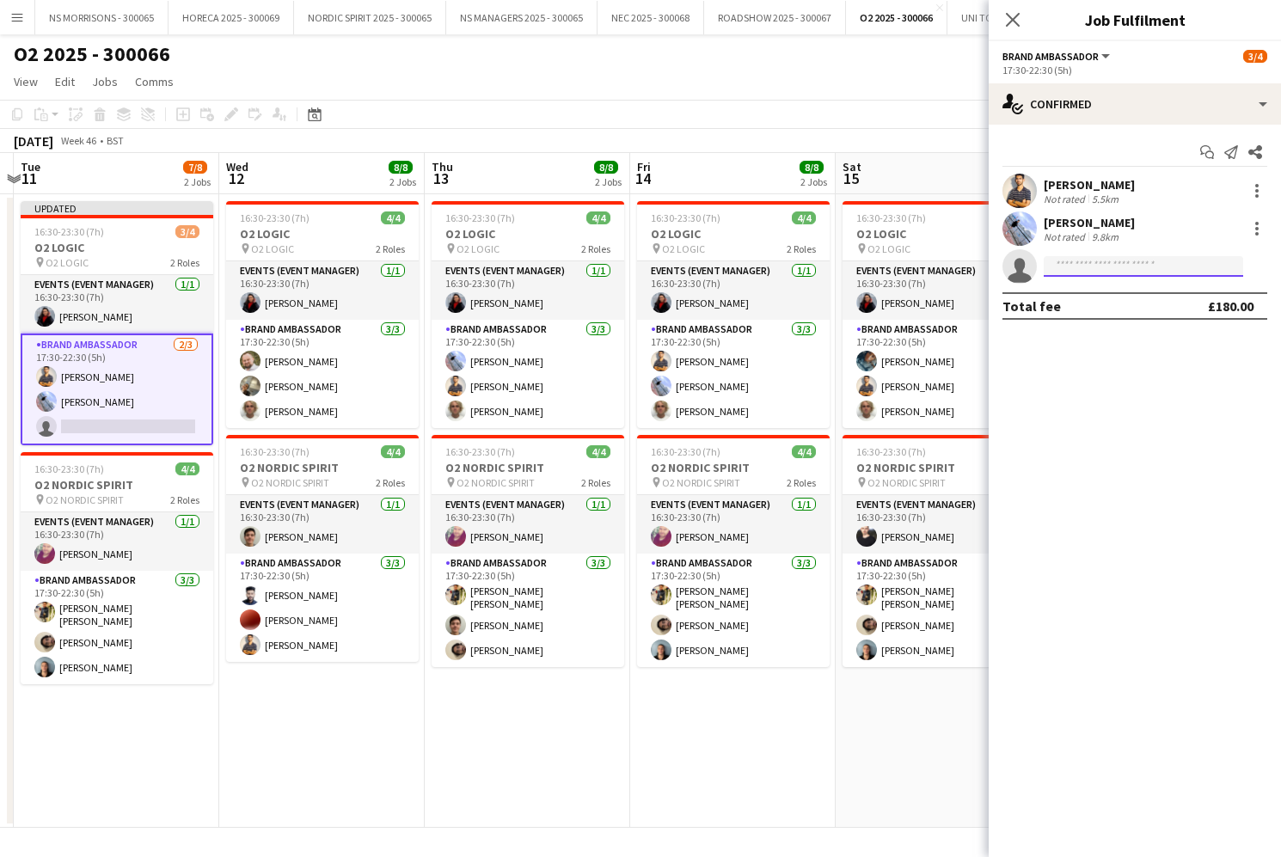
click at [1134, 271] on input at bounding box center [1142, 266] width 199 height 21
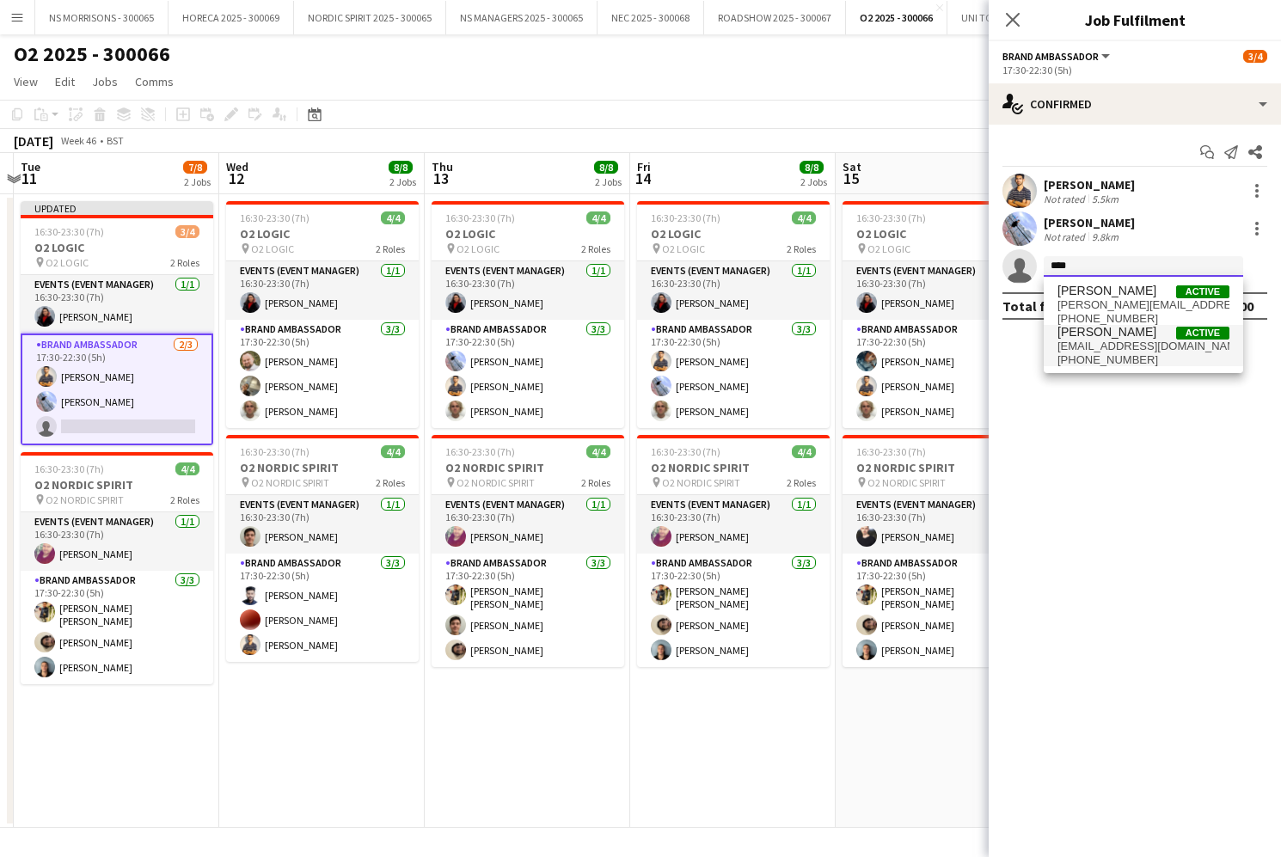
type input "****"
click at [1130, 339] on span "[PERSON_NAME]" at bounding box center [1106, 332] width 99 height 15
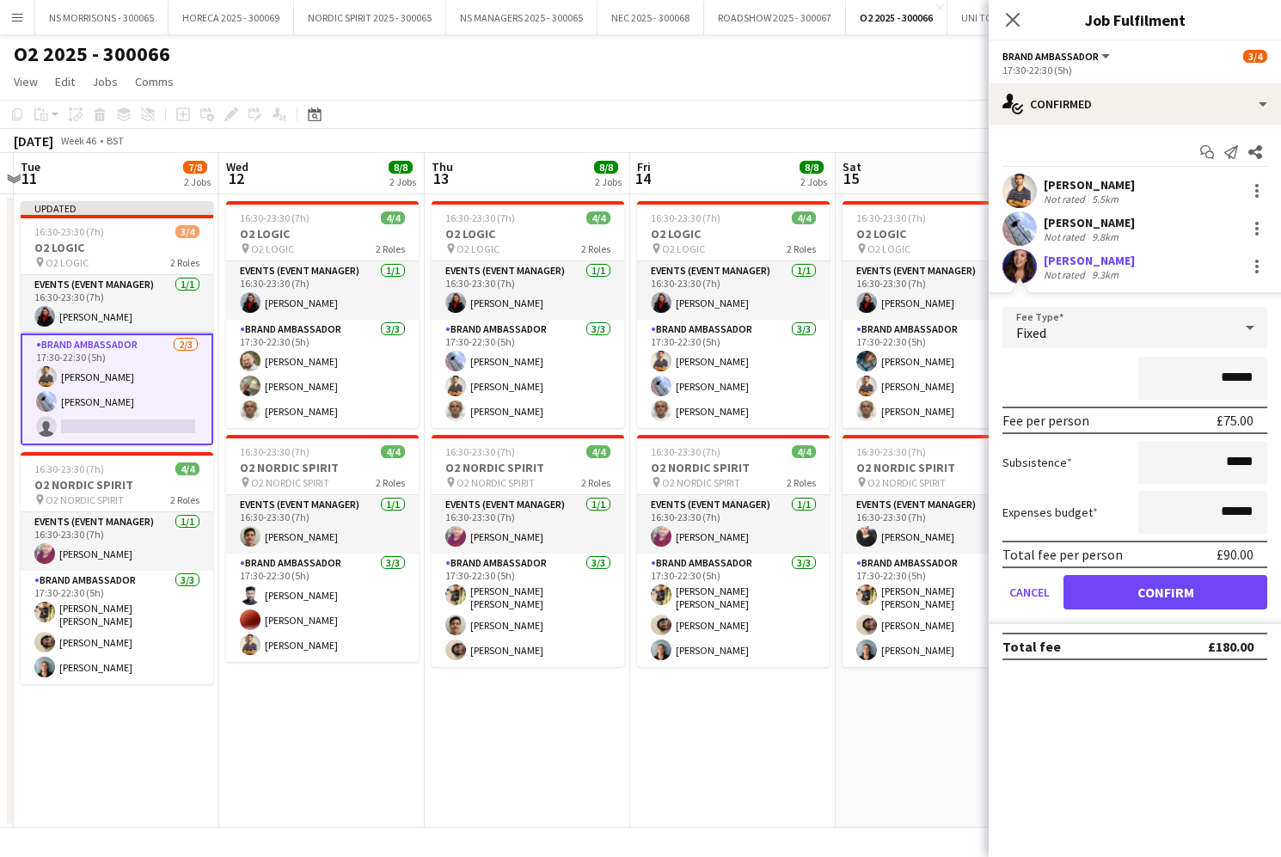
click at [1111, 583] on button "Confirm" at bounding box center [1165, 592] width 204 height 34
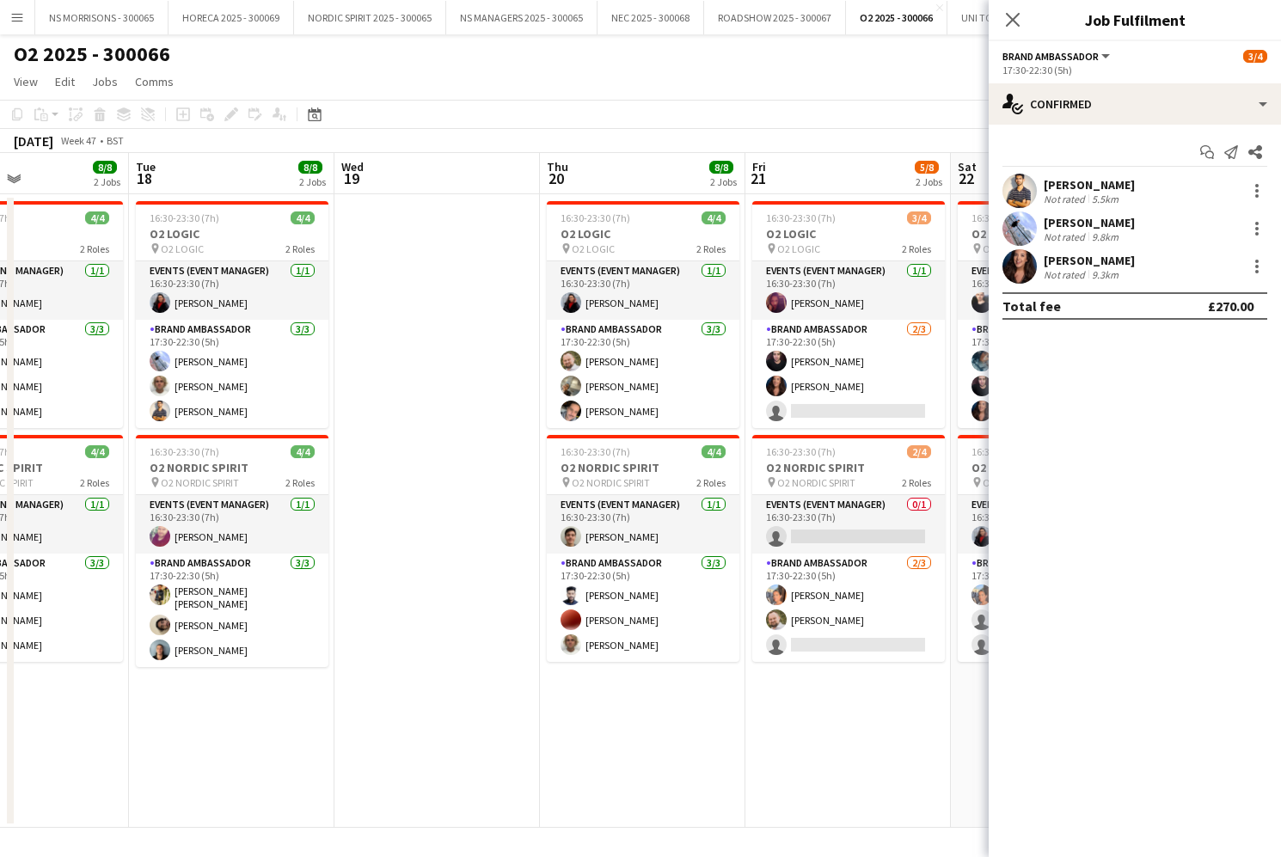
scroll to position [0, 488]
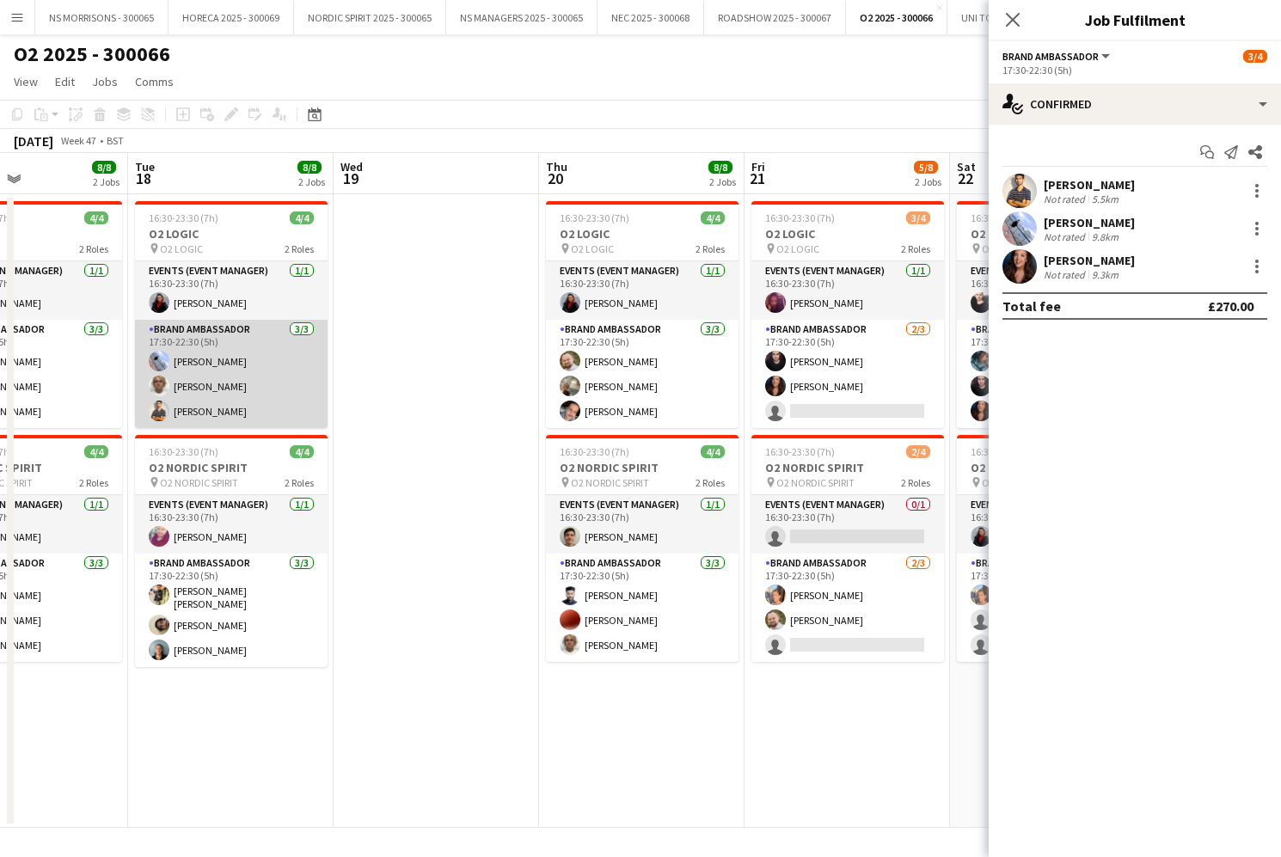
click at [260, 389] on app-card-role "Brand Ambassador [DATE] 17:30-22:30 (5h) [PERSON_NAME] [PERSON_NAME] [PERSON_NA…" at bounding box center [231, 374] width 193 height 108
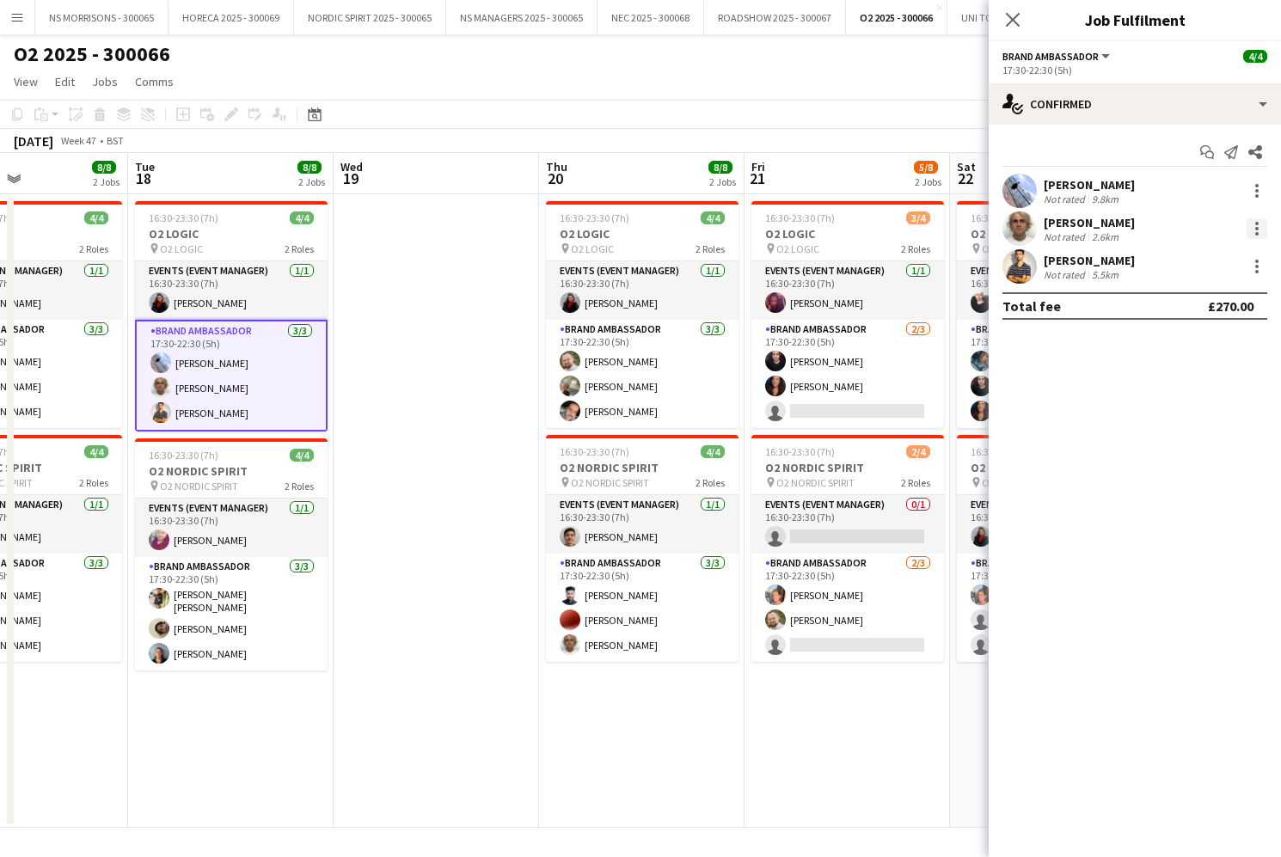
click at [1251, 227] on div at bounding box center [1256, 228] width 21 height 21
drag, startPoint x: 1171, startPoint y: 412, endPoint x: 1163, endPoint y: 396, distance: 17.3
click at [1171, 412] on button "Remove" at bounding box center [1200, 425] width 134 height 41
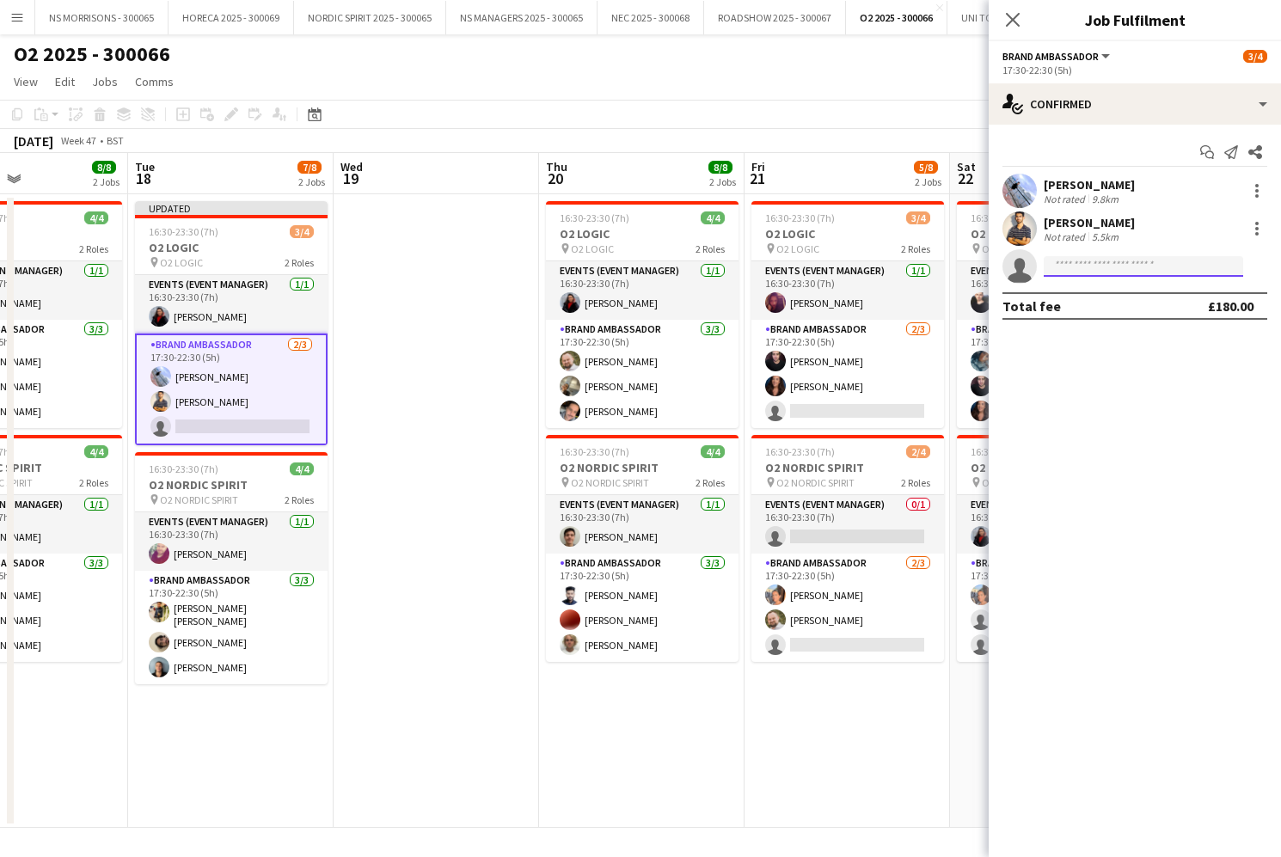
click at [1123, 272] on input at bounding box center [1142, 266] width 199 height 21
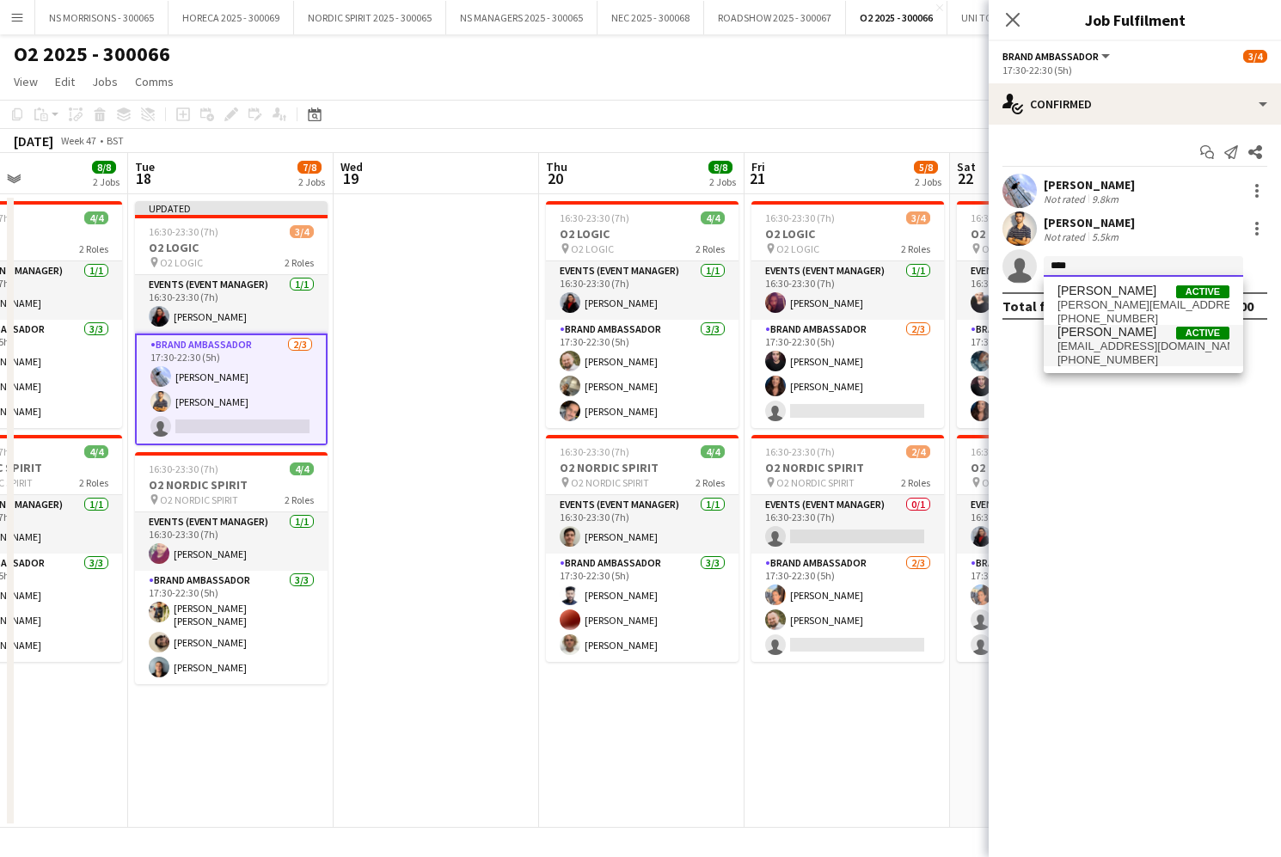
type input "****"
click at [1118, 335] on span "[PERSON_NAME]" at bounding box center [1106, 332] width 99 height 15
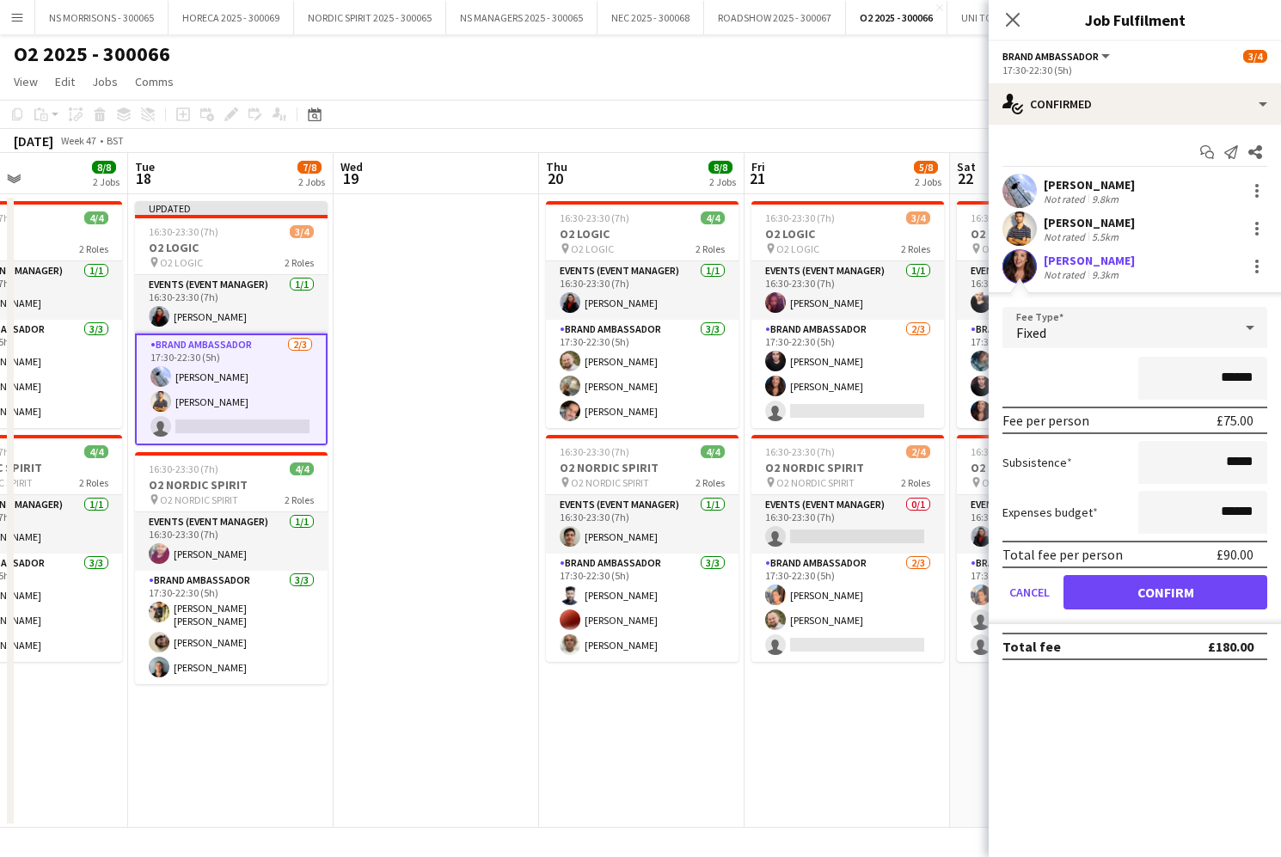
click at [1107, 586] on button "Confirm" at bounding box center [1165, 592] width 204 height 34
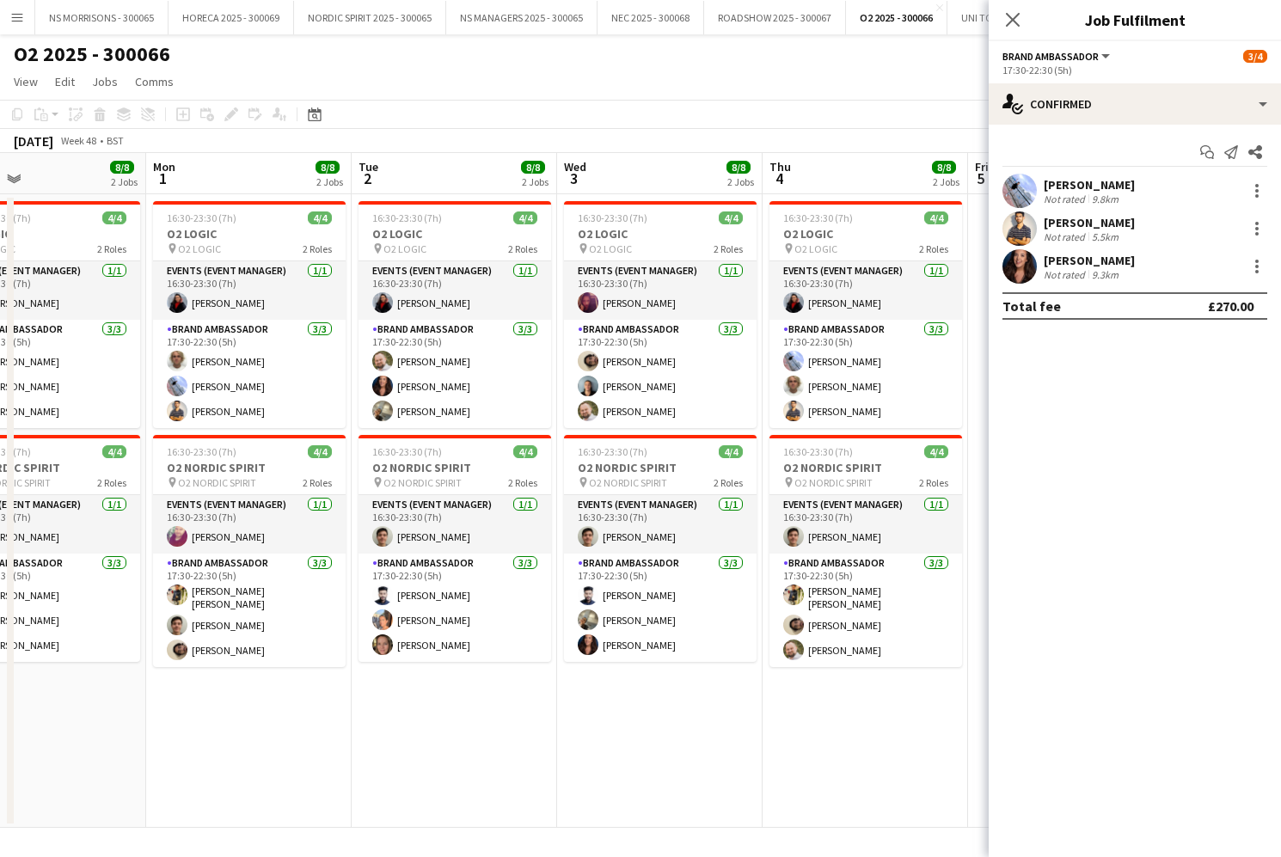
scroll to position [0, 469]
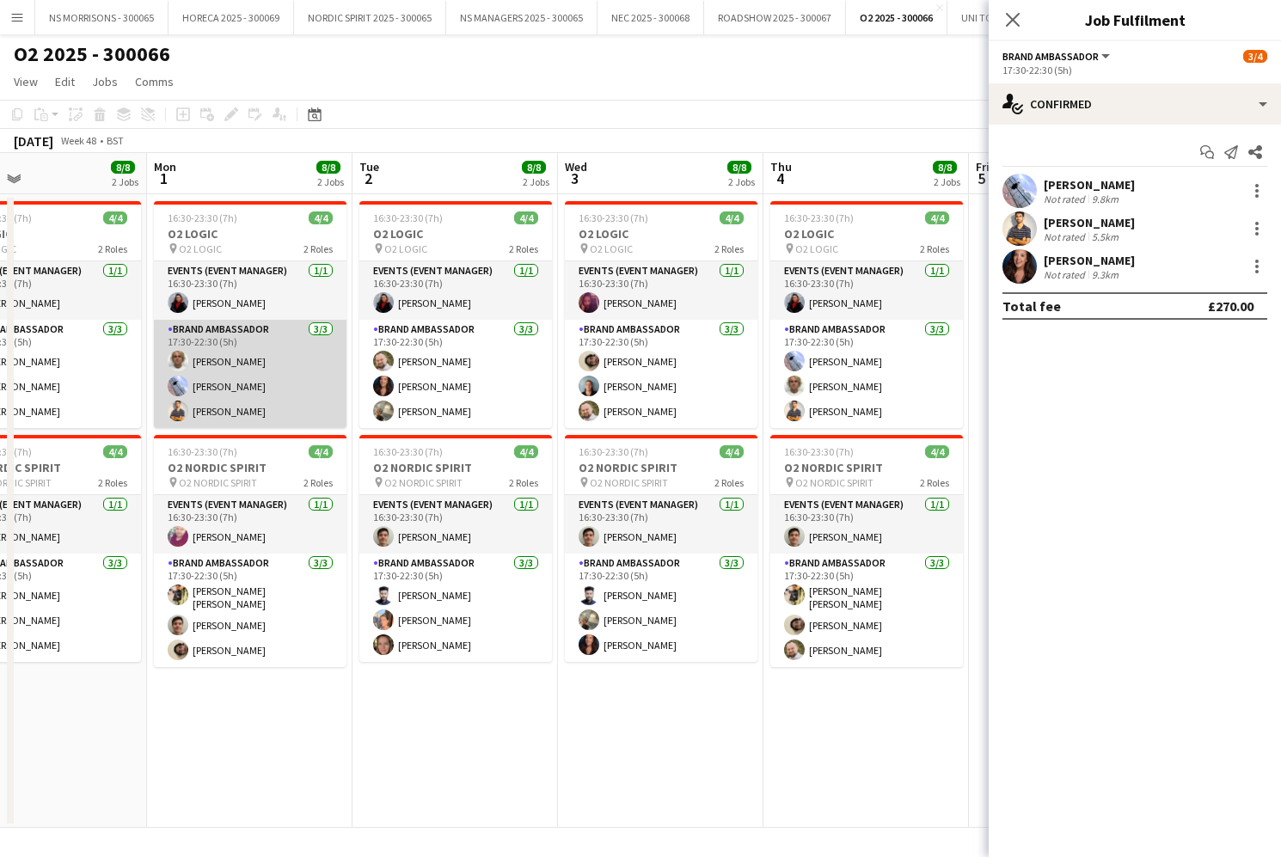
click at [285, 375] on app-card-role "Brand Ambassador [DATE] 17:30-22:30 (5h) [PERSON_NAME] [PERSON_NAME] [PERSON_NA…" at bounding box center [250, 374] width 193 height 108
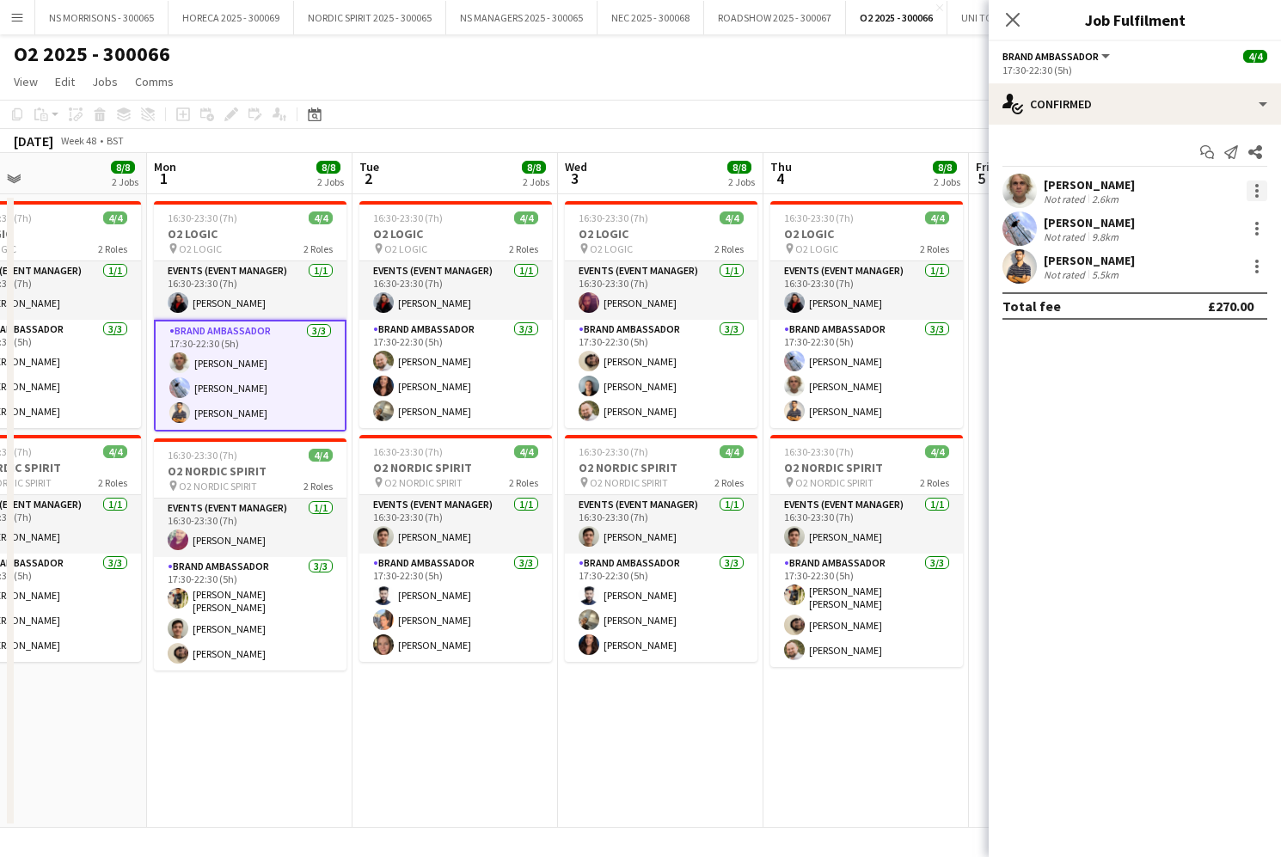
click at [1254, 194] on div at bounding box center [1256, 190] width 21 height 21
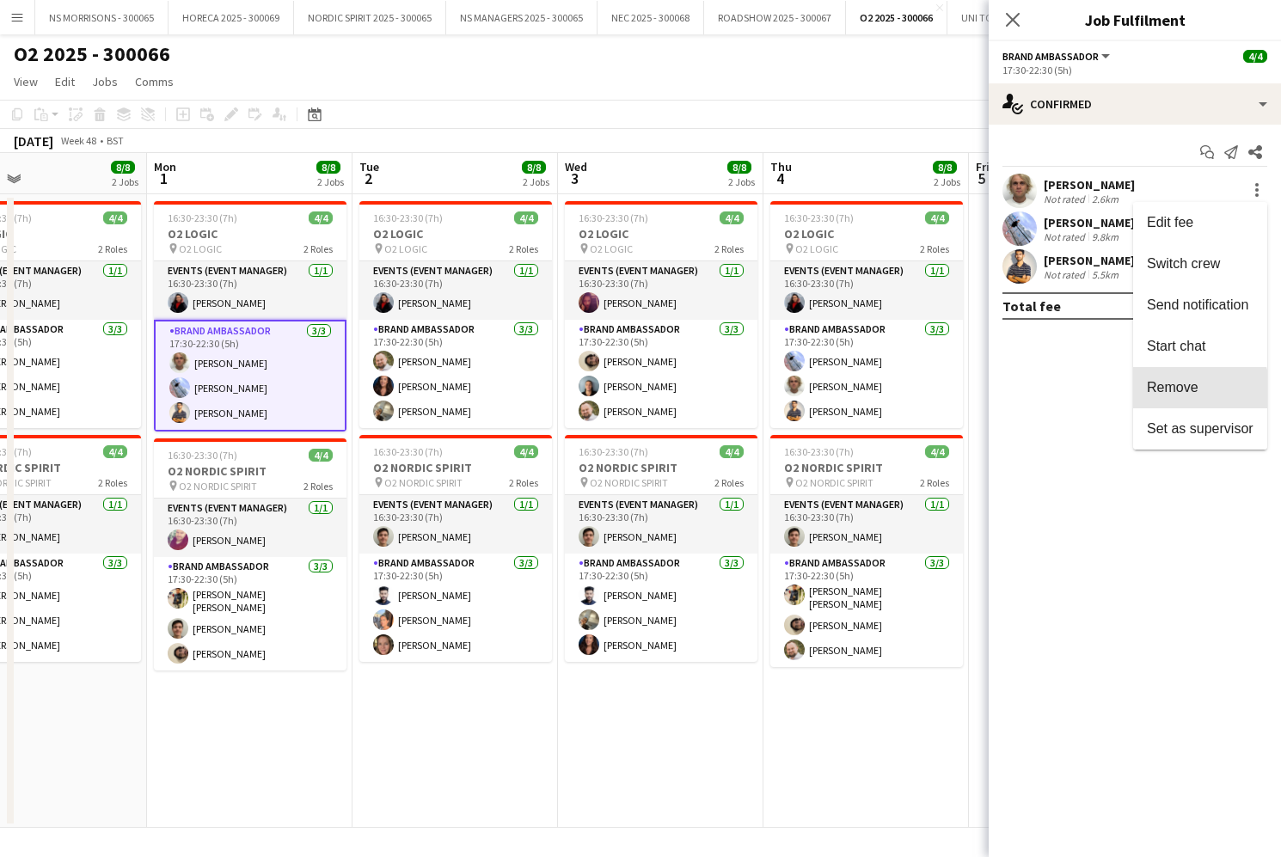
drag, startPoint x: 1166, startPoint y: 393, endPoint x: 1136, endPoint y: 349, distance: 53.2
click at [1166, 393] on span "Remove" at bounding box center [1173, 387] width 52 height 15
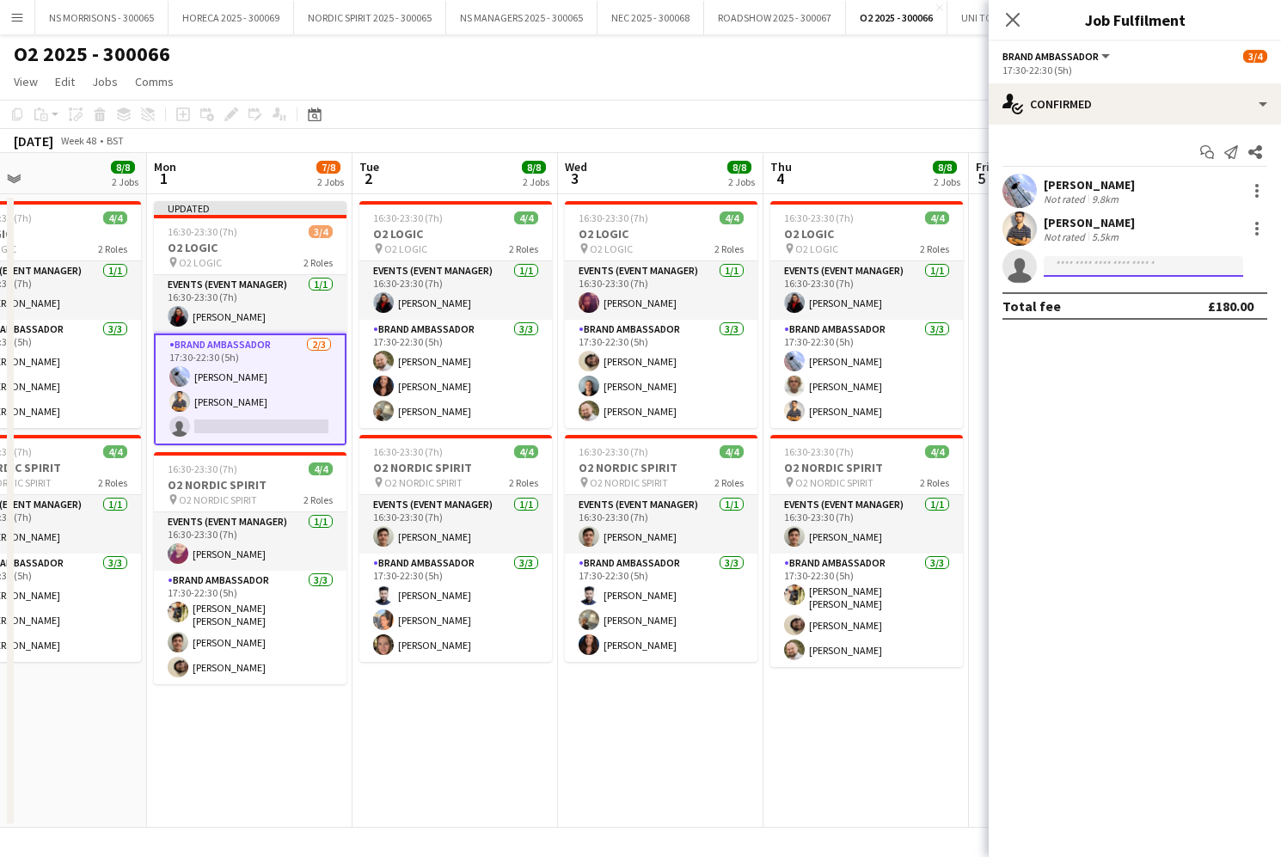
click at [1106, 272] on input at bounding box center [1142, 266] width 199 height 21
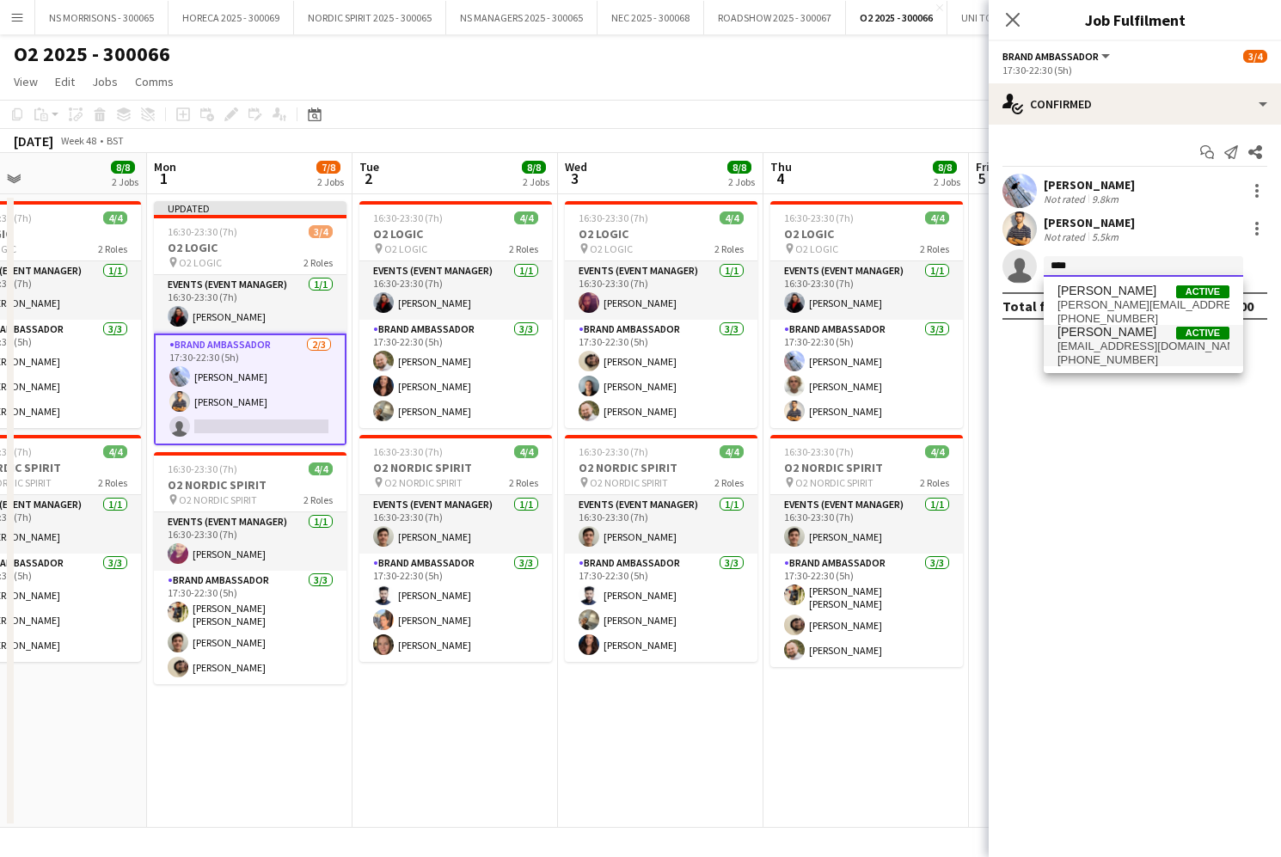
type input "****"
click at [1092, 337] on span "[PERSON_NAME]" at bounding box center [1106, 332] width 99 height 15
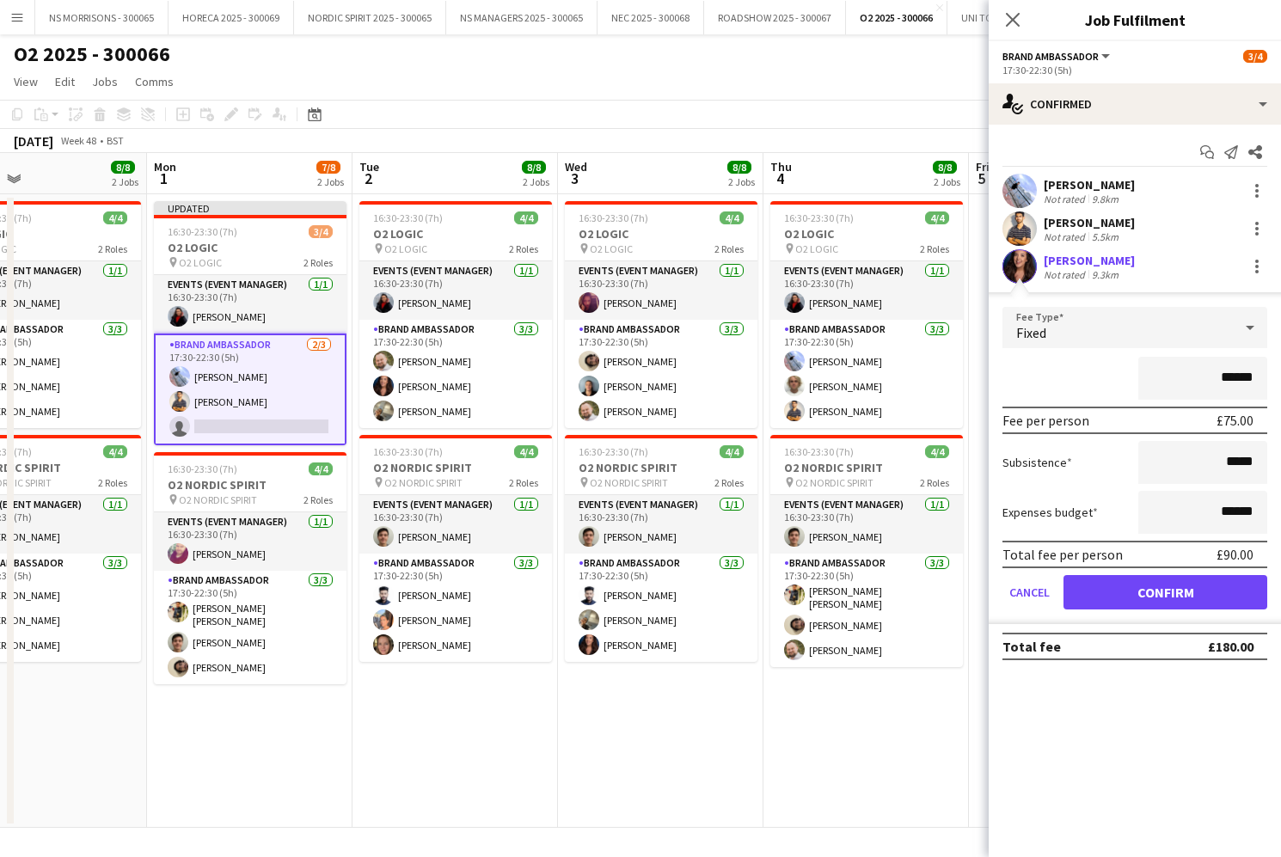
click at [1080, 592] on button "Confirm" at bounding box center [1165, 592] width 204 height 34
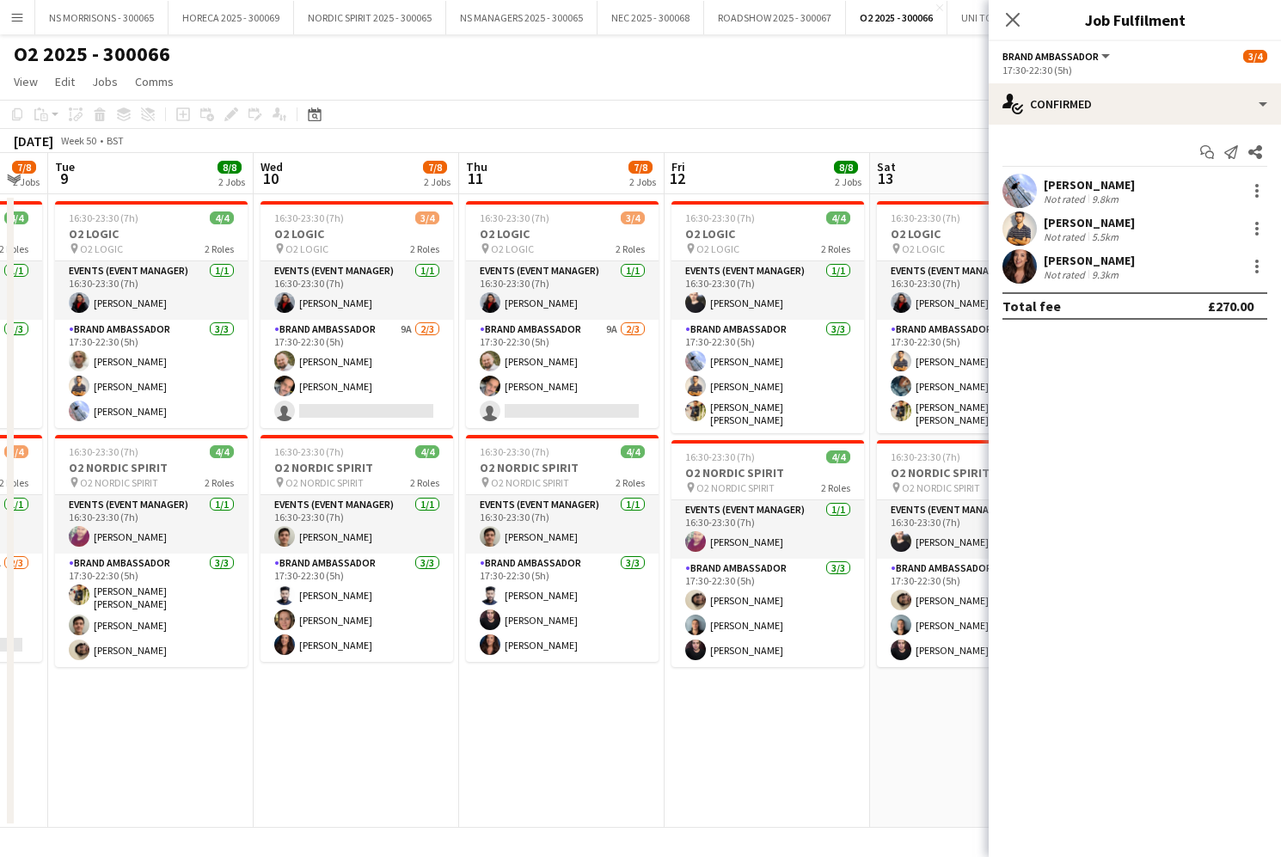
scroll to position [0, 570]
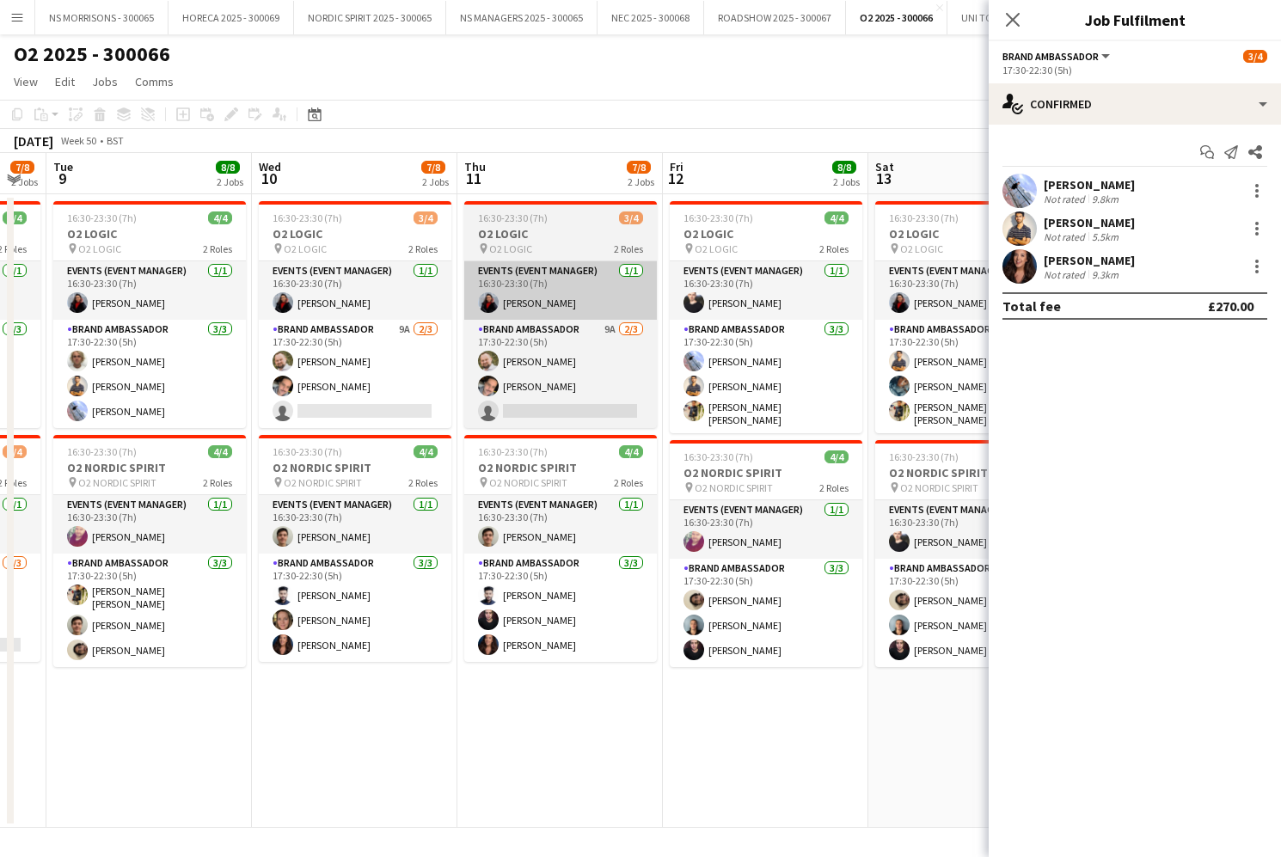
drag, startPoint x: 185, startPoint y: 370, endPoint x: 636, endPoint y: 303, distance: 456.2
click at [185, 370] on app-card-role "Brand Ambassador [DATE] 17:30-22:30 (5h) [PERSON_NAME] Muhammad [PERSON_NAME] […" at bounding box center [149, 374] width 193 height 108
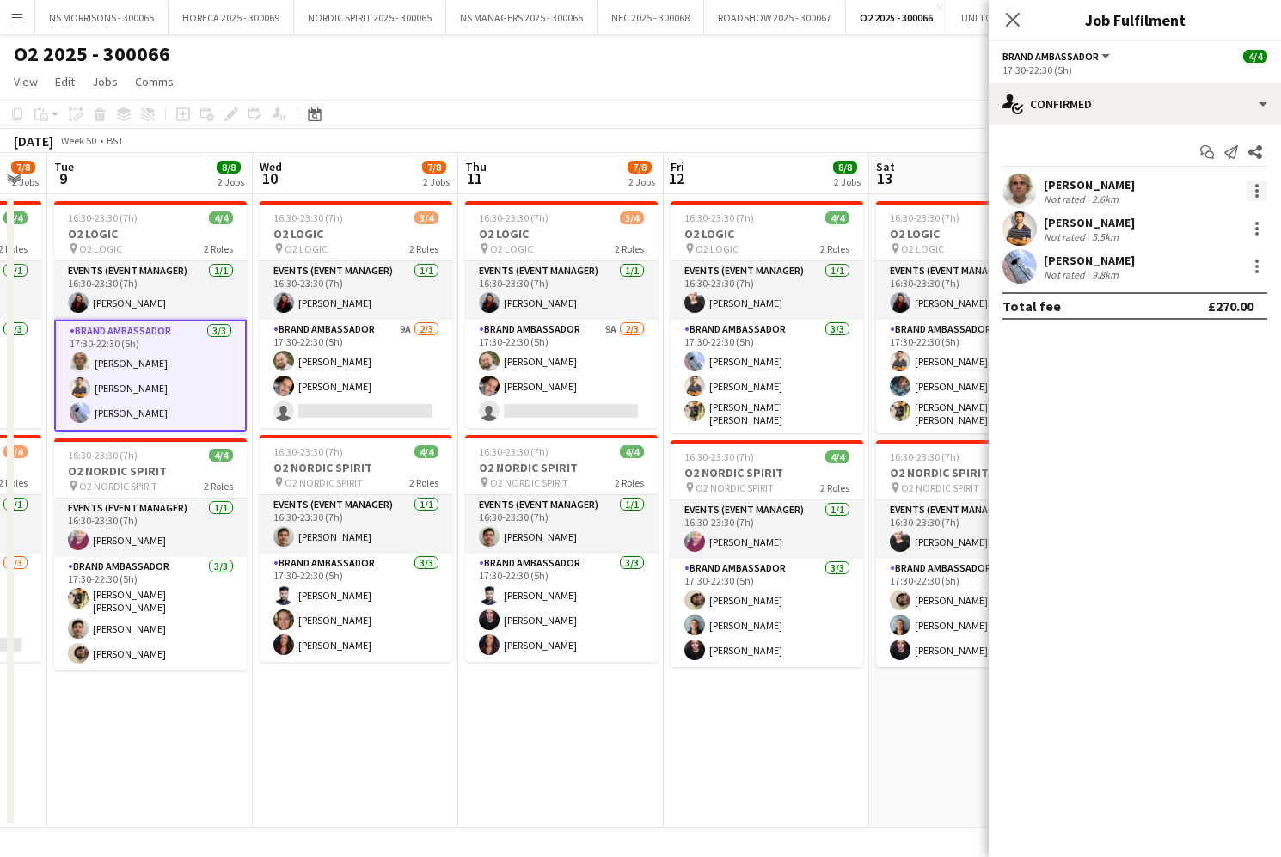
click at [1255, 193] on div at bounding box center [1256, 190] width 21 height 21
drag, startPoint x: 1168, startPoint y: 388, endPoint x: 1131, endPoint y: 343, distance: 58.0
click at [1168, 388] on span "Remove" at bounding box center [1173, 387] width 52 height 15
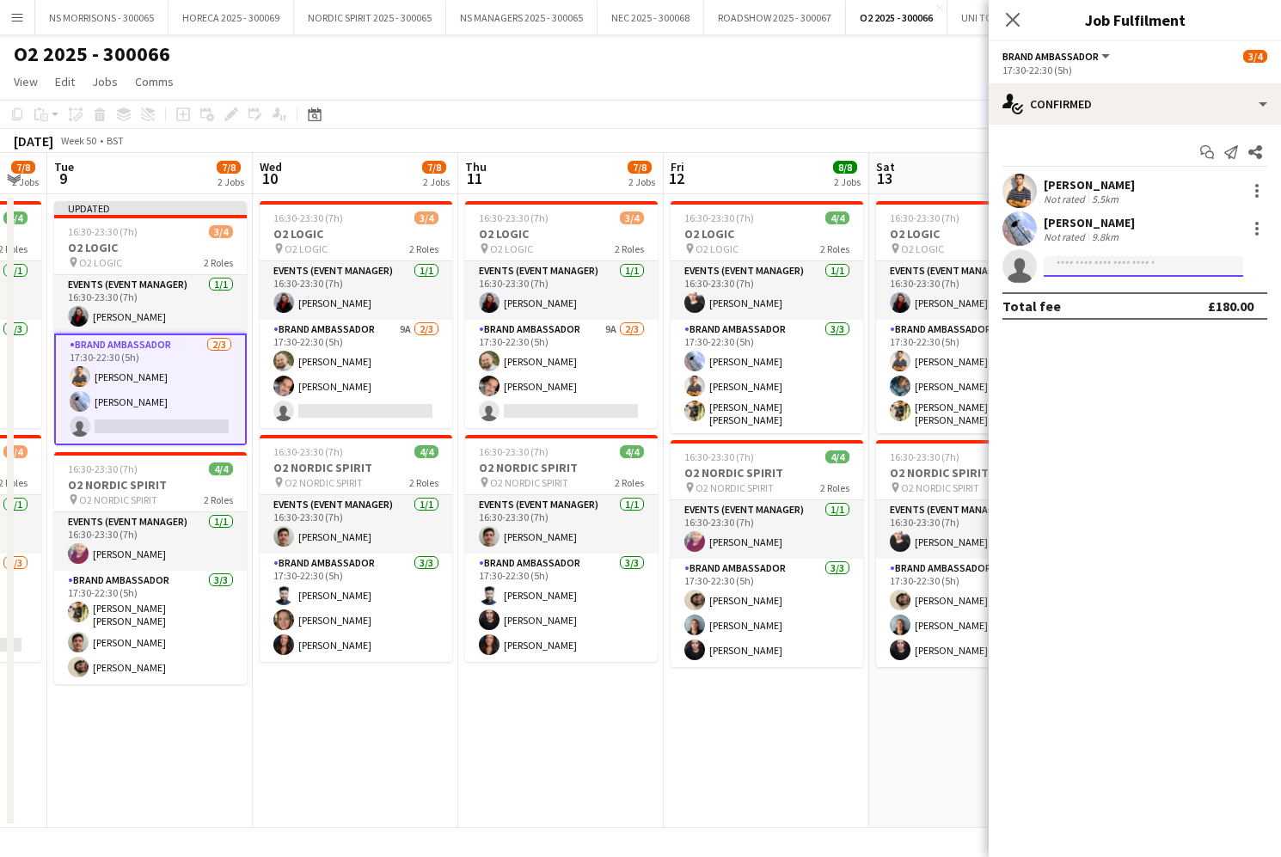
click at [1098, 272] on input at bounding box center [1142, 266] width 199 height 21
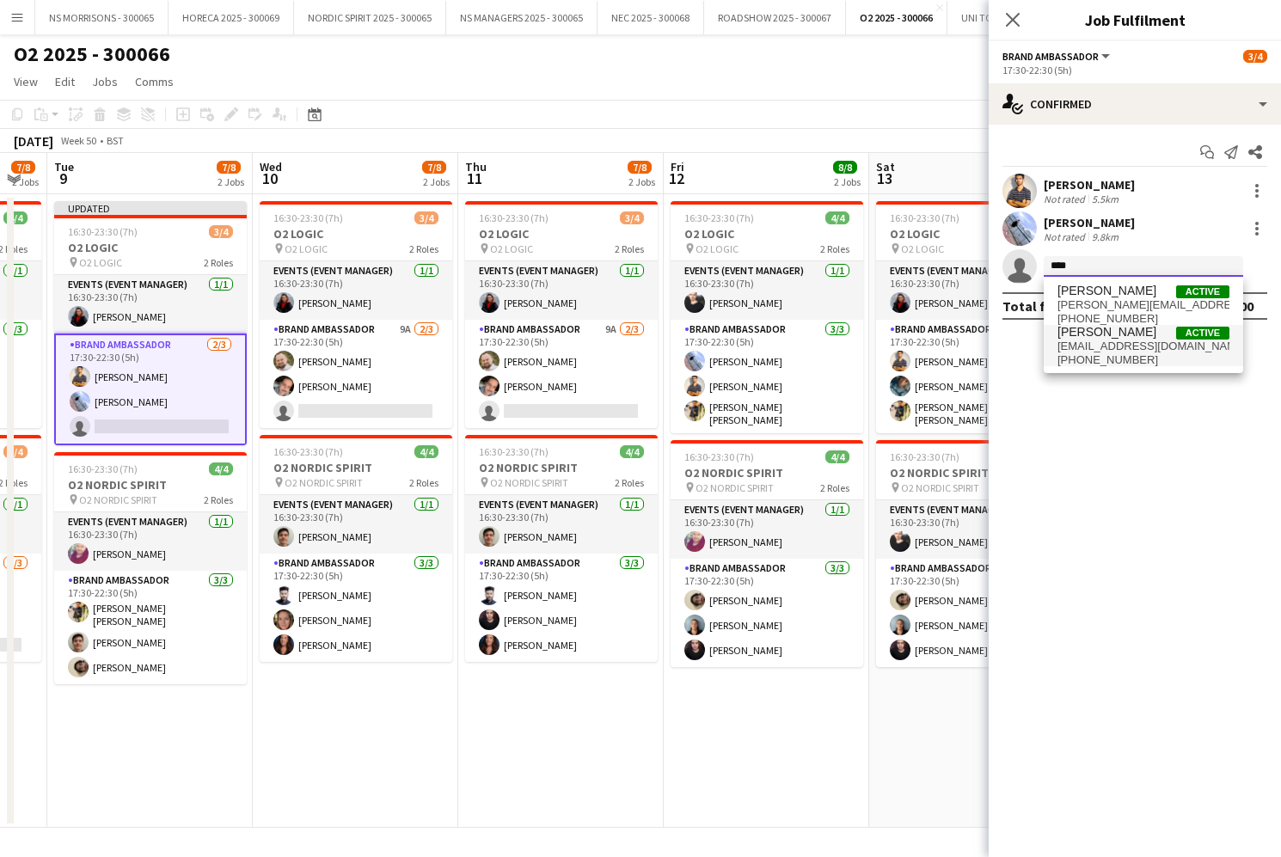
type input "****"
click at [1094, 342] on span "[EMAIL_ADDRESS][DOMAIN_NAME]" at bounding box center [1143, 347] width 172 height 14
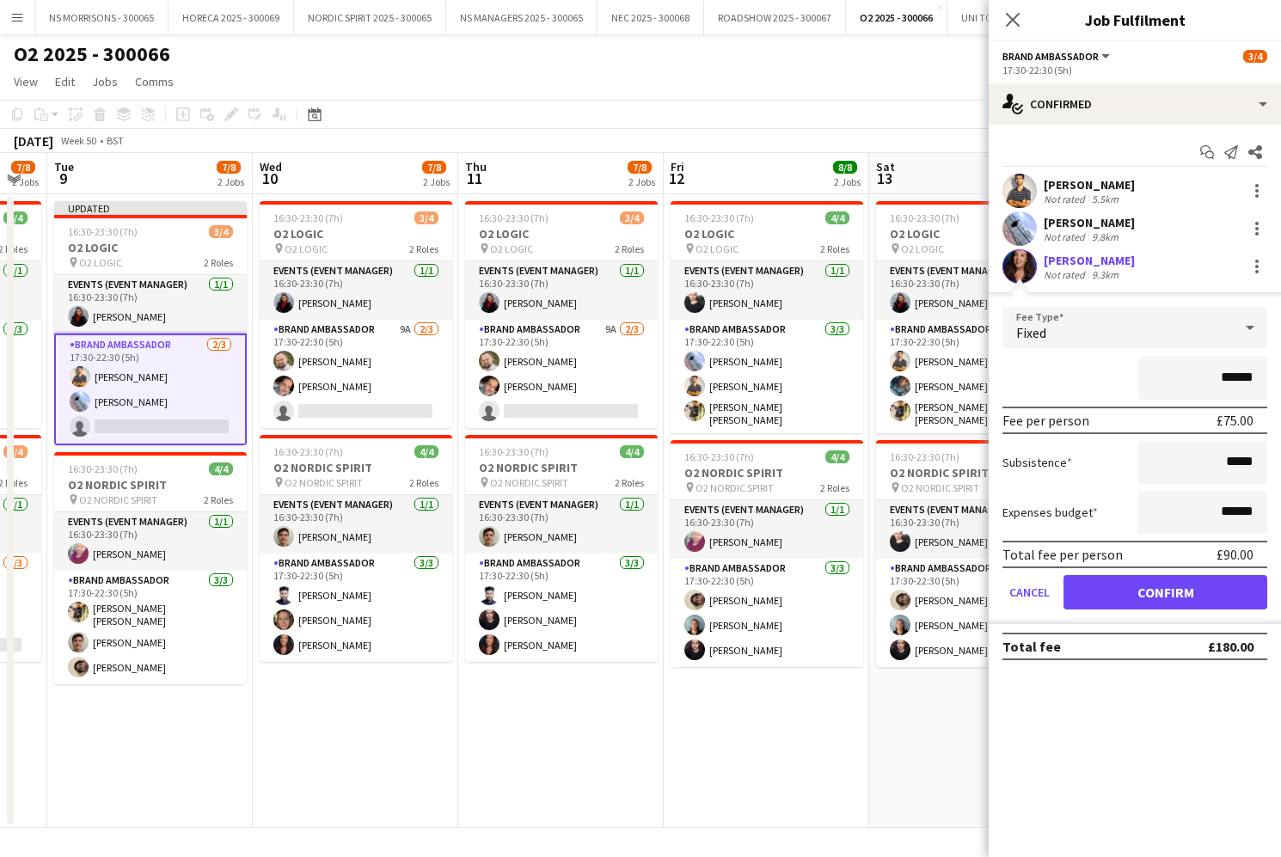
click at [1082, 584] on button "Confirm" at bounding box center [1165, 592] width 204 height 34
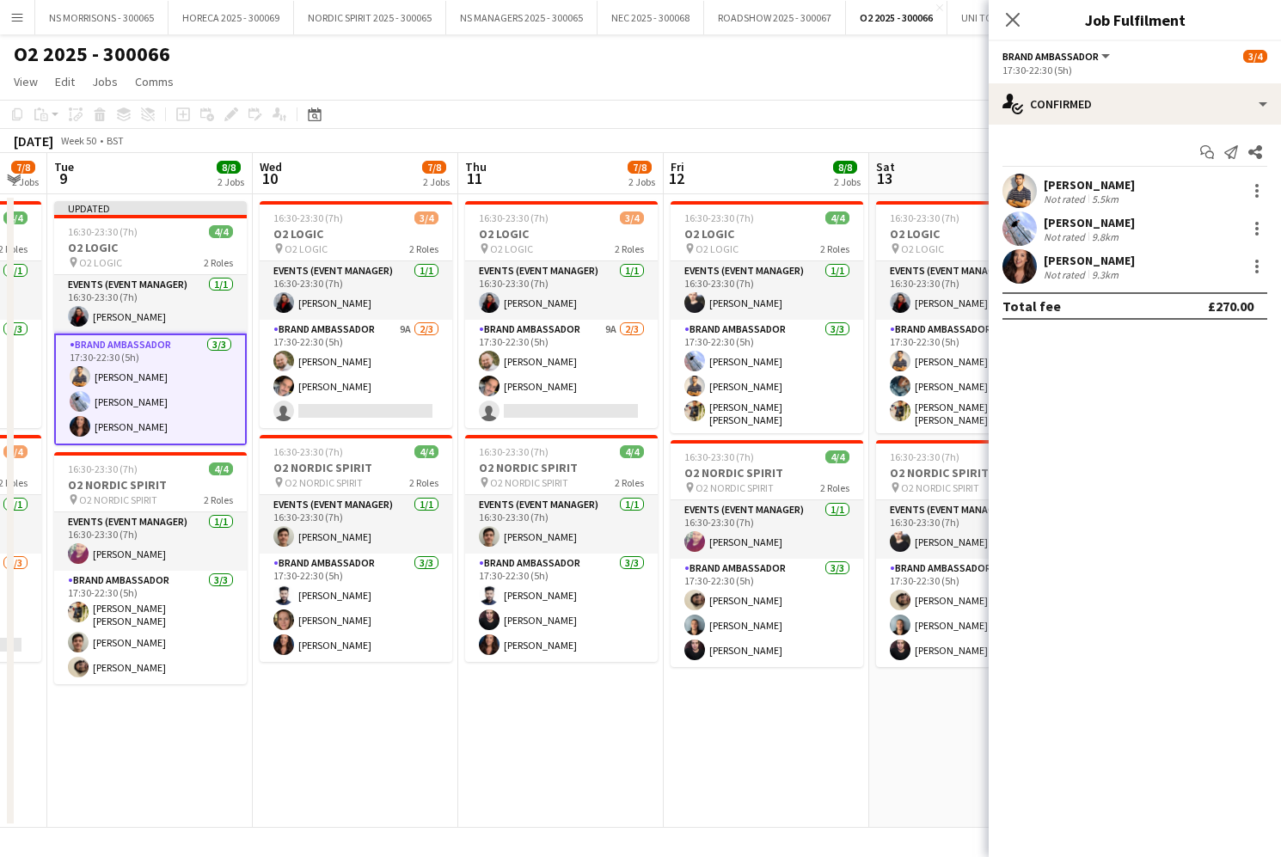
click at [548, 703] on app-date-cell "16:30-23:30 (7h) 3/4 O2 LOGIC pin O2 LOGIC 2 Roles Events (Event Manager) [DATE…" at bounding box center [560, 510] width 205 height 633
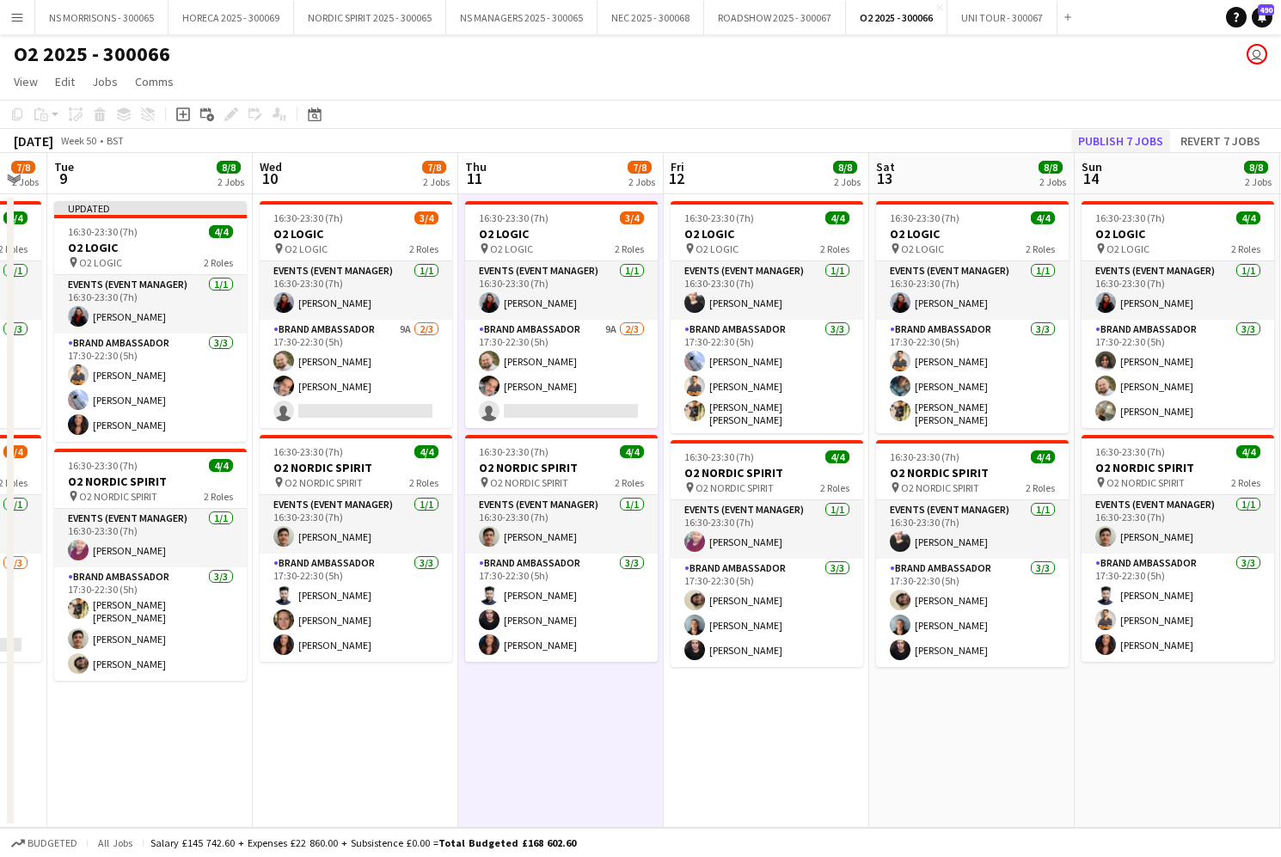
drag, startPoint x: 1135, startPoint y: 159, endPoint x: 1134, endPoint y: 149, distance: 10.3
click at [1135, 158] on app-board-header-date "Sun 14 8/8 2 Jobs" at bounding box center [1176, 173] width 205 height 41
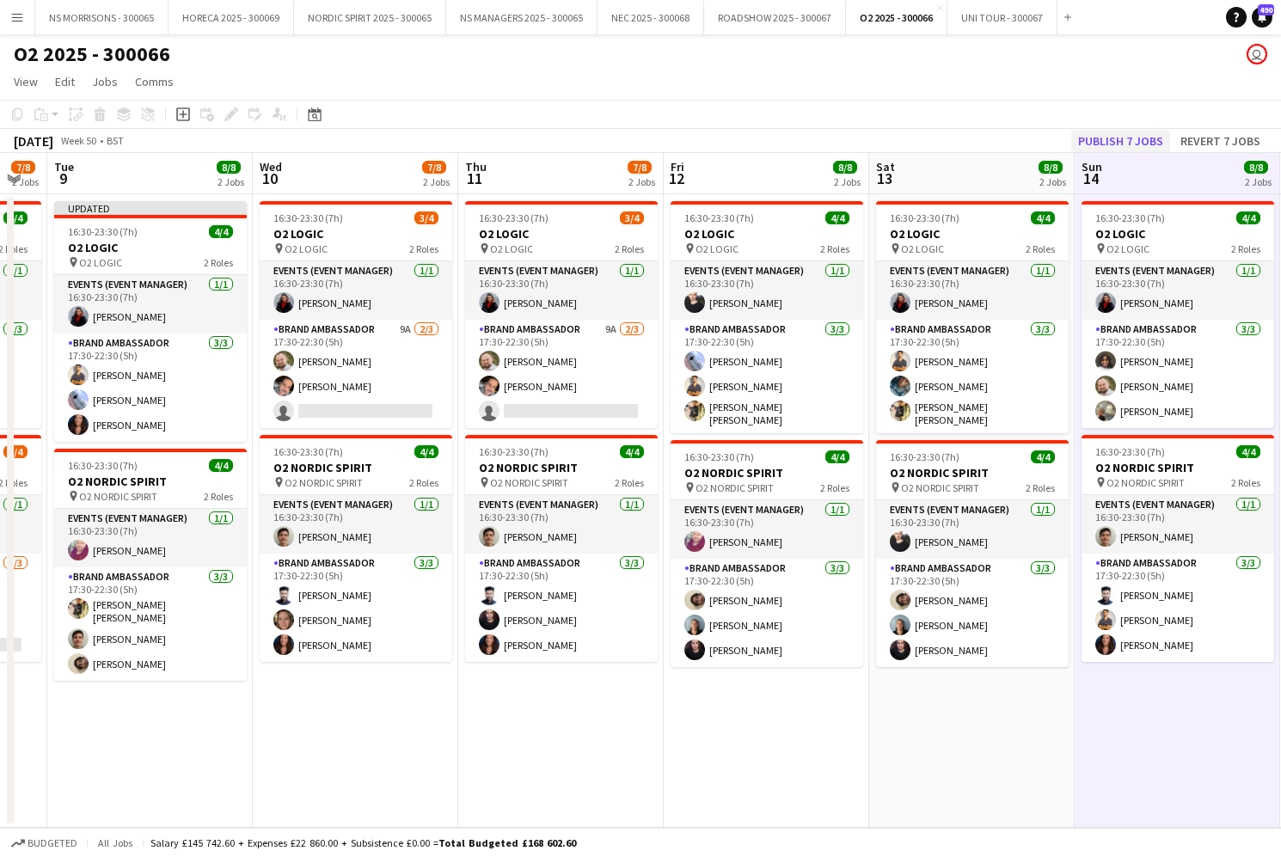
click at [1133, 147] on button "Publish 7 jobs" at bounding box center [1120, 141] width 99 height 22
